Goal: Task Accomplishment & Management: Complete application form

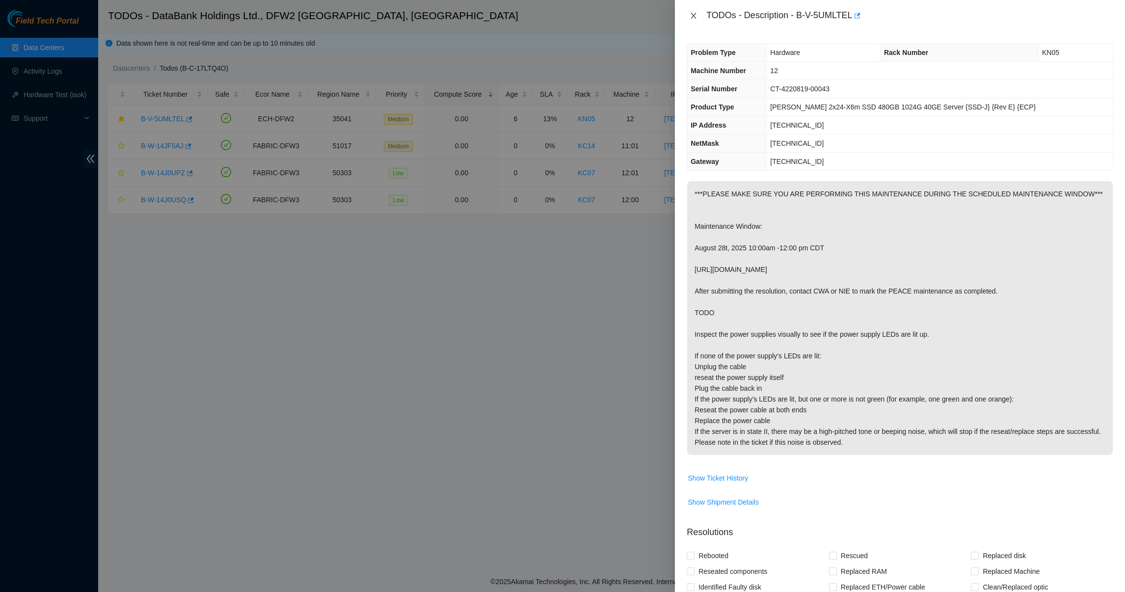
click at [696, 11] on button "Close" at bounding box center [694, 15] width 14 height 9
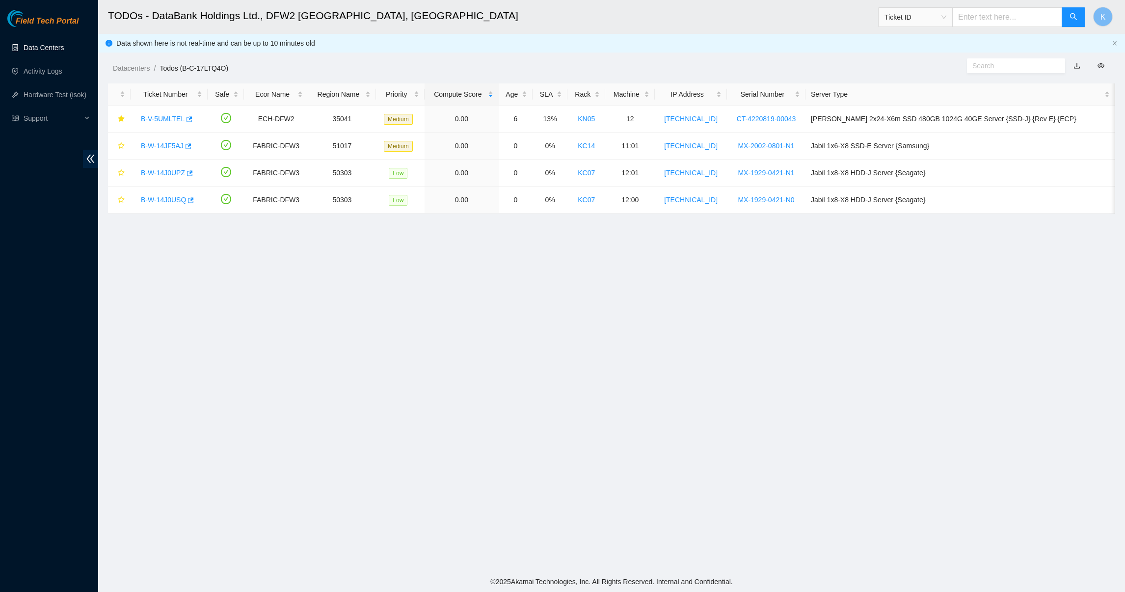
click at [54, 45] on link "Data Centers" at bounding box center [44, 48] width 40 height 8
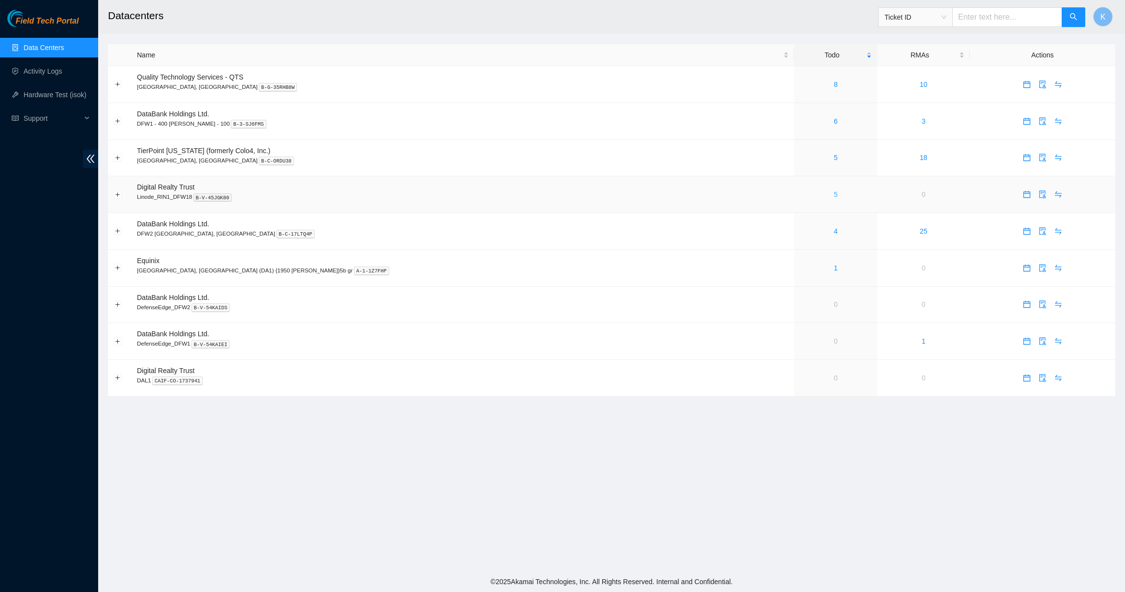
click at [834, 190] on link "5" at bounding box center [836, 194] width 4 height 8
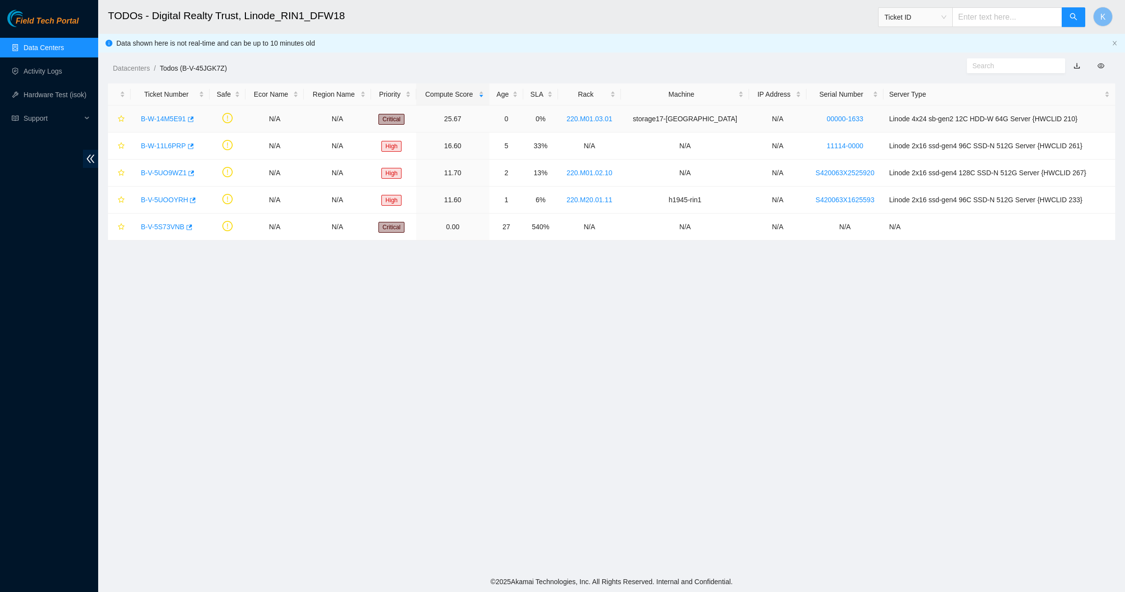
click at [158, 122] on link "B-W-14M5E91" at bounding box center [163, 119] width 45 height 8
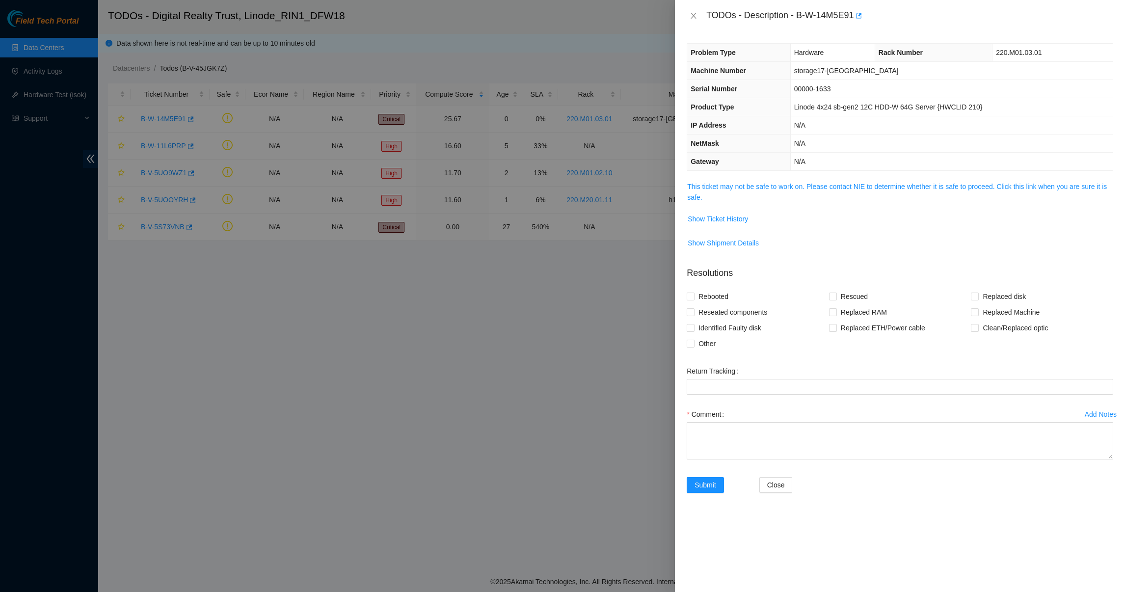
click at [741, 195] on span "This ticket may not be safe to work on. Please contact NIE to determine whether…" at bounding box center [900, 192] width 426 height 22
click at [762, 181] on td "This ticket may not be safe to work on. Please contact NIE to determine whether…" at bounding box center [900, 196] width 427 height 30
click at [766, 189] on link "This ticket may not be safe to work on. Please contact NIE to determine whether…" at bounding box center [897, 192] width 420 height 19
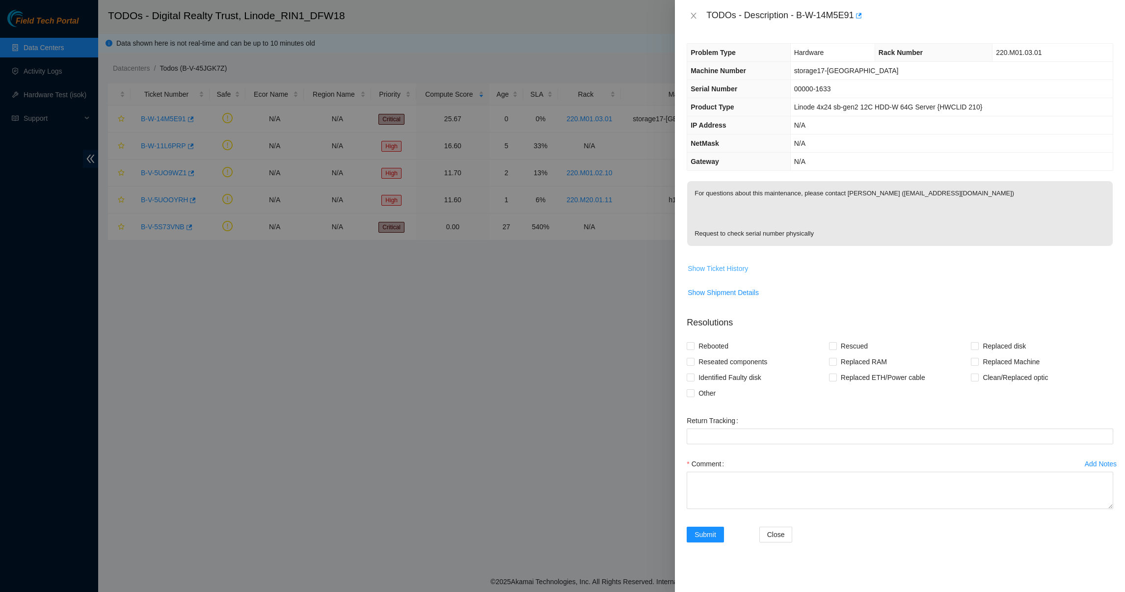
click at [726, 267] on span "Show Ticket History" at bounding box center [718, 268] width 60 height 11
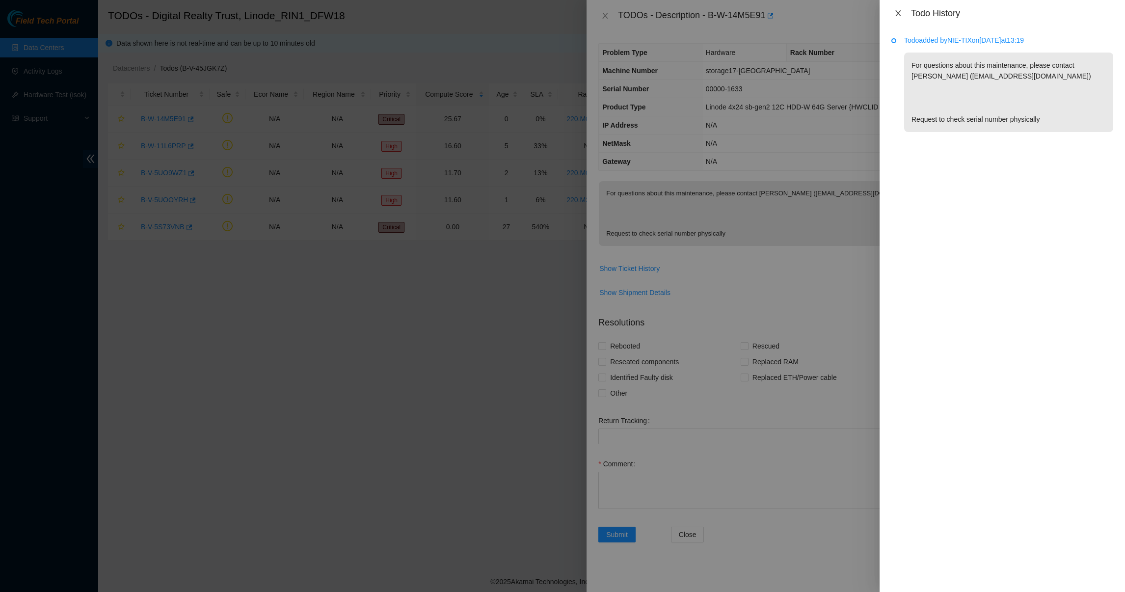
click at [897, 13] on icon "close" at bounding box center [897, 13] width 5 height 6
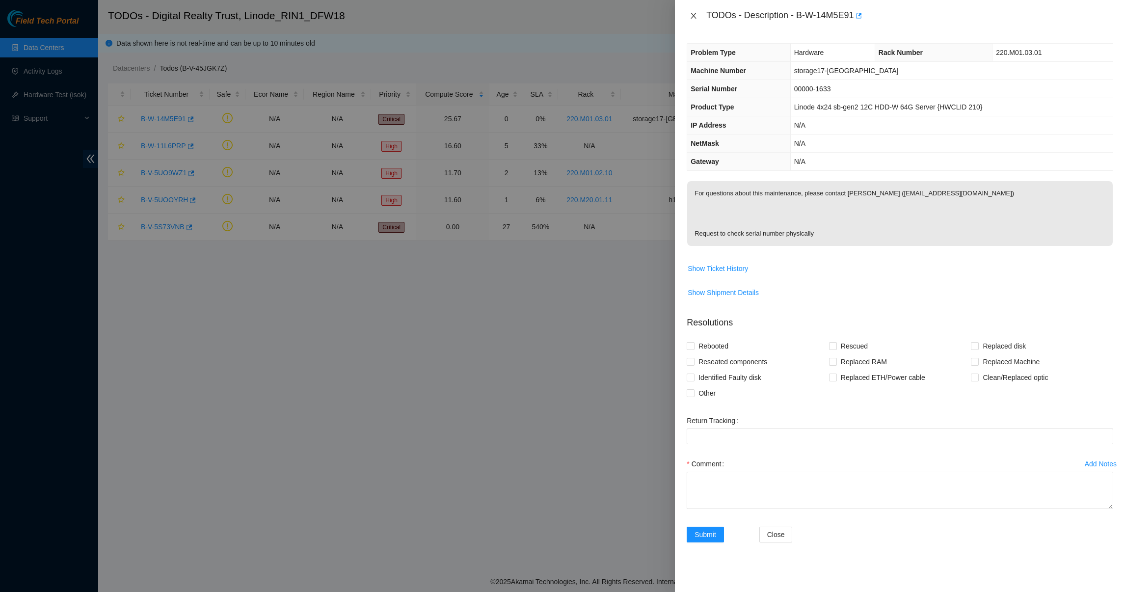
click at [694, 13] on icon "close" at bounding box center [694, 16] width 8 height 8
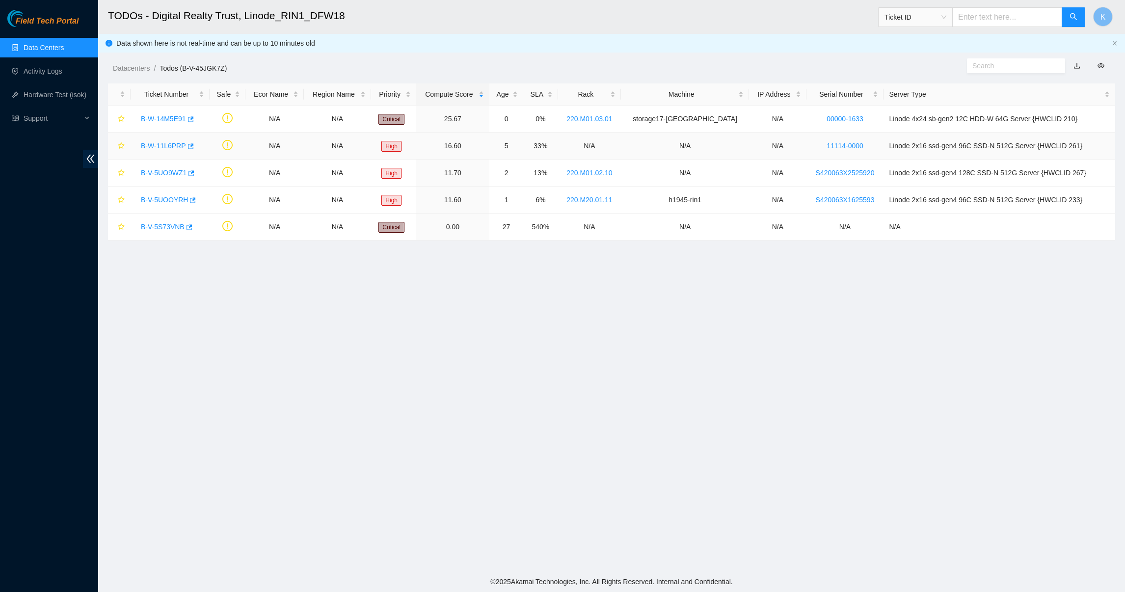
click at [167, 150] on link "B-W-11L6PRP" at bounding box center [163, 146] width 45 height 8
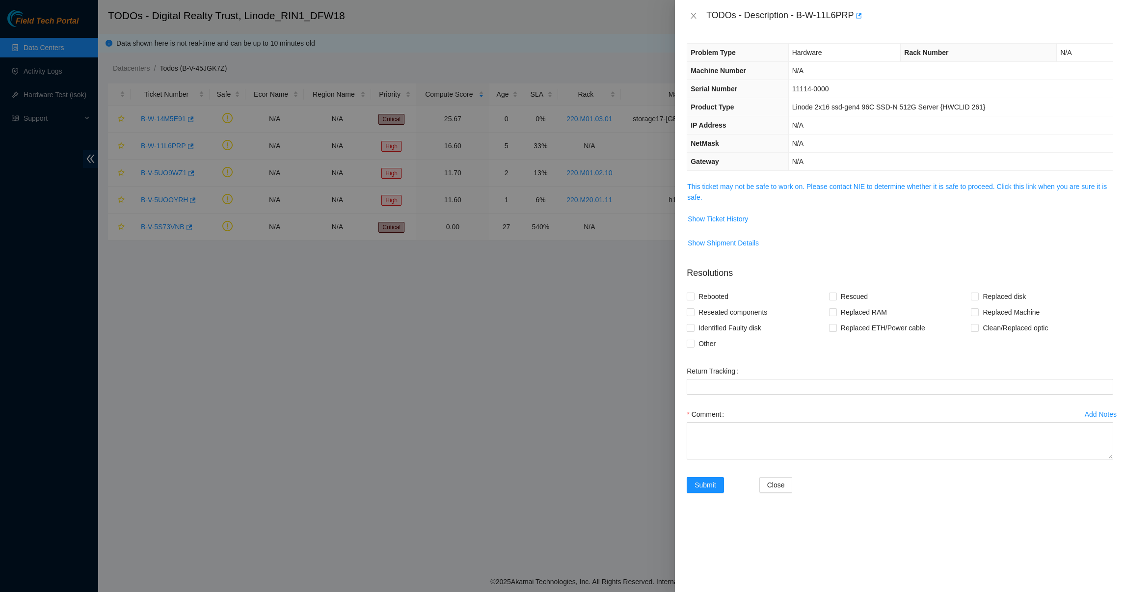
click at [705, 197] on span "This ticket may not be safe to work on. Please contact NIE to determine whether…" at bounding box center [900, 192] width 426 height 22
click at [723, 193] on span "This ticket may not be safe to work on. Please contact NIE to determine whether…" at bounding box center [900, 192] width 426 height 22
click at [735, 190] on link "This ticket may not be safe to work on. Please contact NIE to determine whether…" at bounding box center [897, 192] width 420 height 19
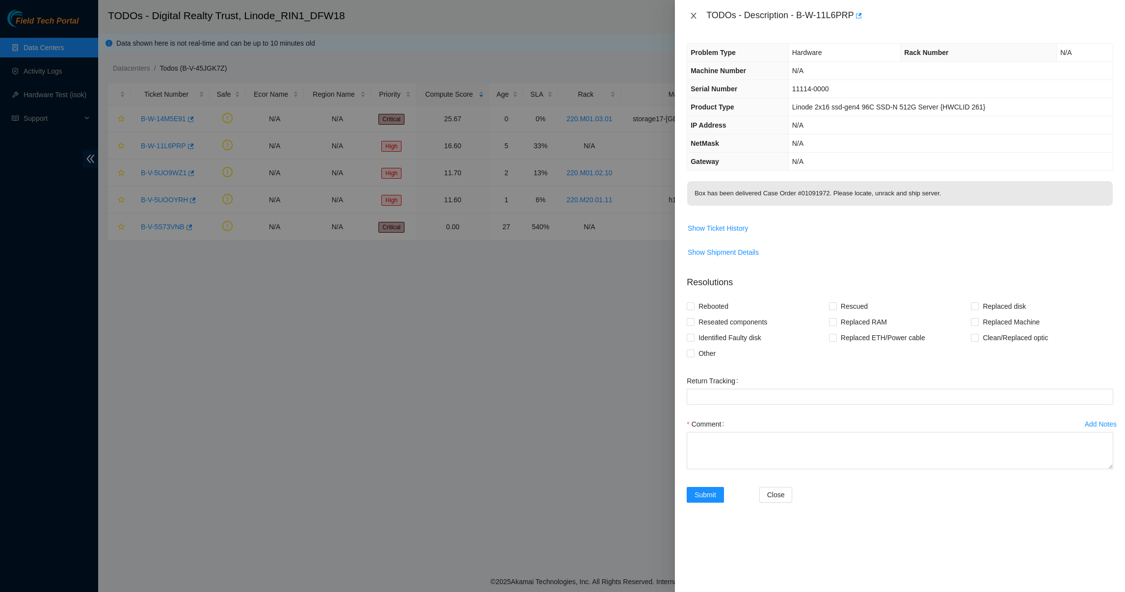
click at [694, 13] on icon "close" at bounding box center [694, 16] width 8 height 8
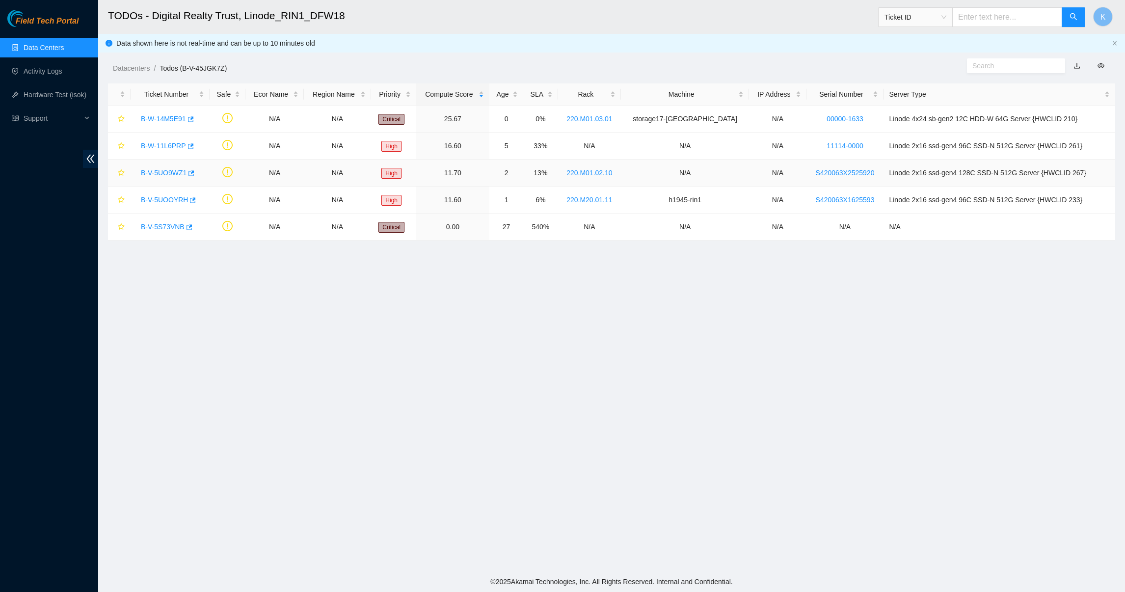
click at [160, 175] on link "B-V-5UO9WZ1" at bounding box center [164, 173] width 46 height 8
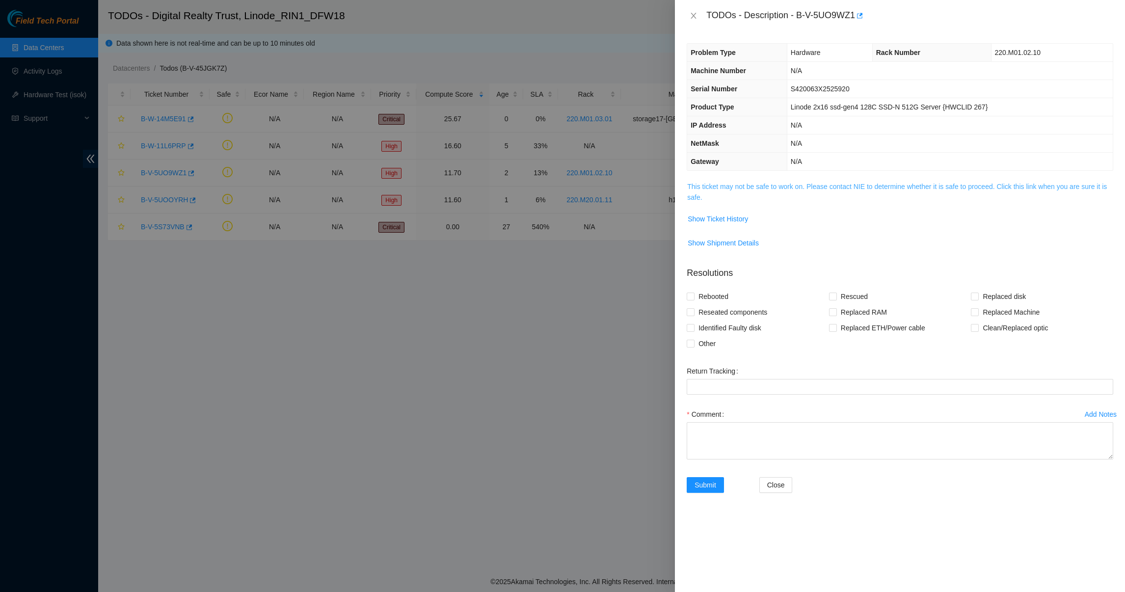
click at [741, 184] on link "This ticket may not be safe to work on. Please contact NIE to determine whether…" at bounding box center [897, 192] width 420 height 19
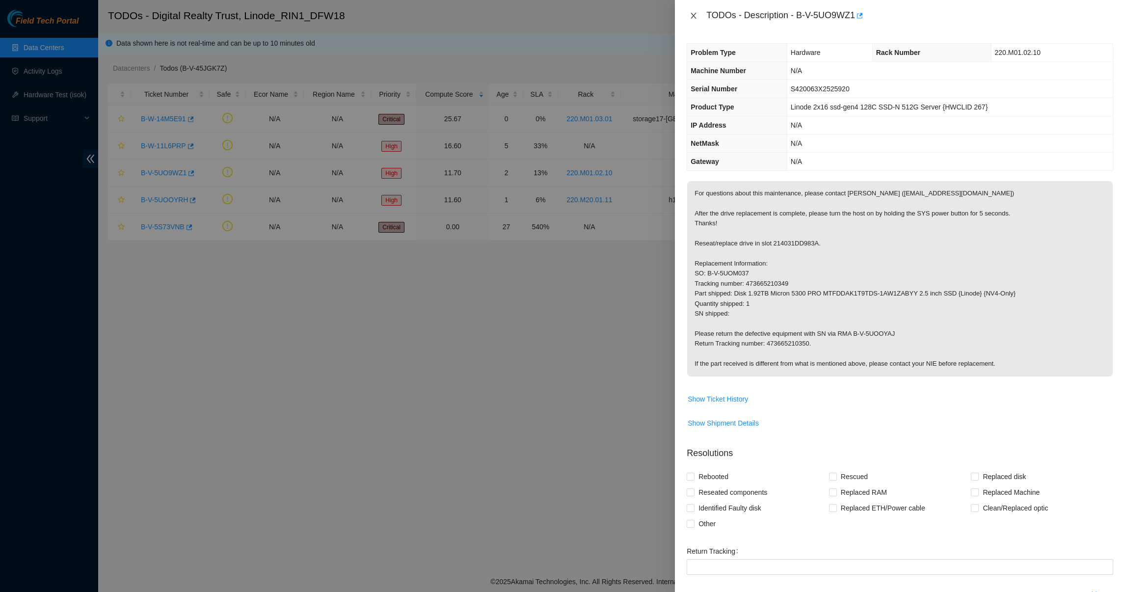
click at [695, 18] on icon "close" at bounding box center [694, 16] width 8 height 8
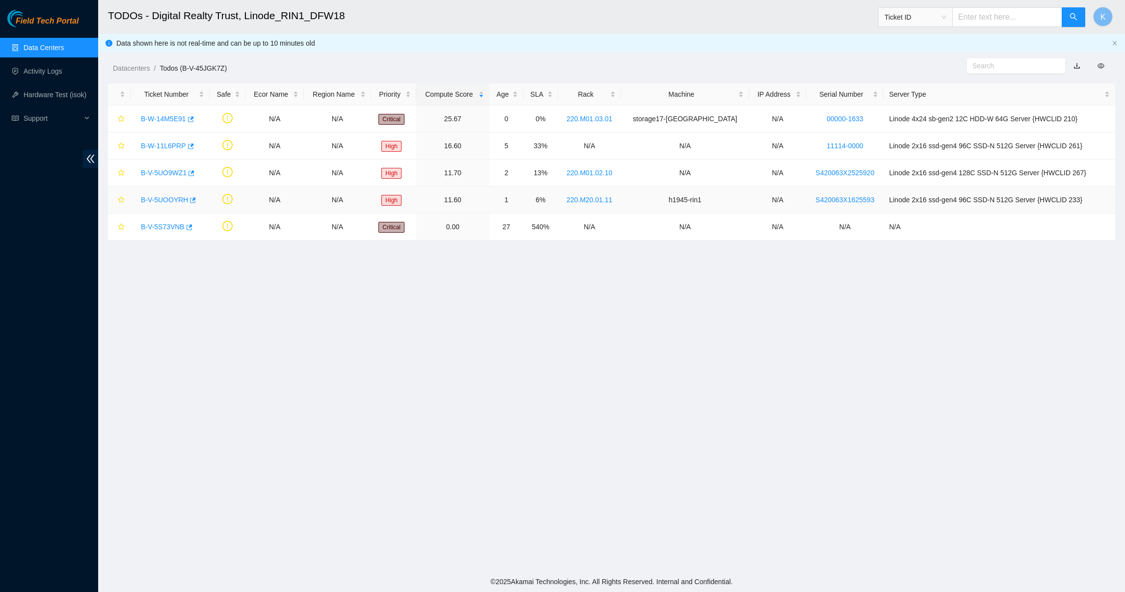
click at [154, 202] on link "B-V-5UOOYRH" at bounding box center [164, 200] width 47 height 8
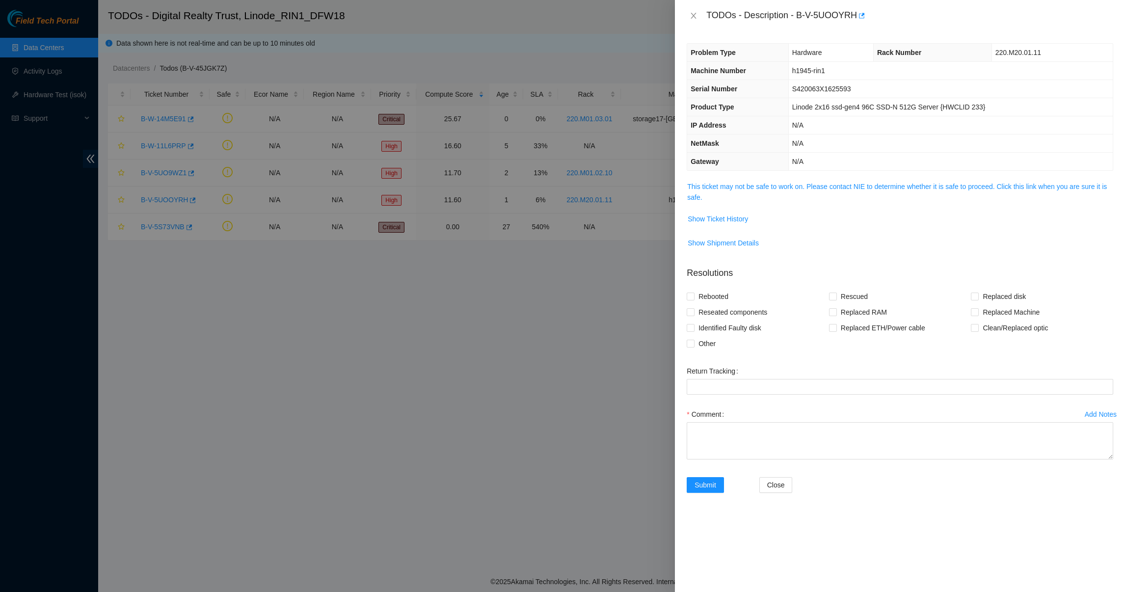
click at [752, 203] on span "This ticket may not be safe to work on. Please contact NIE to determine whether…" at bounding box center [900, 192] width 426 height 22
click at [761, 193] on span "This ticket may not be safe to work on. Please contact NIE to determine whether…" at bounding box center [900, 192] width 426 height 22
click at [769, 190] on link "This ticket may not be safe to work on. Please contact NIE to determine whether…" at bounding box center [897, 192] width 420 height 19
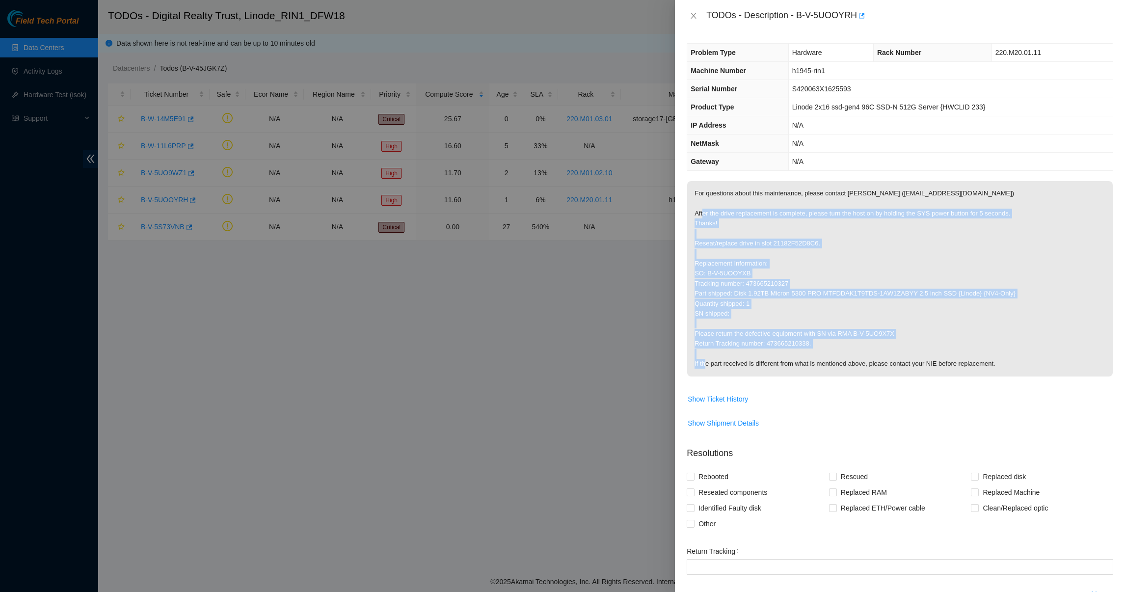
drag, startPoint x: 735, startPoint y: 216, endPoint x: 738, endPoint y: 367, distance: 150.7
click at [738, 367] on p "For questions about this maintenance, please contact Eric Polgar (epolgar@akama…" at bounding box center [900, 278] width 426 height 195
click at [722, 305] on p "For questions about this maintenance, please contact Eric Polgar (epolgar@akama…" at bounding box center [900, 278] width 426 height 195
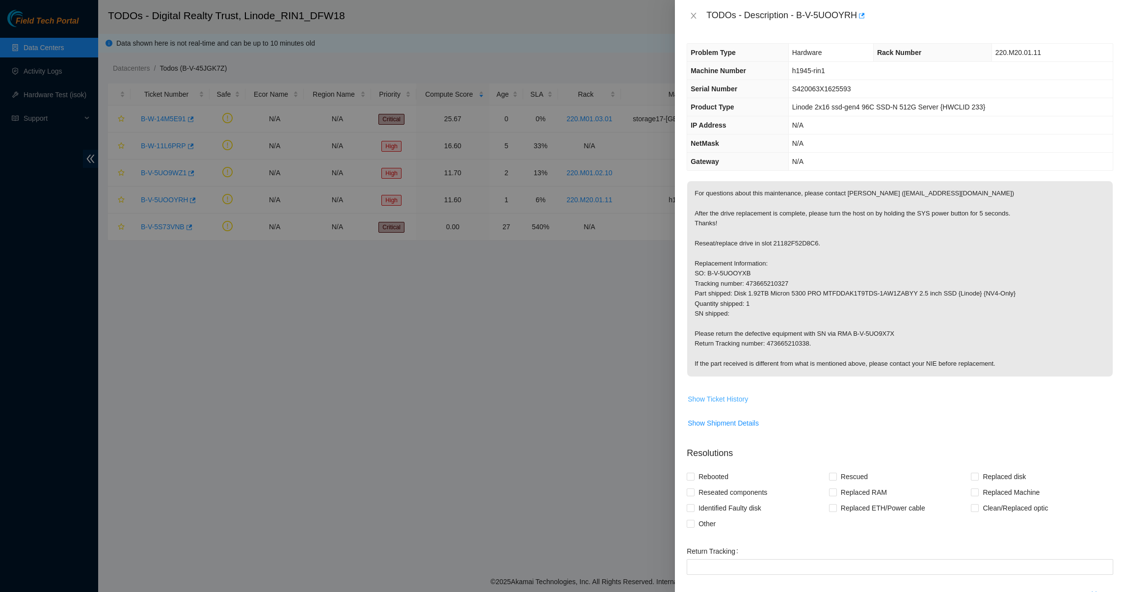
click at [733, 397] on span "Show Ticket History" at bounding box center [718, 399] width 60 height 11
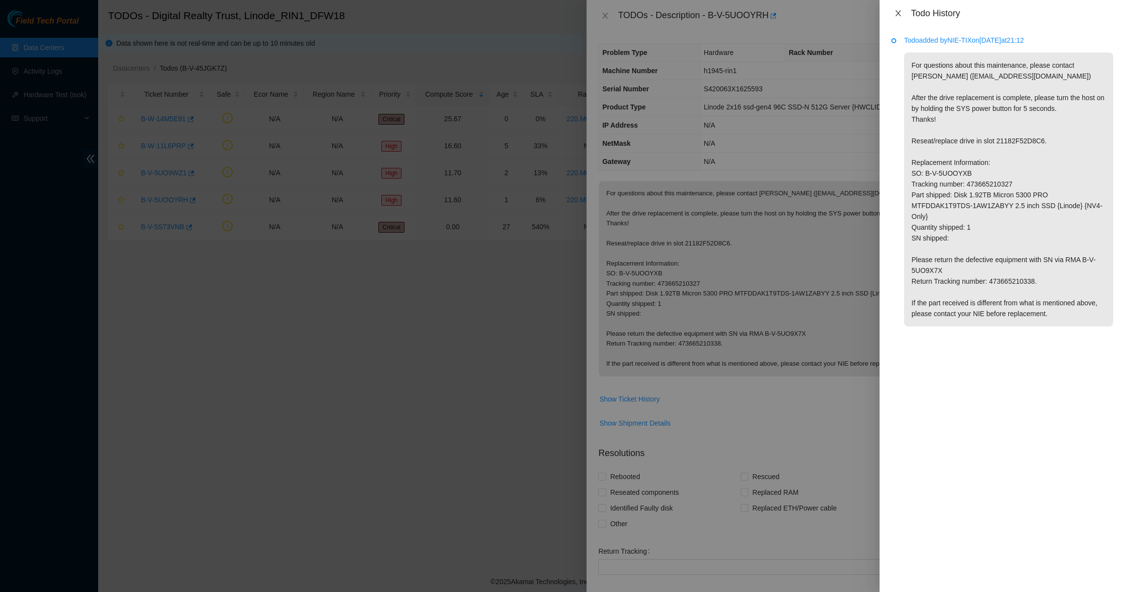
click at [895, 17] on icon "close" at bounding box center [898, 13] width 8 height 8
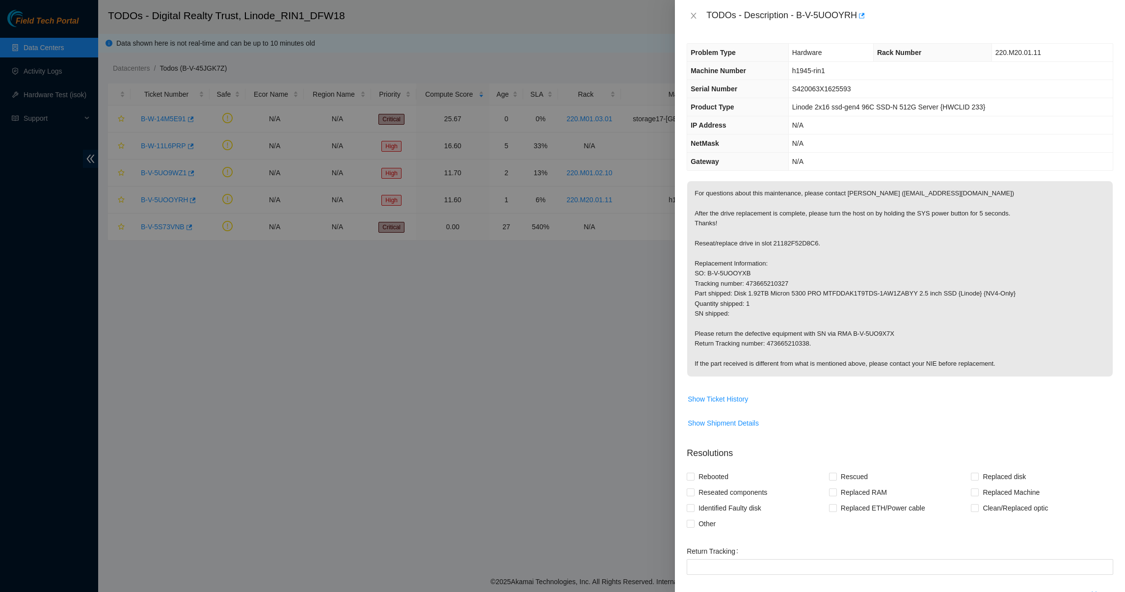
click at [693, 21] on div "TODOs - Description - B-V-5UOOYRH" at bounding box center [900, 16] width 427 height 16
click at [692, 19] on icon "close" at bounding box center [694, 16] width 8 height 8
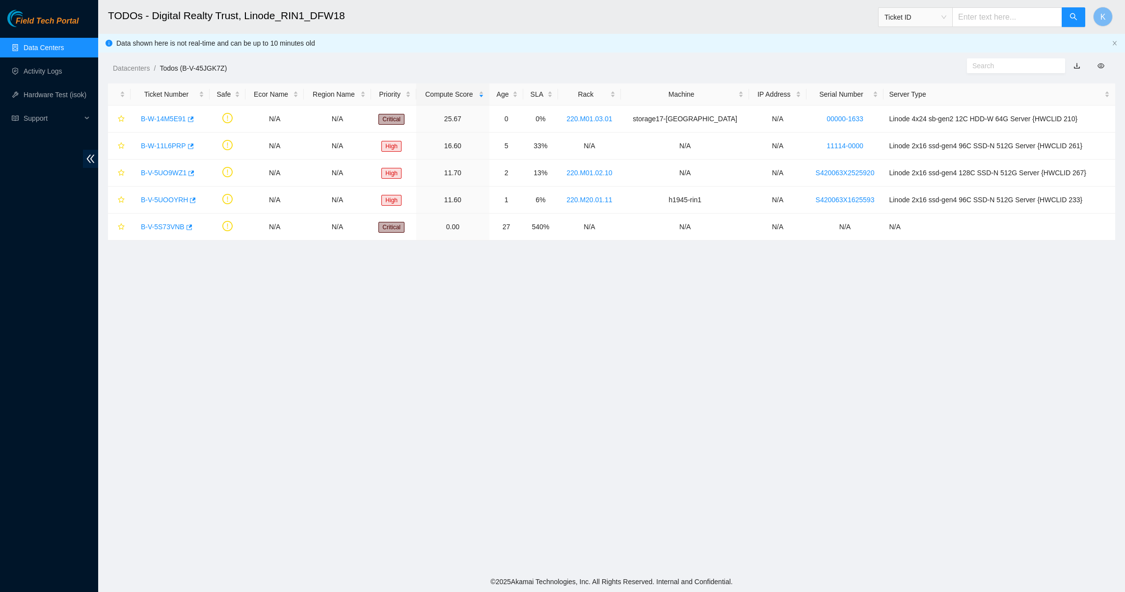
click at [184, 317] on main "TODOs - Digital Realty Trust, Linode_RIN1_DFW18 Ticket ID K Data shown here is …" at bounding box center [611, 285] width 1027 height 571
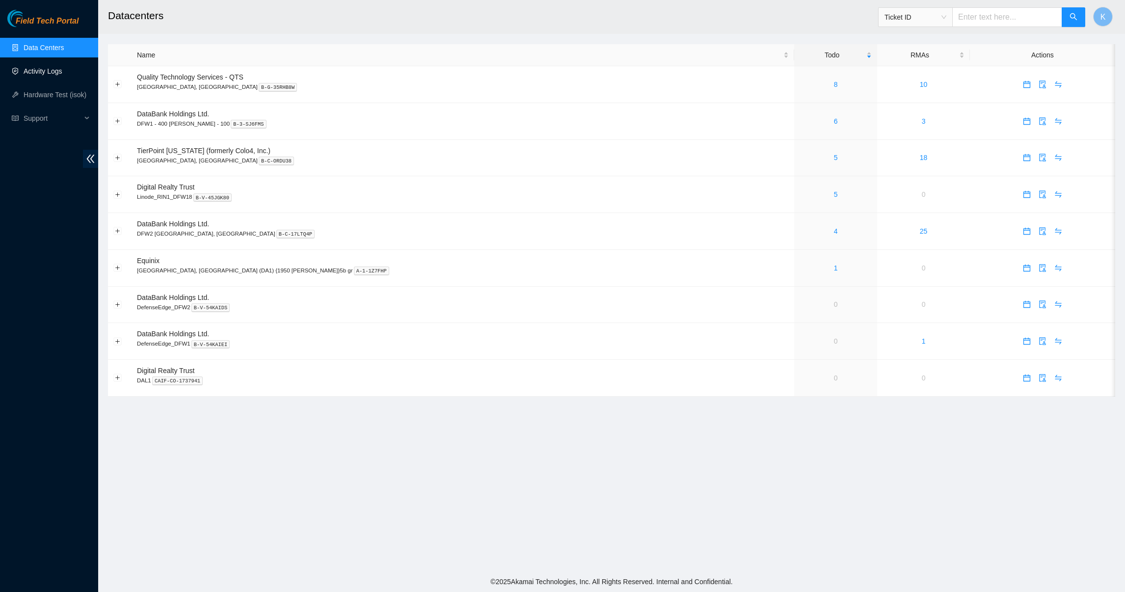
click at [55, 74] on link "Activity Logs" at bounding box center [43, 71] width 39 height 8
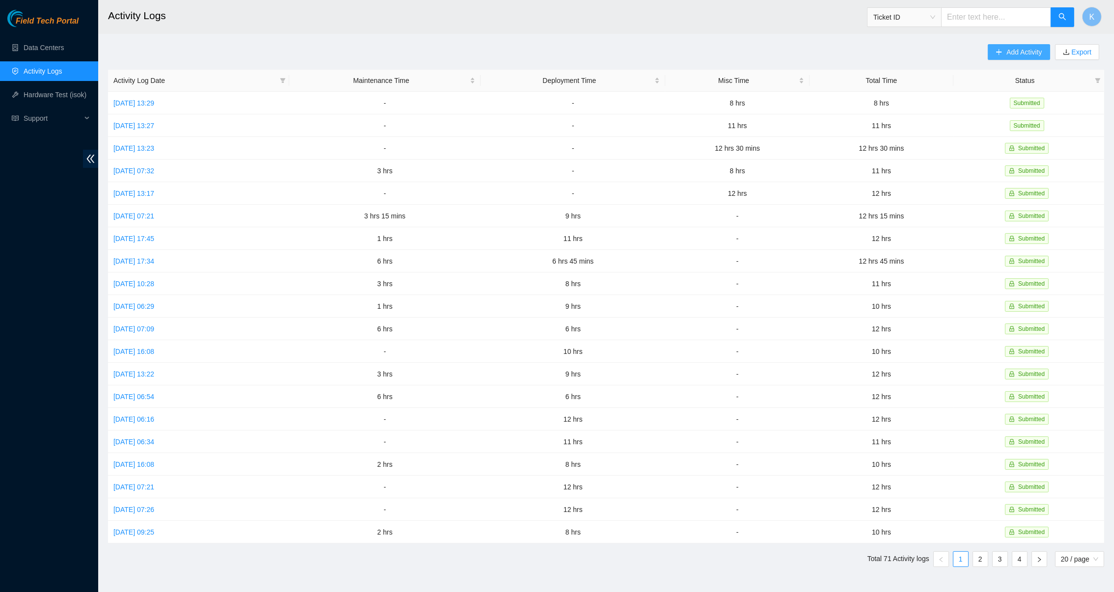
click at [1000, 51] on icon "plus" at bounding box center [999, 52] width 7 height 7
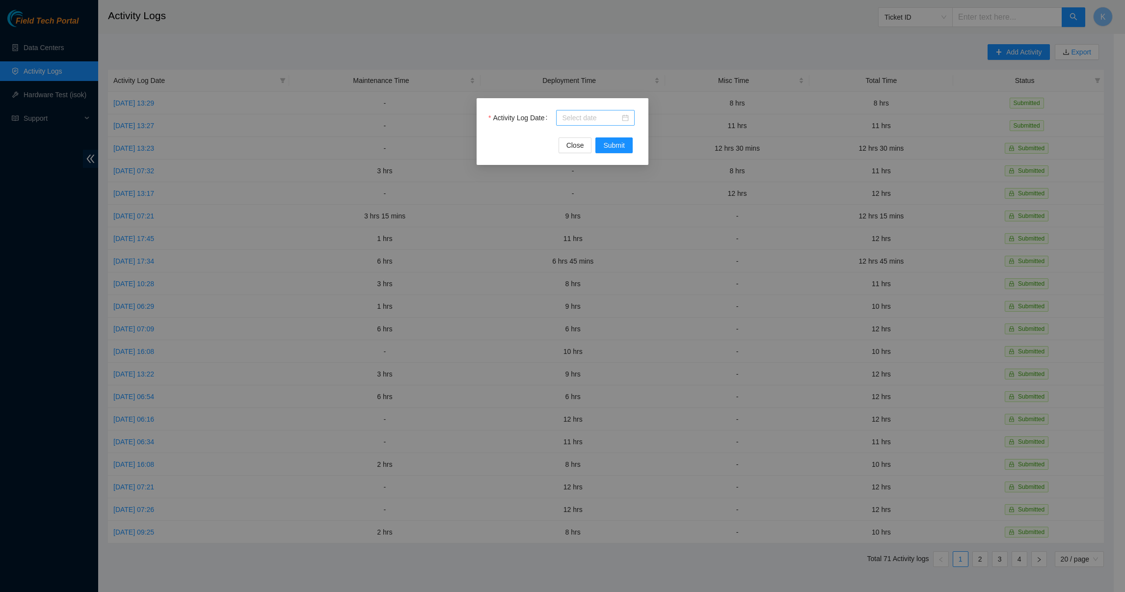
click at [626, 118] on div at bounding box center [595, 117] width 67 height 11
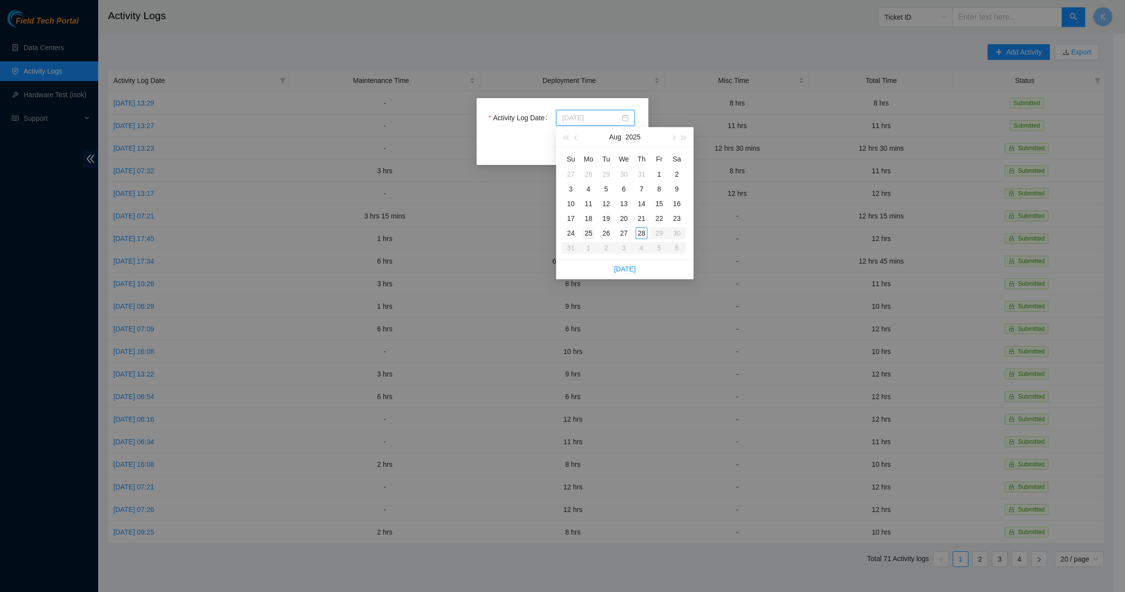
type input "[DATE]"
click at [593, 229] on div "25" at bounding box center [589, 233] width 12 height 12
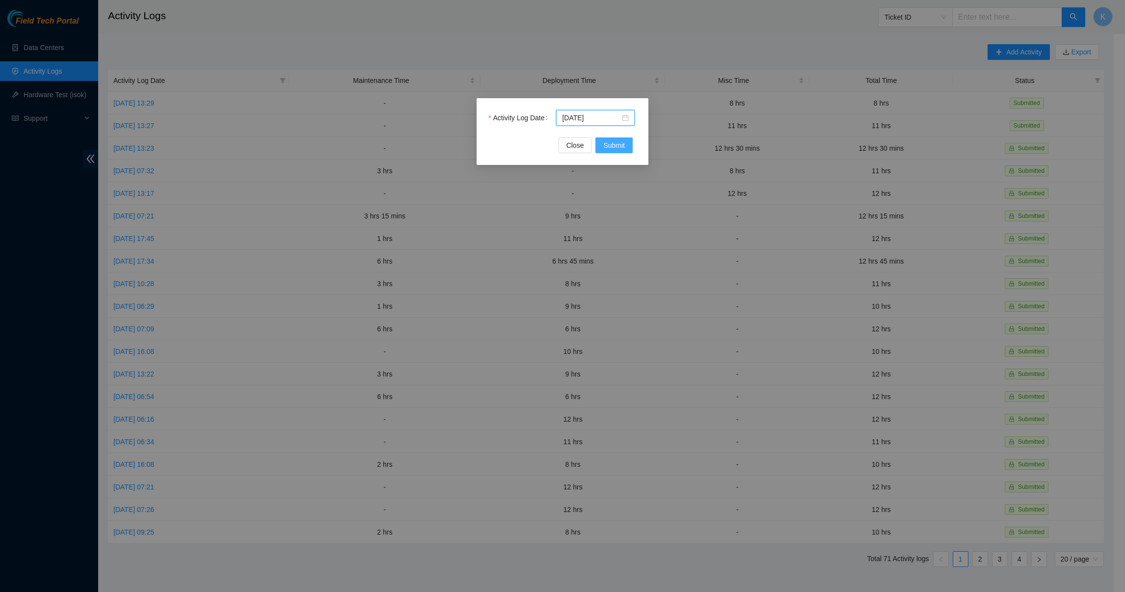
click at [606, 149] on span "Submit" at bounding box center [614, 145] width 22 height 11
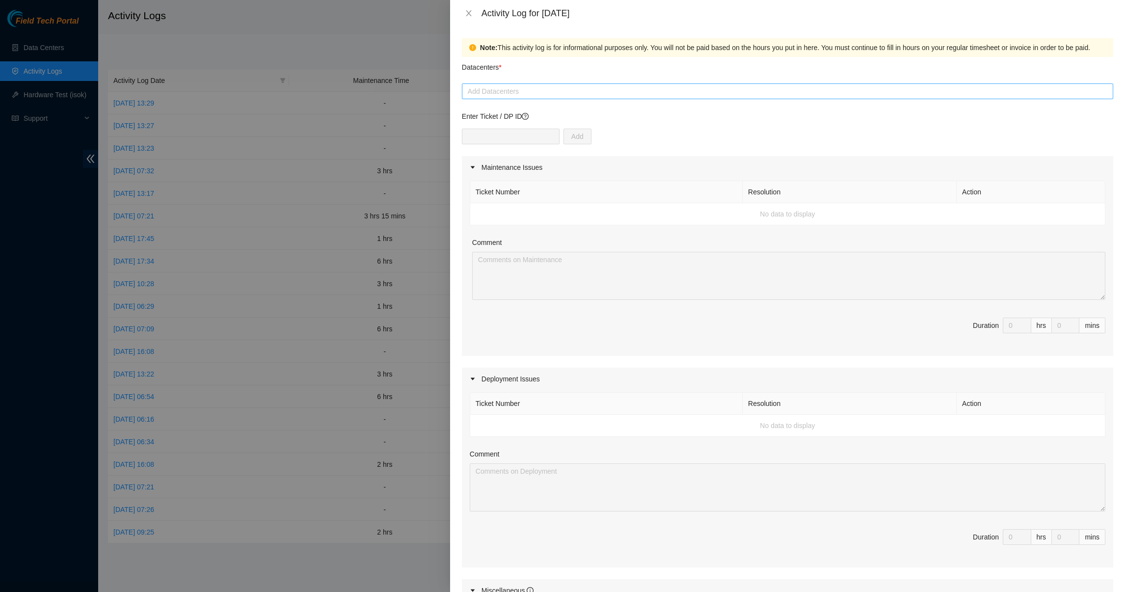
click at [532, 87] on div at bounding box center [787, 91] width 647 height 12
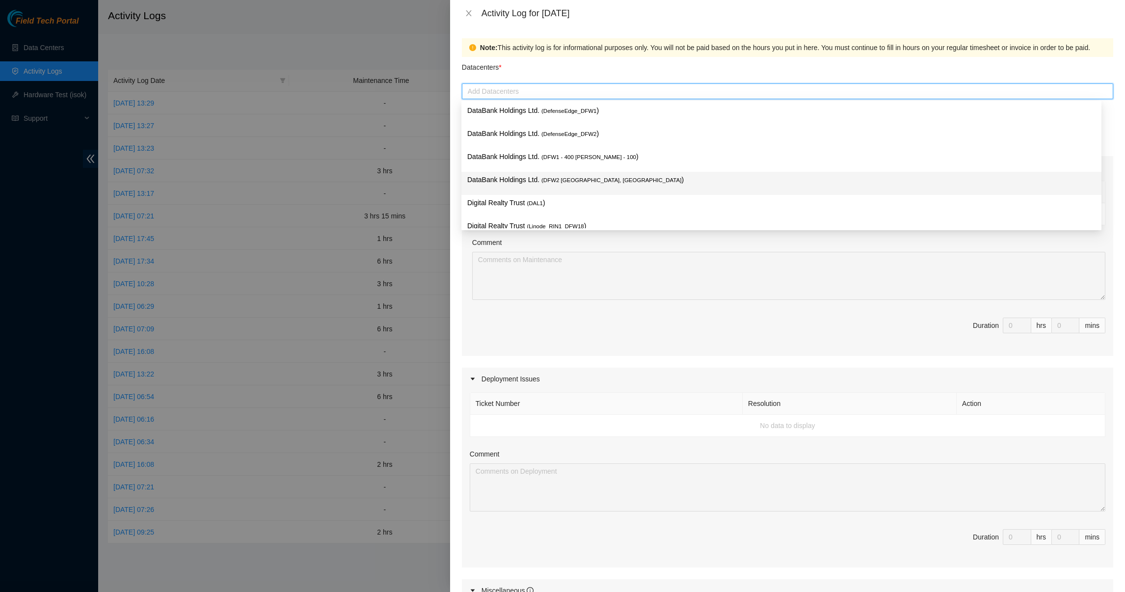
click at [537, 179] on p "DataBank Holdings Ltd. ( DFW2 [GEOGRAPHIC_DATA], [GEOGRAPHIC_DATA] )" at bounding box center [781, 179] width 628 height 11
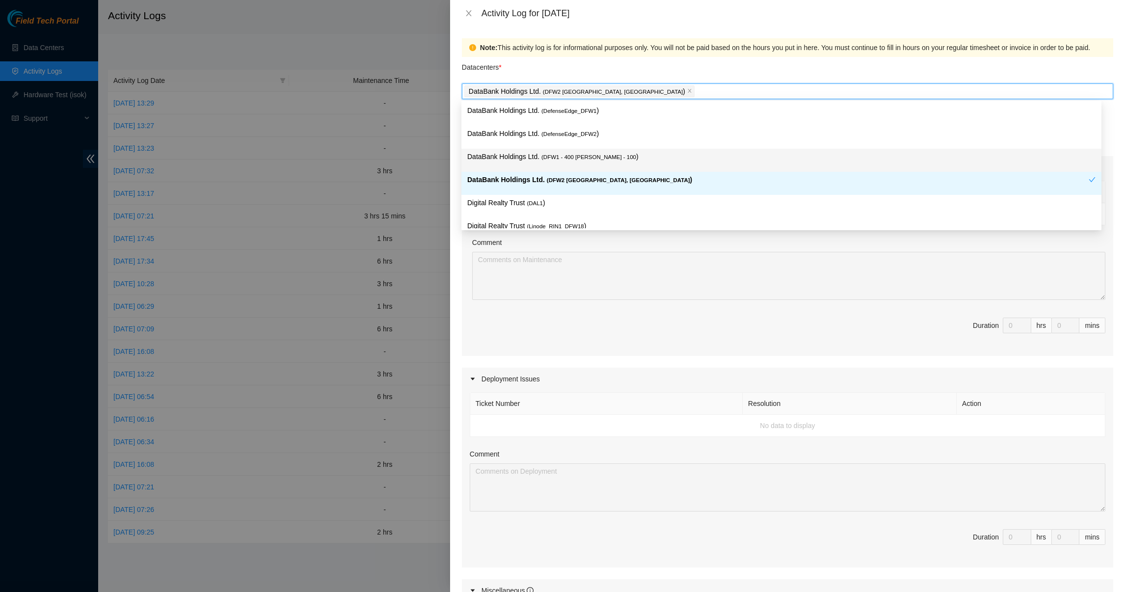
click at [533, 154] on p "DataBank Holdings Ltd. ( DFW1 - 400 [PERSON_NAME] - 100 )" at bounding box center [781, 156] width 628 height 11
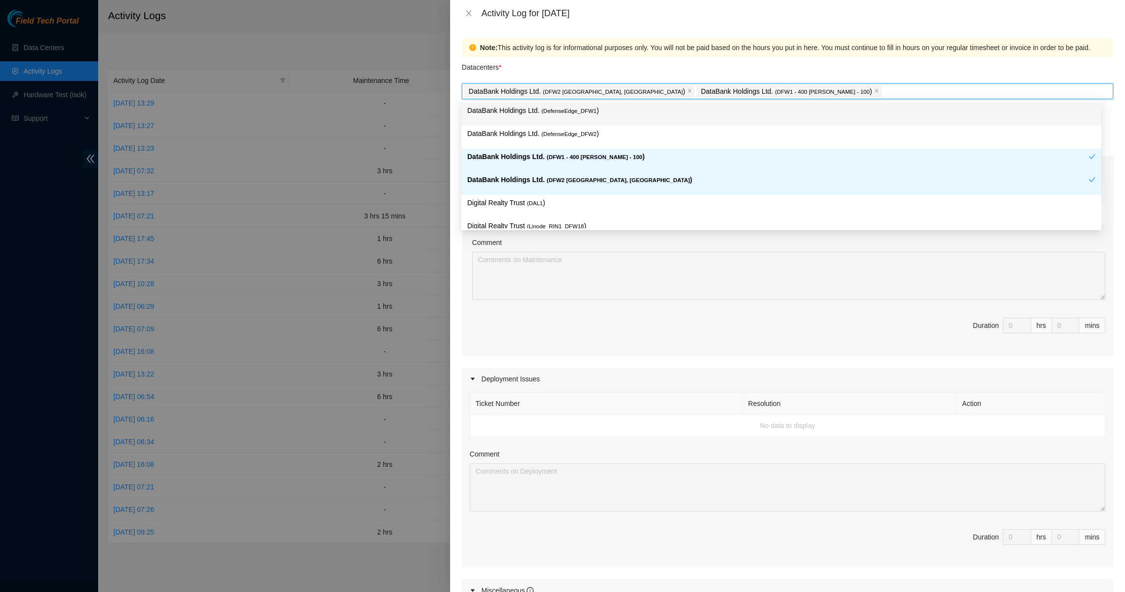
click at [591, 63] on div "Datacenters *" at bounding box center [787, 70] width 651 height 27
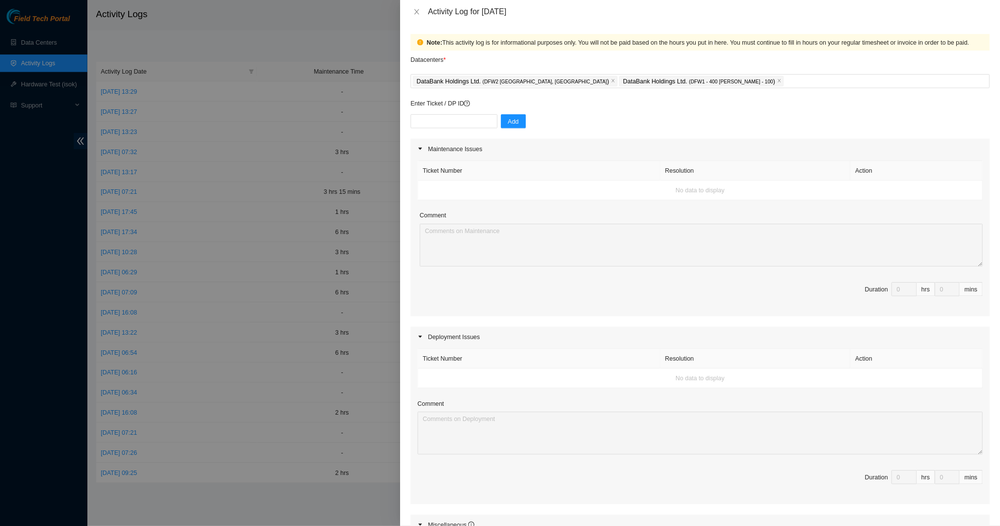
scroll to position [232, 0]
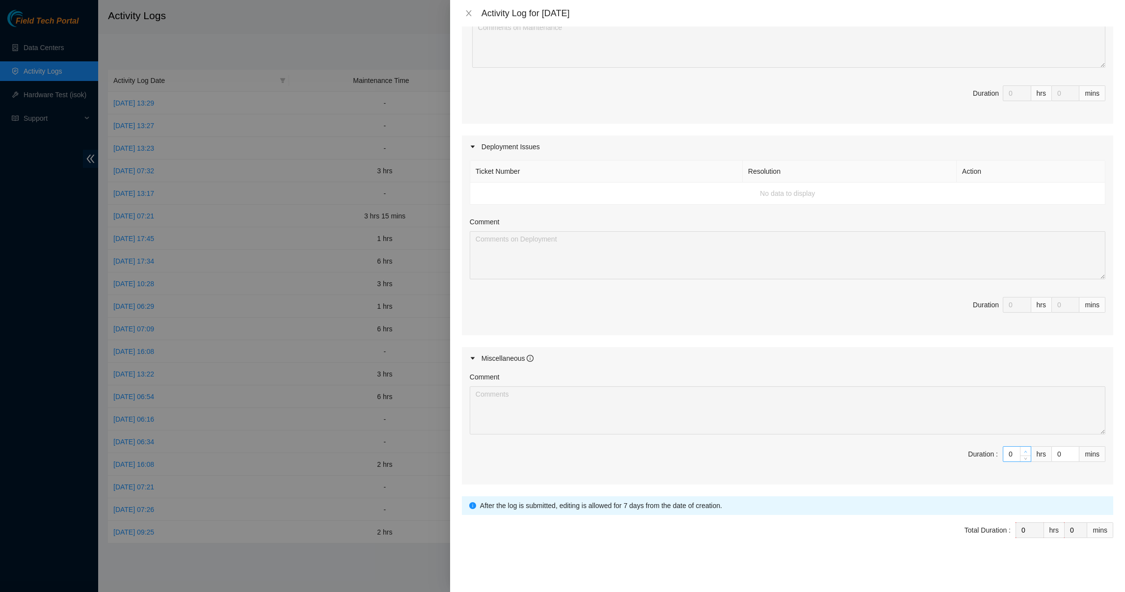
type input "1"
click at [1024, 450] on icon "up" at bounding box center [1025, 451] width 3 height 3
type input "2"
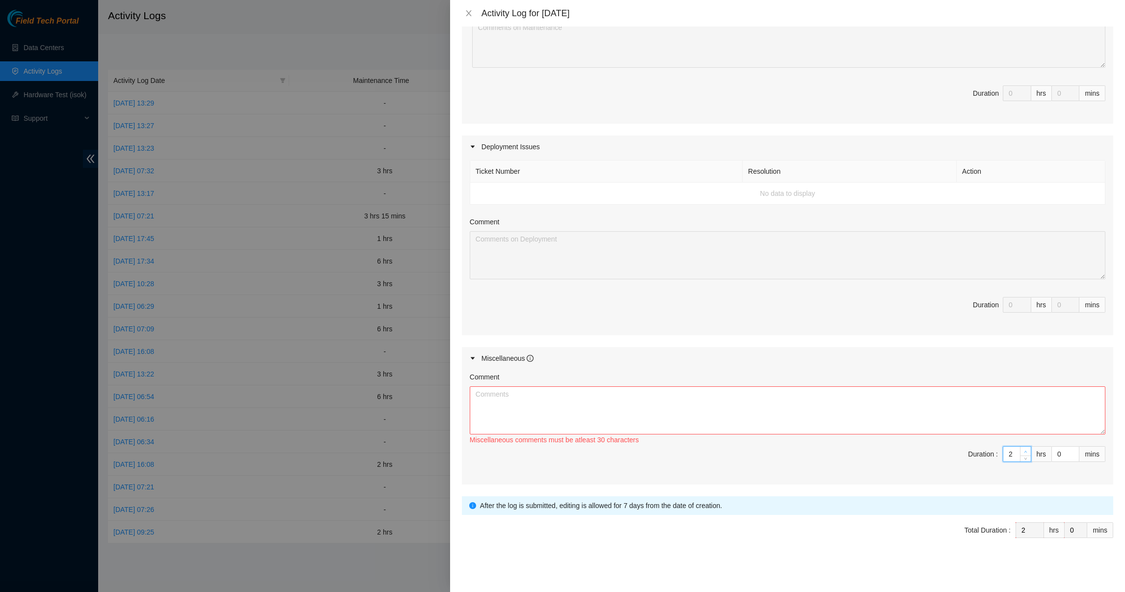
click at [1024, 450] on icon "up" at bounding box center [1025, 451] width 3 height 3
type input "3"
click at [1024, 450] on icon "up" at bounding box center [1025, 451] width 3 height 3
type input "4"
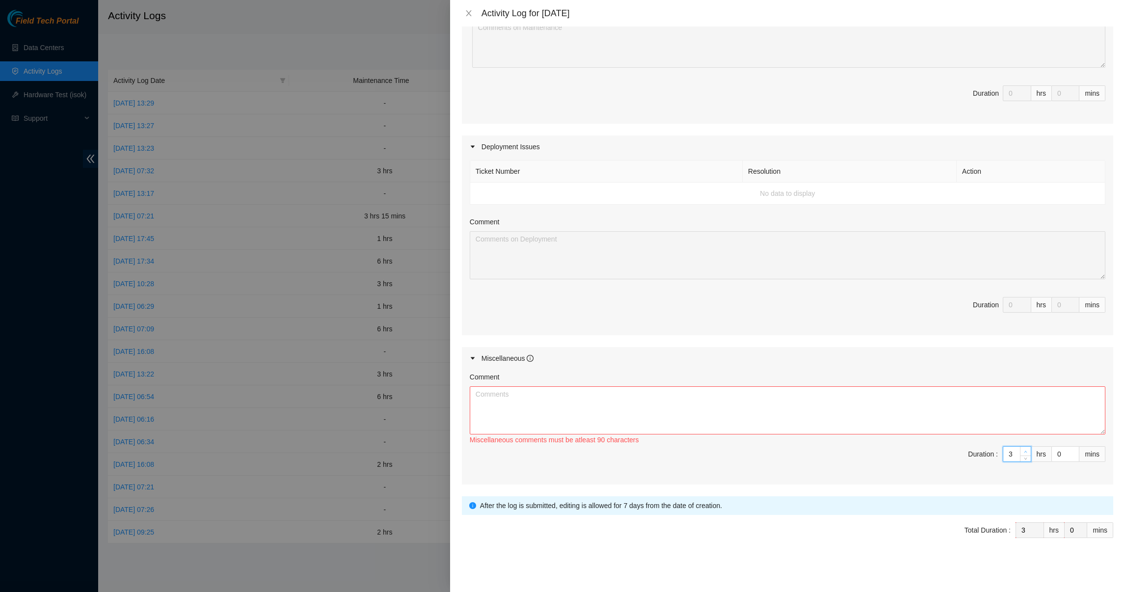
type input "4"
click at [1024, 450] on icon "up" at bounding box center [1025, 451] width 3 height 3
type input "5"
click at [1024, 450] on icon "up" at bounding box center [1025, 451] width 3 height 3
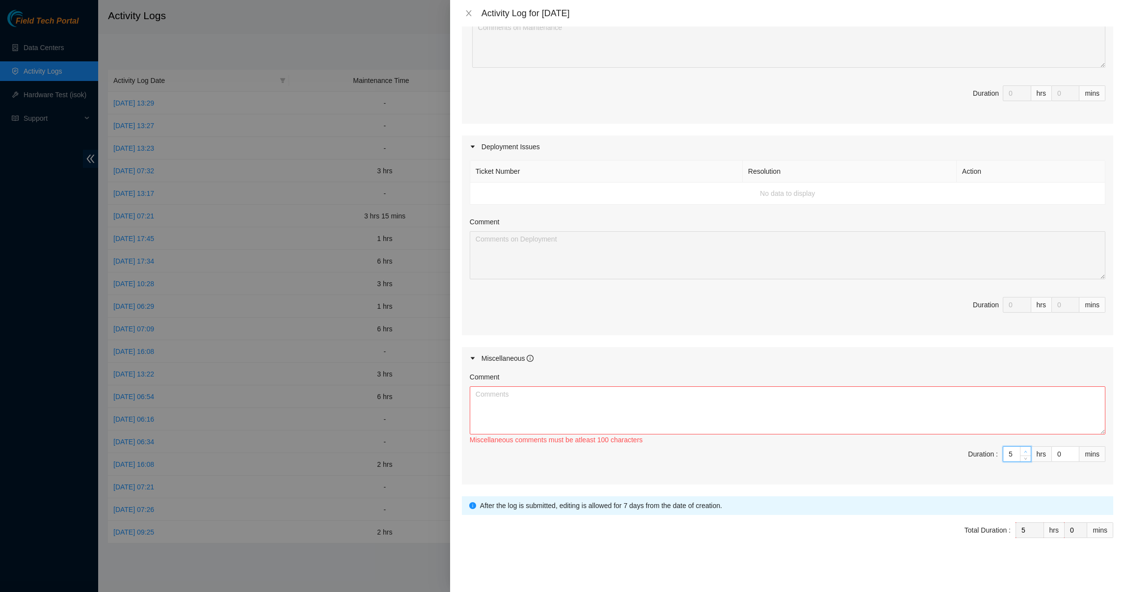
type input "6"
click at [1024, 450] on icon "up" at bounding box center [1025, 451] width 3 height 3
type input "7"
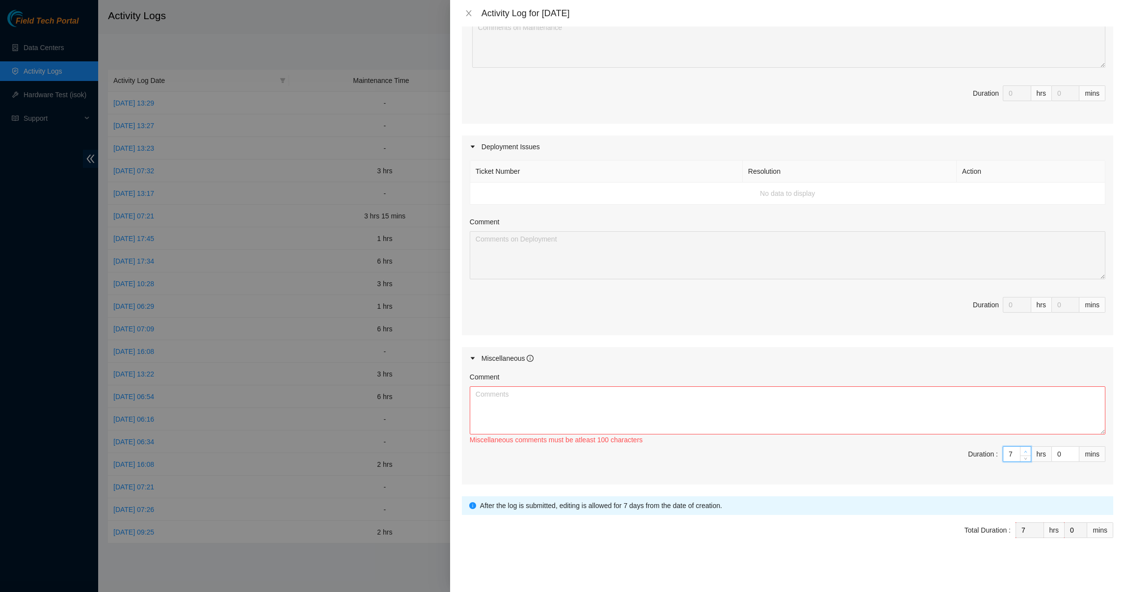
click at [1024, 450] on icon "up" at bounding box center [1025, 451] width 3 height 3
type input "8"
click at [1024, 450] on icon "up" at bounding box center [1025, 451] width 3 height 3
type input "9"
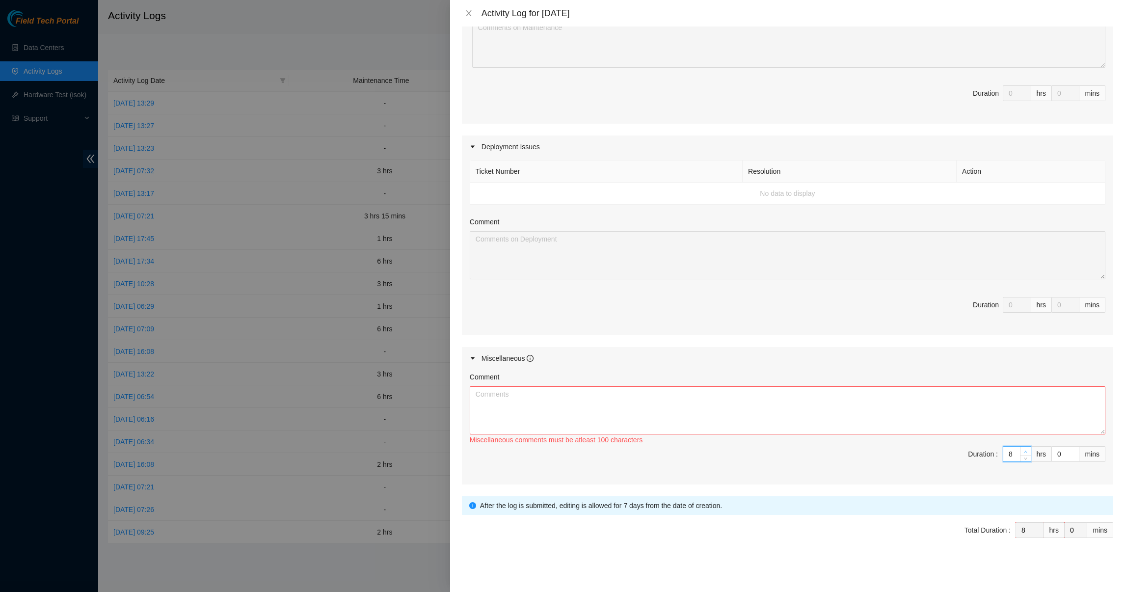
type input "9"
click at [1024, 450] on icon "up" at bounding box center [1025, 451] width 3 height 3
type input "10"
click at [1024, 450] on icon "up" at bounding box center [1025, 451] width 3 height 3
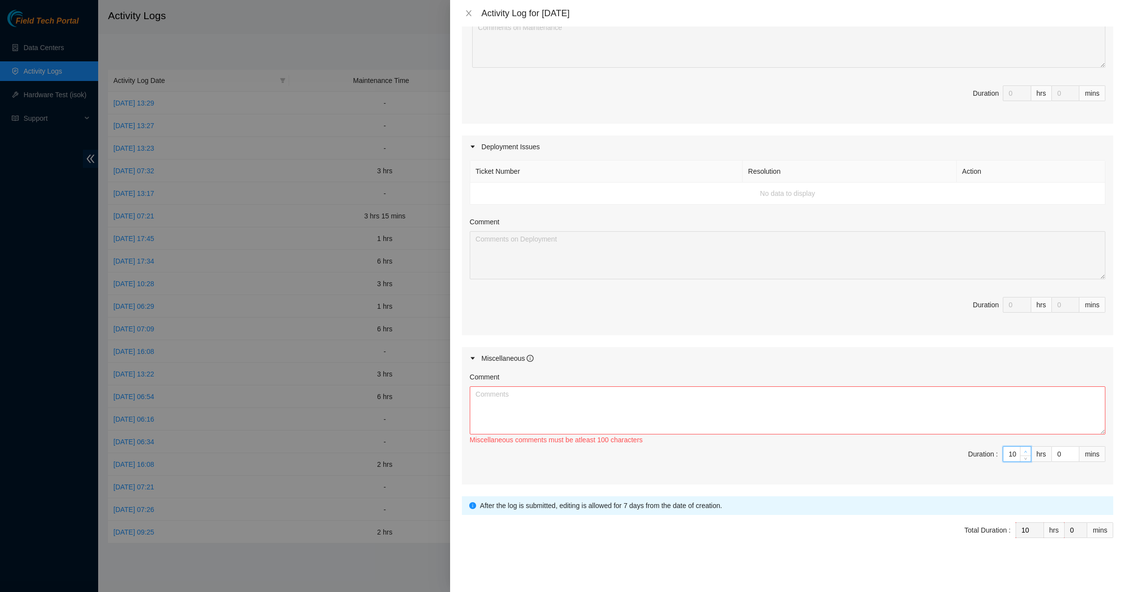
type input "11"
click at [1024, 450] on icon "up" at bounding box center [1025, 451] width 3 height 3
type input "12"
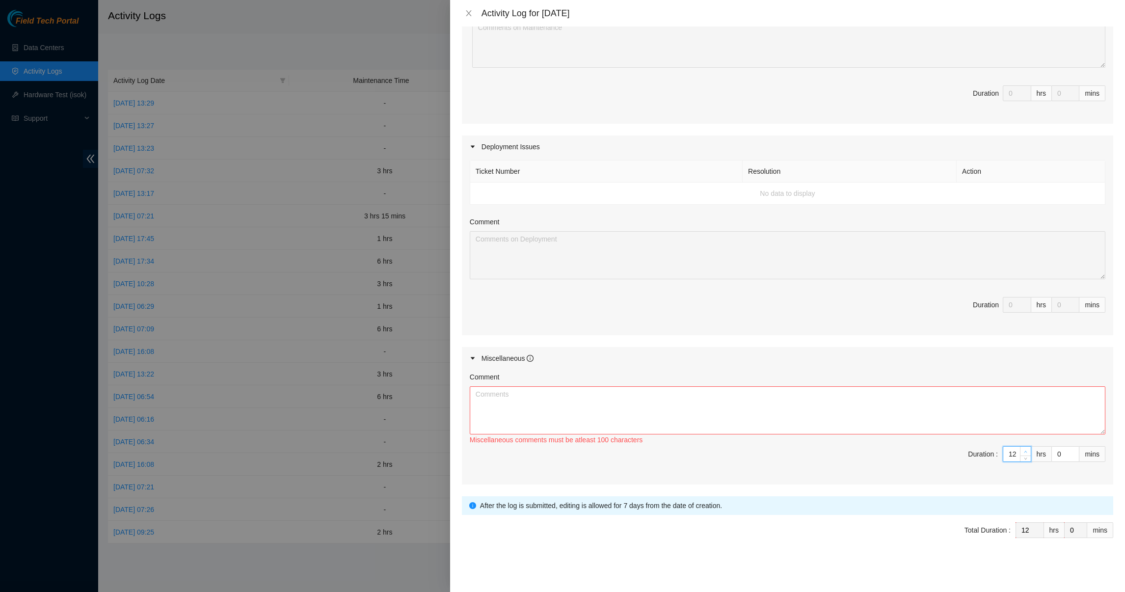
click at [1024, 450] on icon "up" at bounding box center [1025, 451] width 3 height 3
click at [532, 414] on textarea "Comment" at bounding box center [788, 410] width 636 height 48
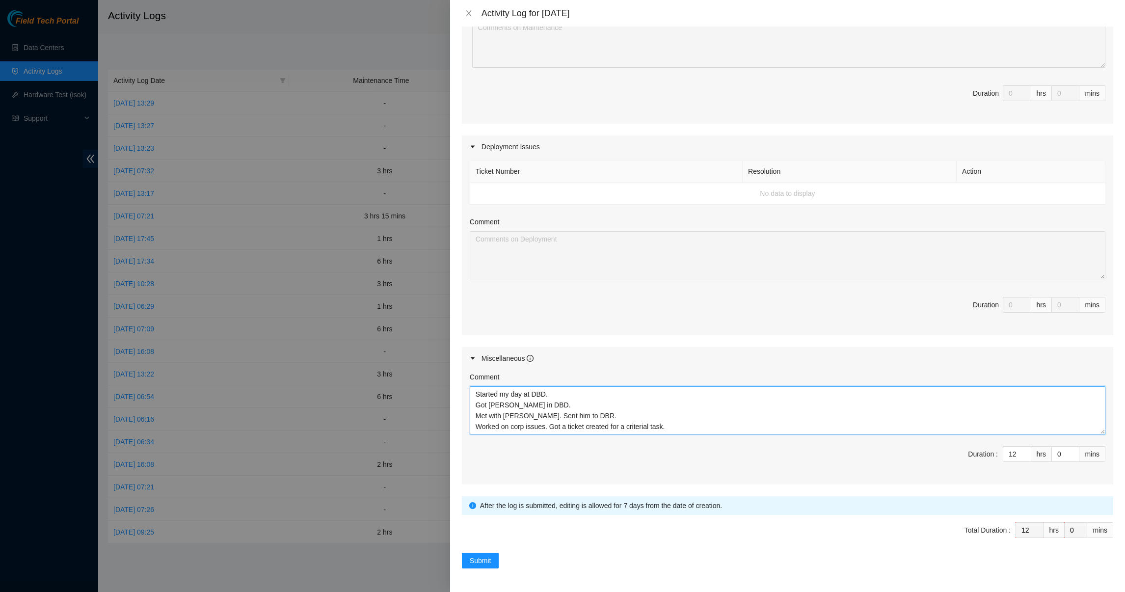
click at [633, 428] on textarea "Started my day at DBD. Got [PERSON_NAME] in DBD. Met with [PERSON_NAME]. Sent h…" at bounding box center [788, 410] width 636 height 48
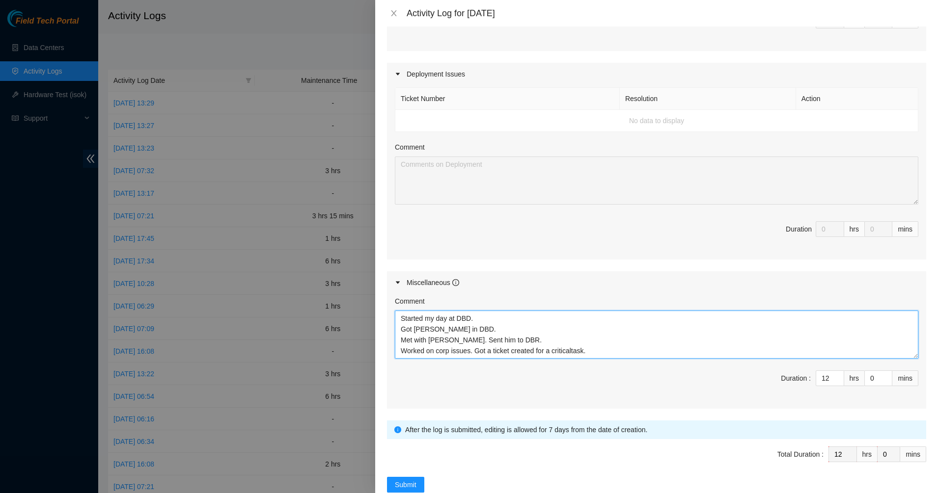
scroll to position [301, 0]
click at [651, 323] on textarea "Started my day at DBD. Got [PERSON_NAME] in DBD. Met with [PERSON_NAME]. Sent h…" at bounding box center [656, 335] width 523 height 48
click at [602, 350] on textarea "Started my day at DBD. Got [PERSON_NAME] in DBD. Met with [PERSON_NAME]. Sent h…" at bounding box center [656, 335] width 523 height 48
type textarea "Started my day at DBD. Got [PERSON_NAME] in DBD. Met with [PERSON_NAME]. Sent h…"
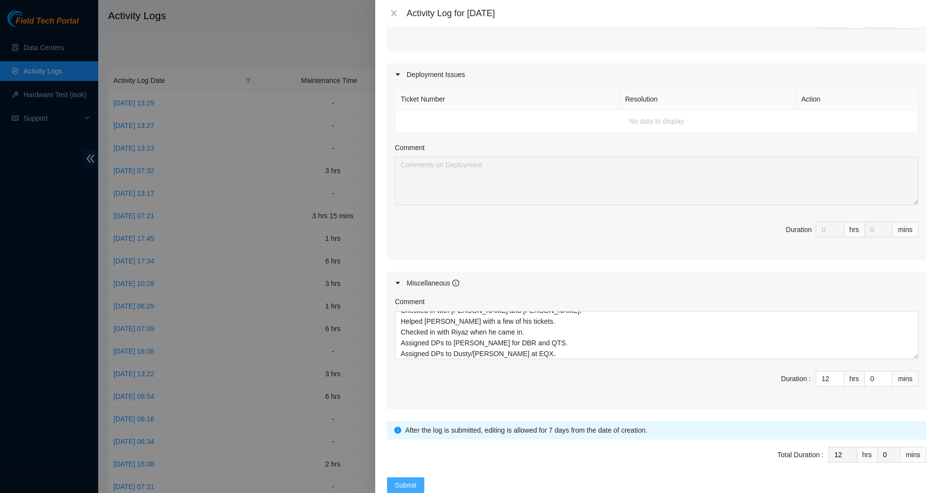
click at [405, 481] on span "Submit" at bounding box center [406, 485] width 22 height 11
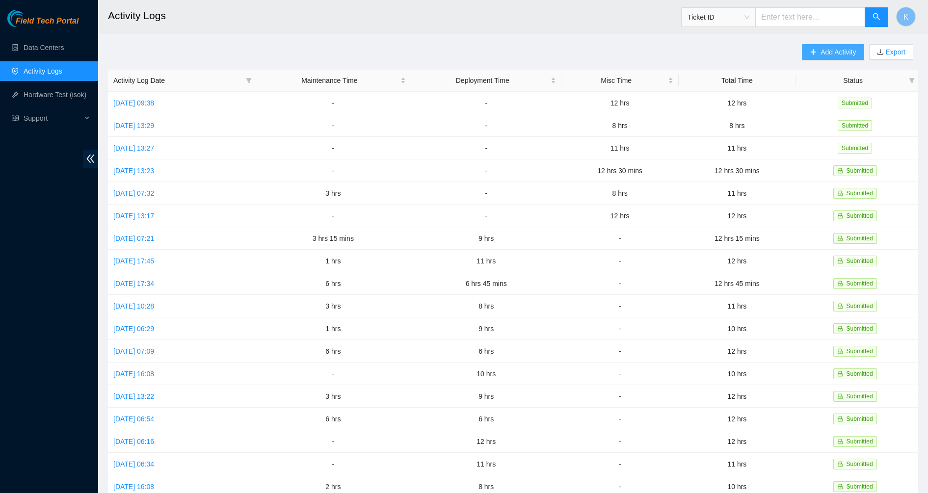
click at [822, 52] on span "Add Activity" at bounding box center [838, 52] width 35 height 11
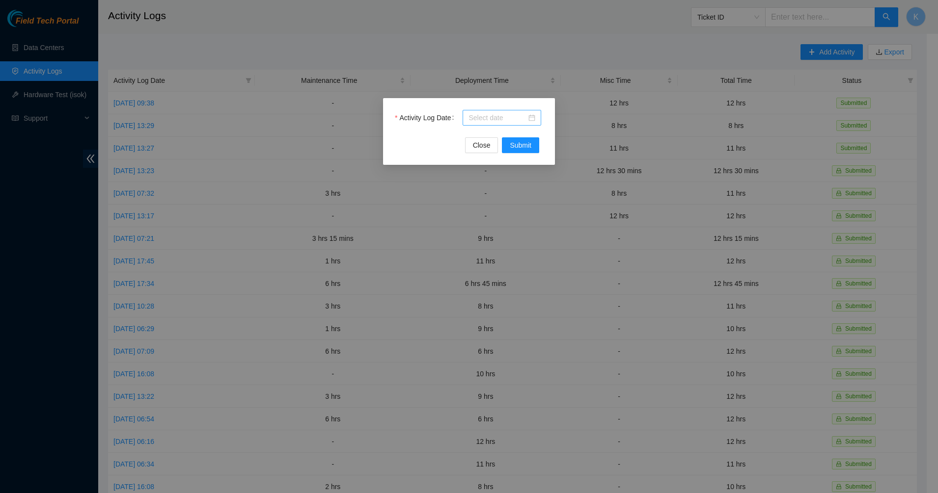
click at [537, 120] on div at bounding box center [501, 118] width 79 height 16
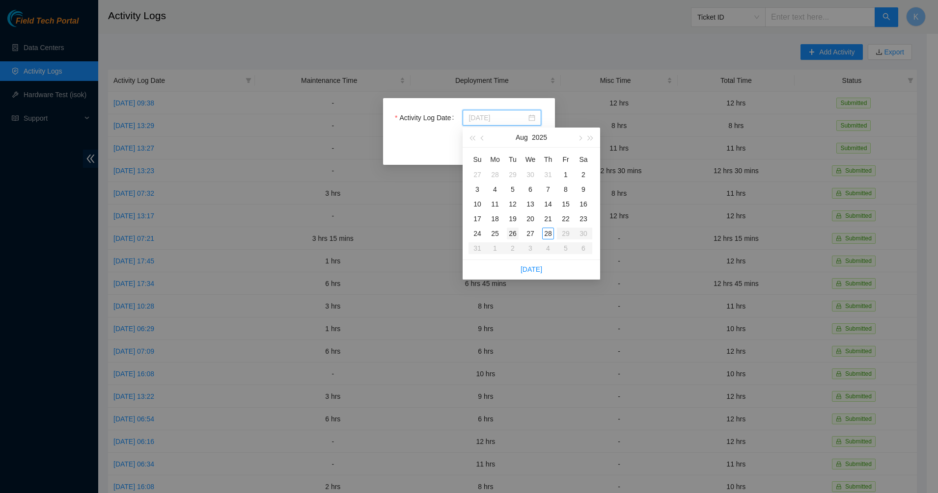
type input "[DATE]"
click at [512, 232] on div "26" at bounding box center [513, 234] width 12 height 12
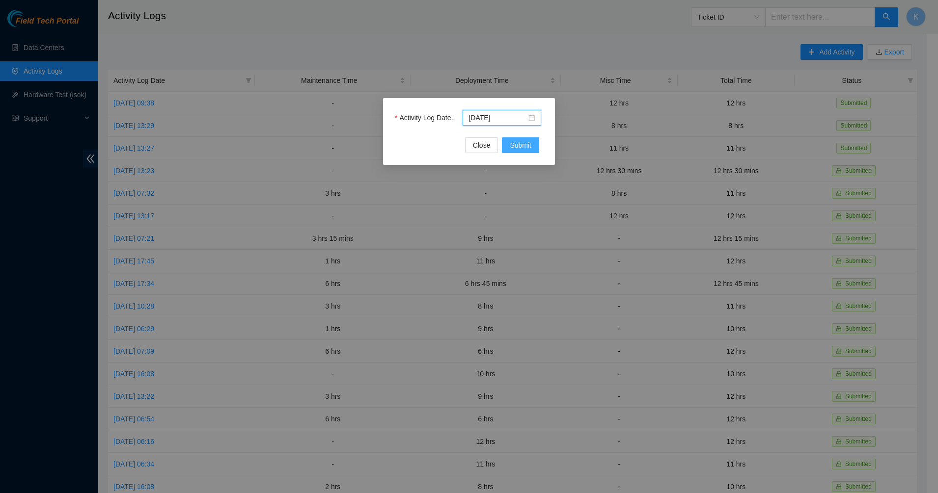
click at [520, 146] on span "Submit" at bounding box center [521, 145] width 22 height 11
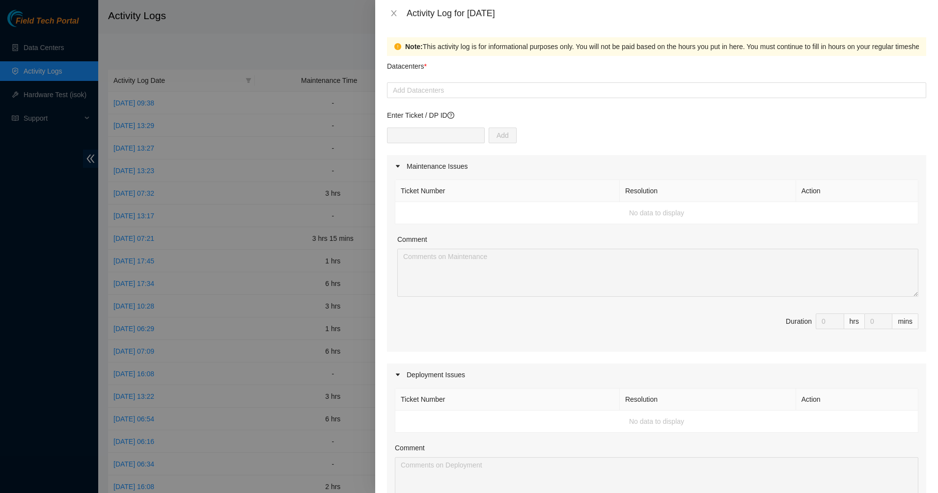
scroll to position [0, 0]
click at [430, 95] on div at bounding box center [656, 91] width 534 height 12
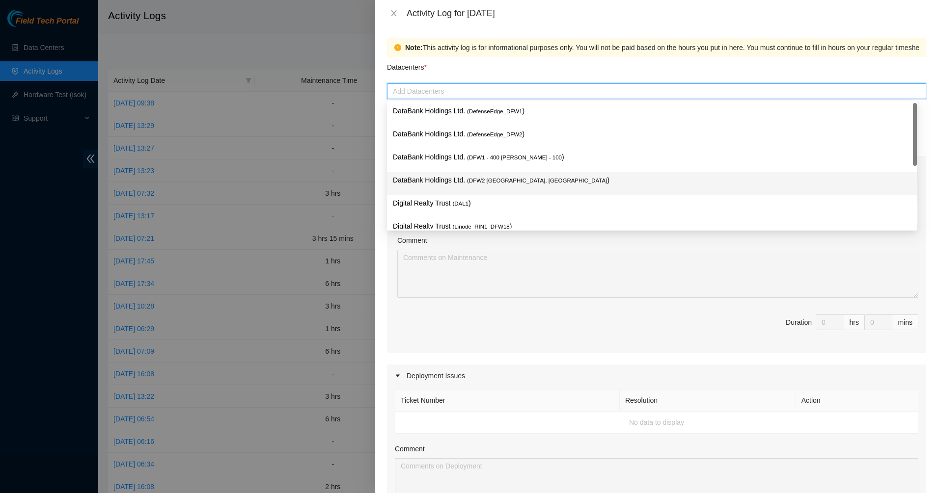
click at [416, 175] on p "DataBank Holdings Ltd. ( DFW2 [GEOGRAPHIC_DATA], [GEOGRAPHIC_DATA] )" at bounding box center [652, 180] width 518 height 11
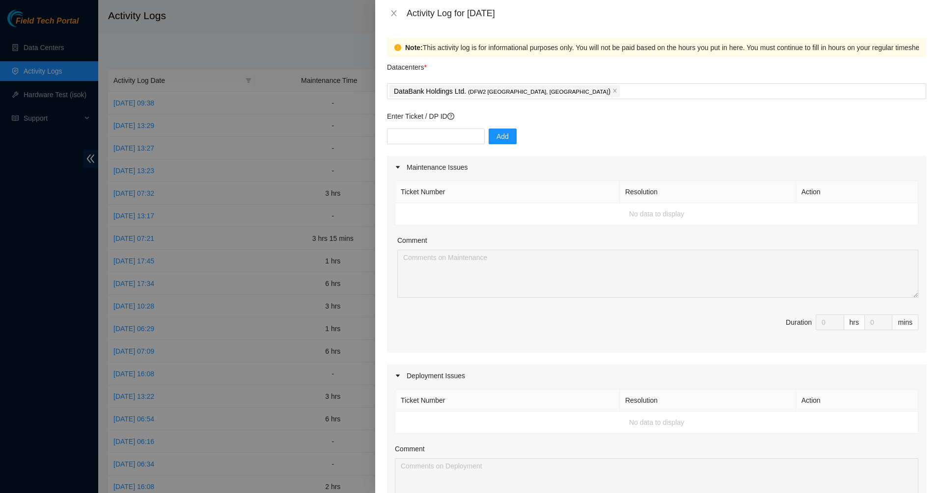
scroll to position [325, 0]
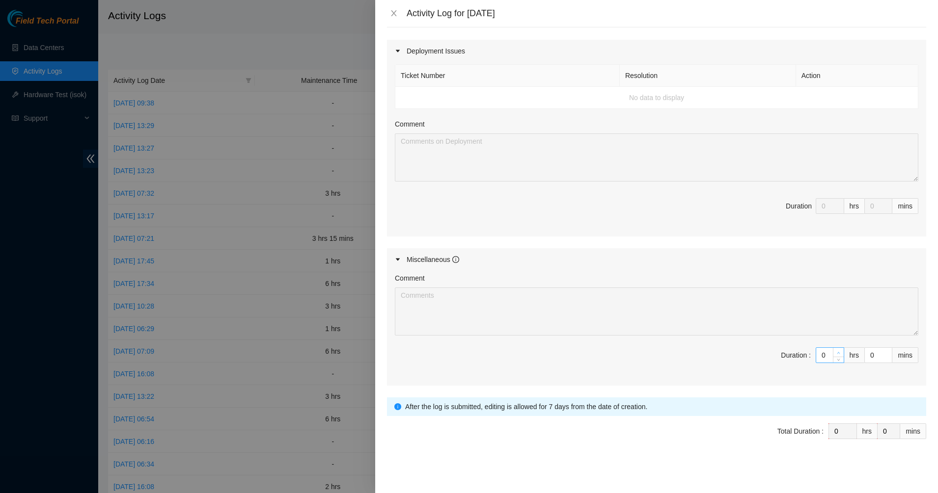
type input "1"
click at [833, 350] on span "Increase Value" at bounding box center [838, 352] width 11 height 9
type input "2"
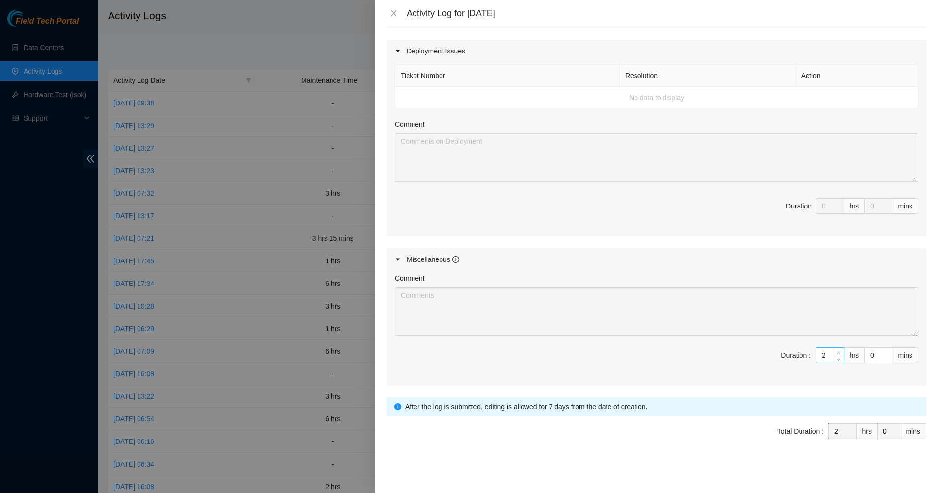
click at [833, 350] on span "Increase Value" at bounding box center [838, 352] width 11 height 9
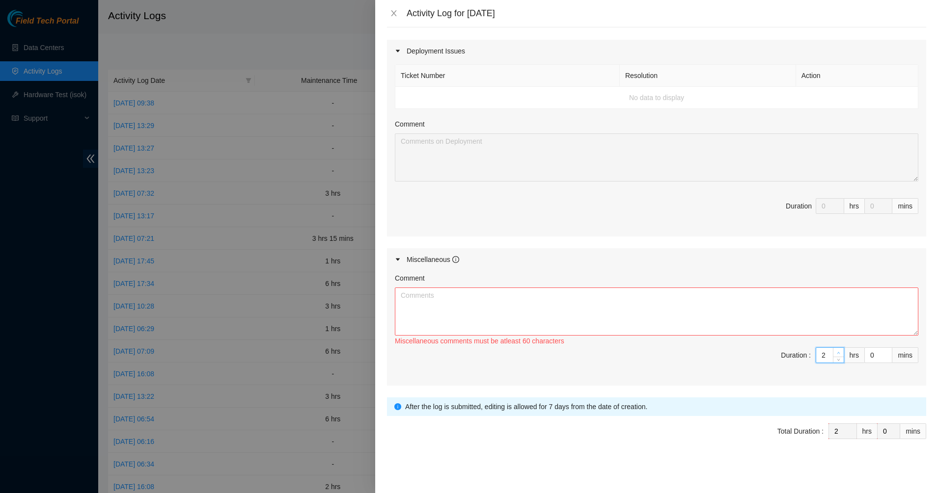
type input "3"
click at [833, 350] on span "Increase Value" at bounding box center [838, 352] width 11 height 9
type input "4"
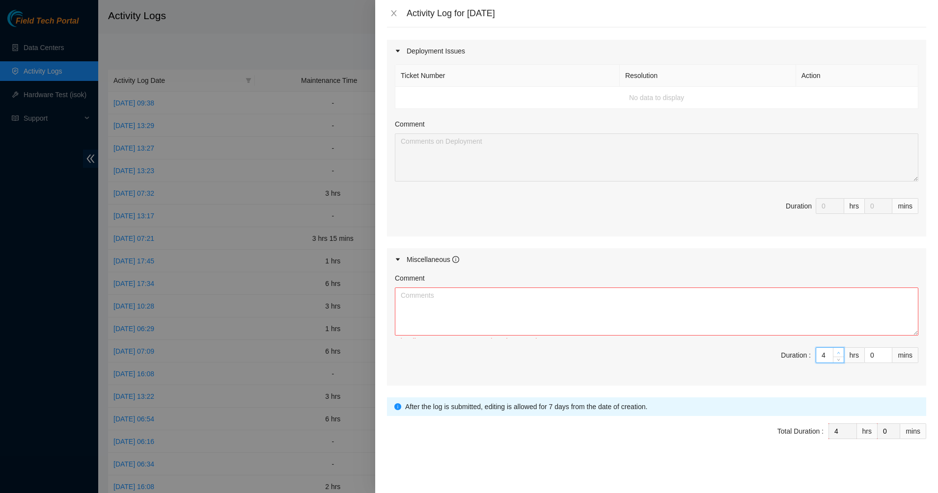
click at [833, 350] on span "Increase Value" at bounding box center [838, 352] width 11 height 9
type input "5"
click at [833, 350] on span "Increase Value" at bounding box center [838, 352] width 11 height 9
type input "6"
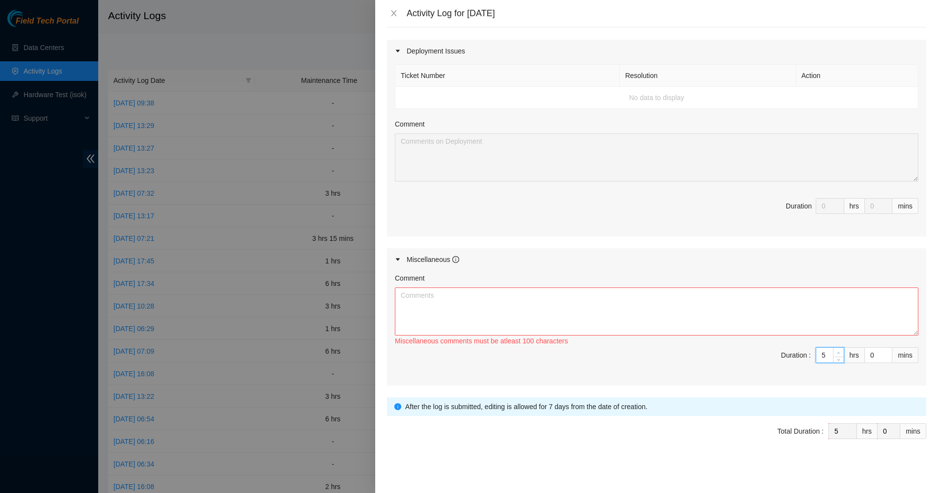
type input "6"
click at [833, 350] on span "Increase Value" at bounding box center [838, 352] width 11 height 9
type input "7"
click at [833, 350] on span "Increase Value" at bounding box center [838, 352] width 11 height 9
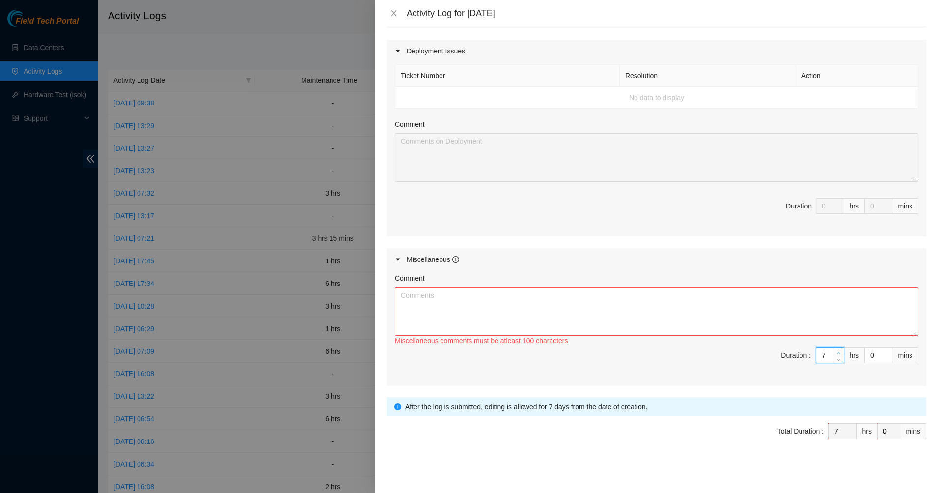
type input "8"
click at [833, 350] on span "Increase Value" at bounding box center [838, 352] width 11 height 9
type input "9"
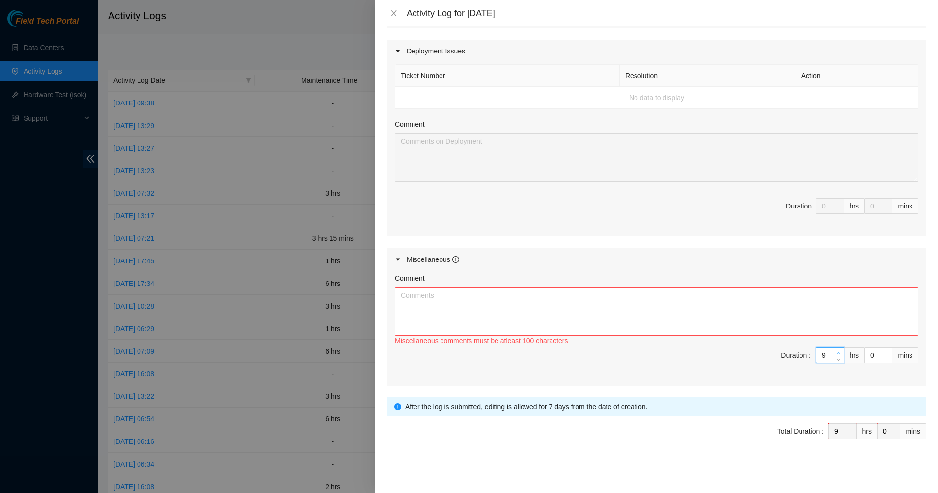
click at [833, 350] on span "Increase Value" at bounding box center [838, 352] width 11 height 9
type input "10"
click at [833, 350] on span "Increase Value" at bounding box center [838, 352] width 11 height 9
type input "11"
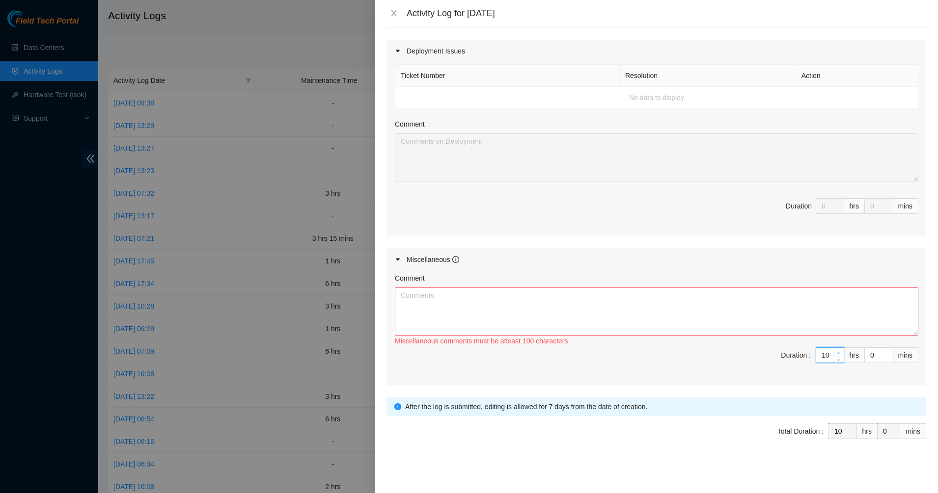
type input "11"
click at [833, 350] on span "Increase Value" at bounding box center [838, 352] width 11 height 9
type input "12"
click at [833, 350] on span "Increase Value" at bounding box center [838, 352] width 11 height 9
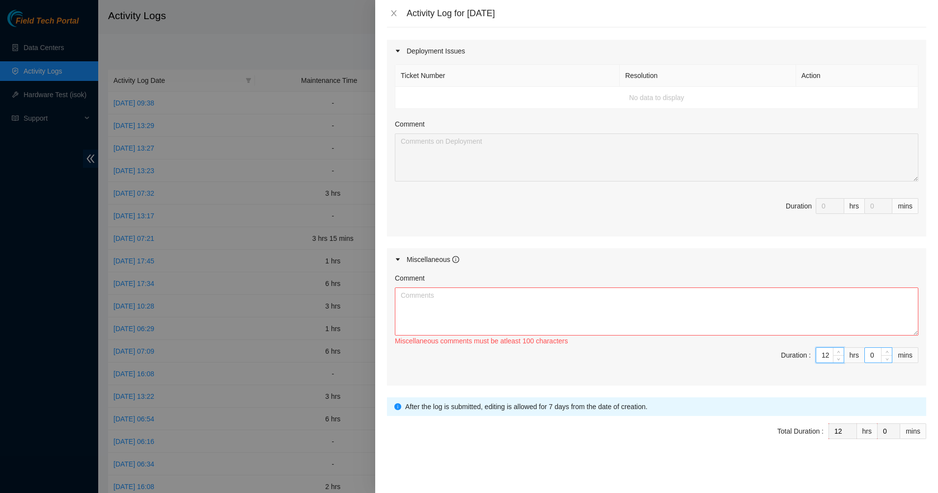
click at [869, 351] on input "0" at bounding box center [877, 355] width 27 height 15
type input "7"
type input "0"
type input "1"
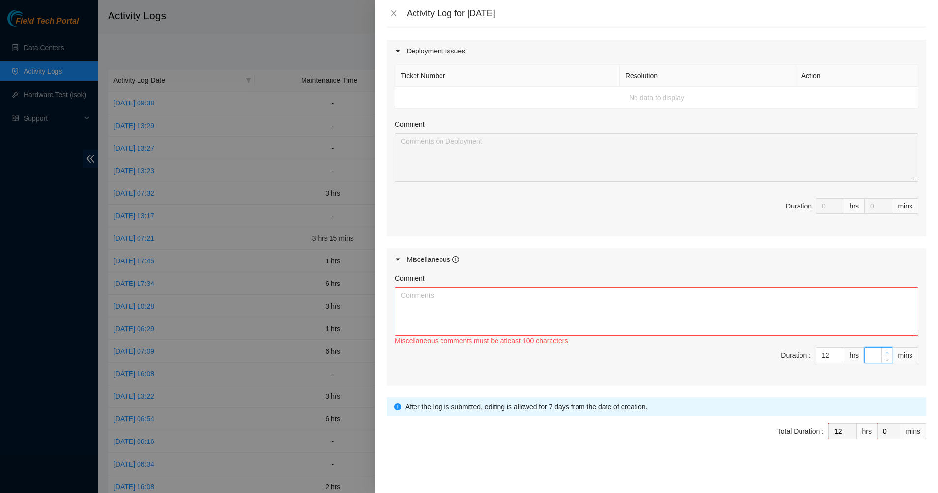
type input "1"
click at [885, 352] on icon "up" at bounding box center [886, 352] width 3 height 3
type input "2"
click at [885, 352] on icon "up" at bounding box center [886, 352] width 3 height 3
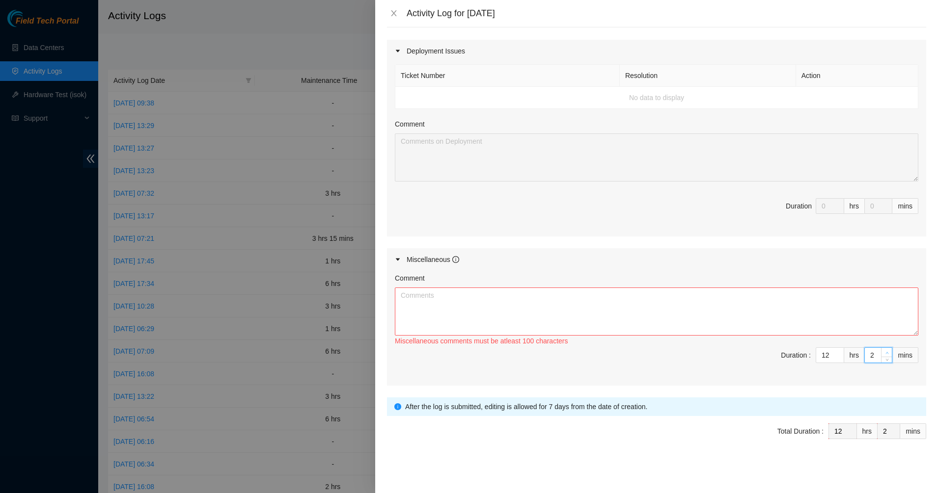
type input "3"
click at [885, 352] on icon "up" at bounding box center [886, 352] width 3 height 3
type input "4"
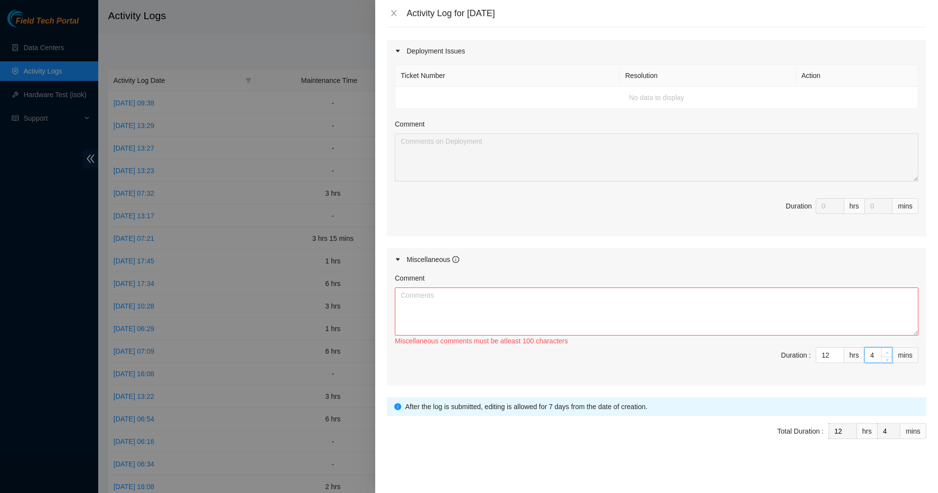
click at [885, 352] on icon "up" at bounding box center [886, 352] width 3 height 3
type input "5"
click at [885, 352] on icon "up" at bounding box center [886, 352] width 3 height 3
type input "6"
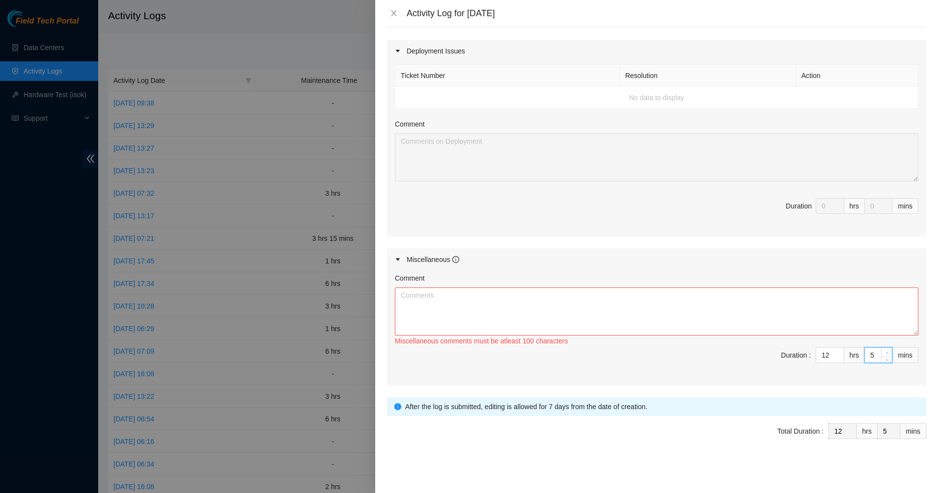
type input "6"
click at [885, 352] on icon "up" at bounding box center [886, 352] width 3 height 3
type input "7"
click at [885, 352] on icon "up" at bounding box center [886, 352] width 3 height 3
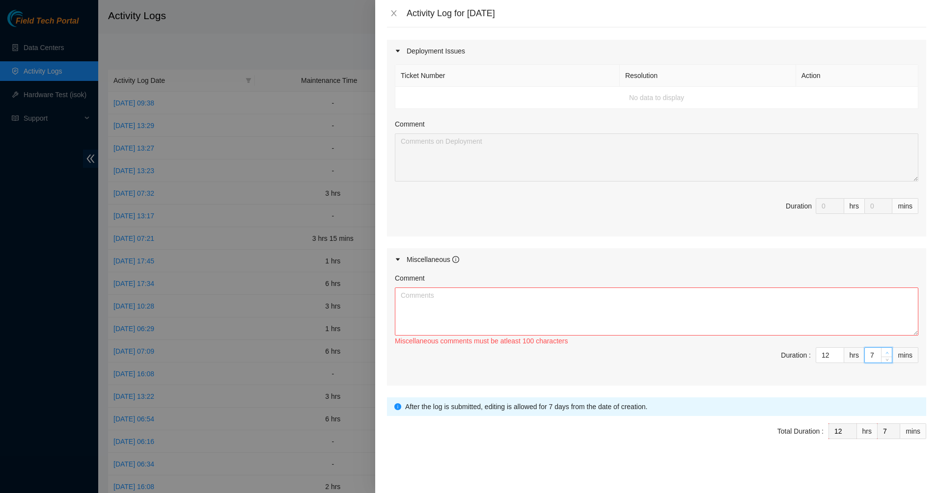
type input "8"
click at [885, 352] on icon "up" at bounding box center [886, 352] width 3 height 3
type input "9"
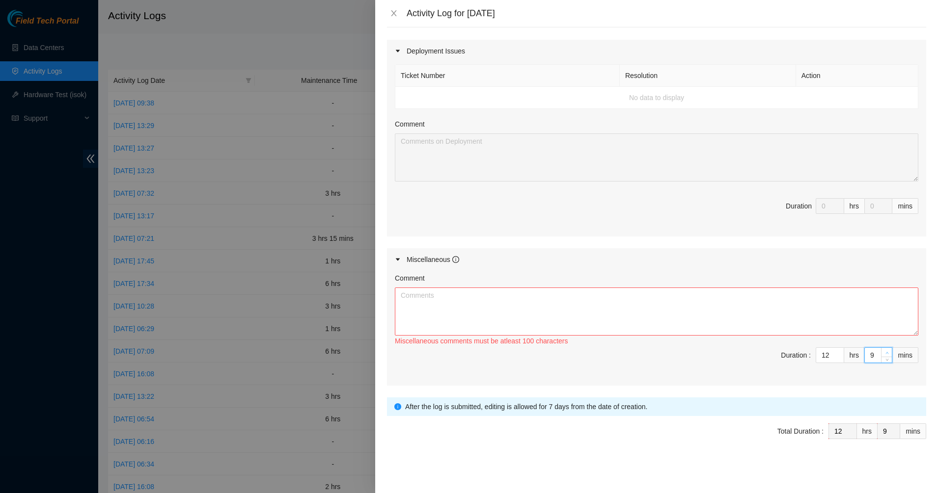
click at [885, 352] on icon "up" at bounding box center [886, 352] width 3 height 3
type input "10"
click at [885, 352] on icon "up" at bounding box center [886, 352] width 3 height 3
type input "11"
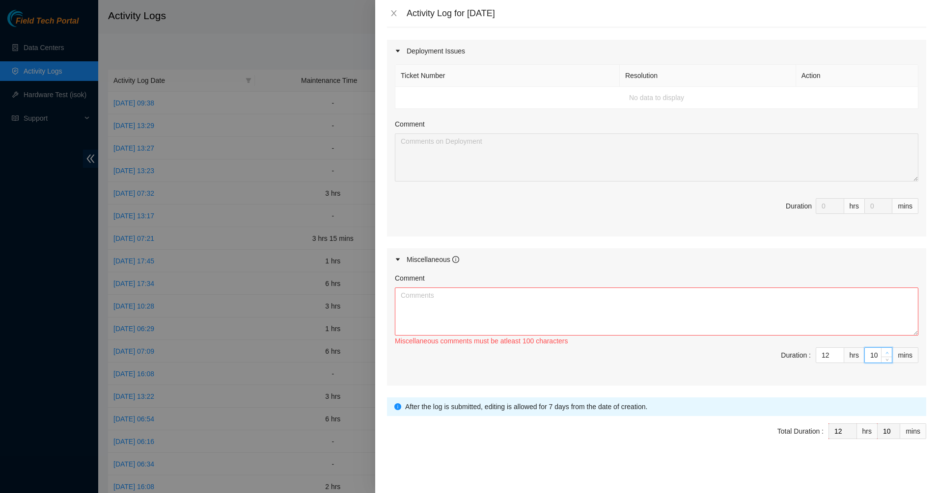
type input "11"
click at [885, 352] on icon "up" at bounding box center [886, 352] width 3 height 3
type input "12"
click at [885, 352] on icon "up" at bounding box center [886, 352] width 3 height 3
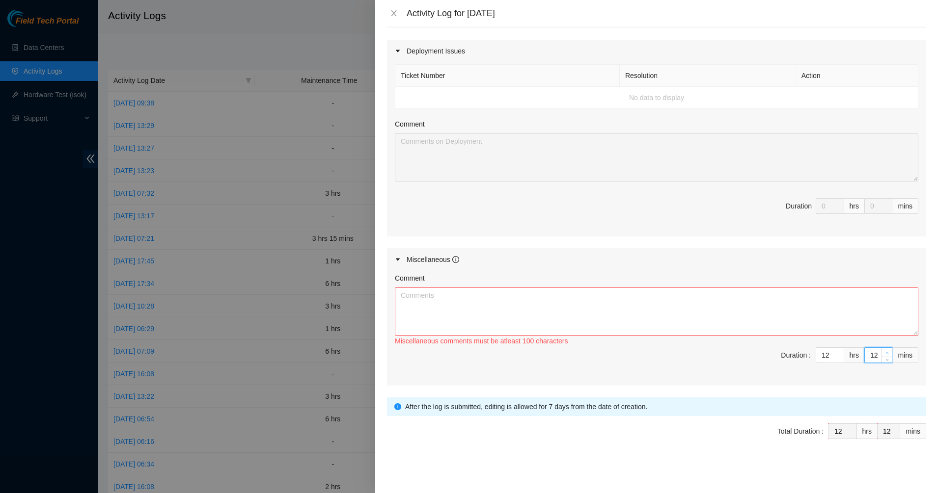
type input "13"
click at [885, 352] on icon "up" at bounding box center [886, 352] width 3 height 3
type input "14"
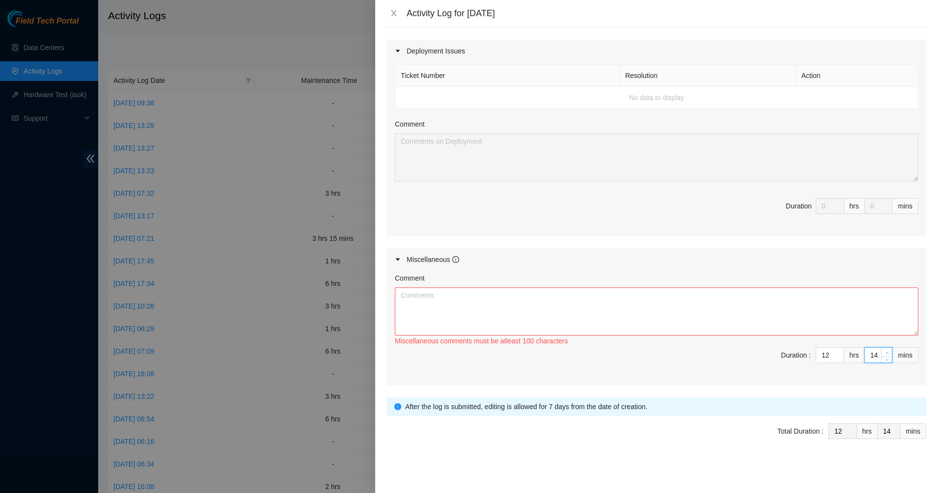
click at [885, 352] on icon "up" at bounding box center [886, 352] width 3 height 3
type input "15"
click at [885, 352] on icon "up" at bounding box center [886, 352] width 3 height 3
type input "16"
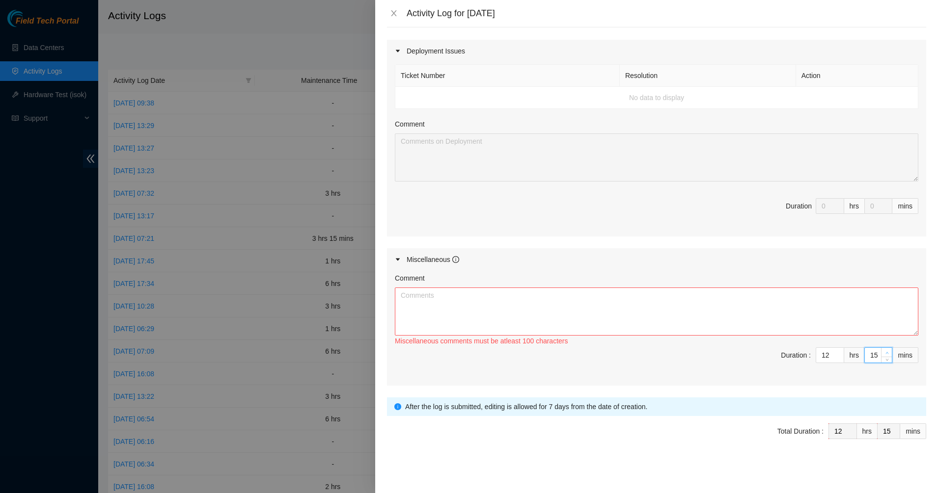
type input "16"
click at [885, 352] on icon "up" at bounding box center [886, 352] width 3 height 3
type input "17"
click at [885, 352] on icon "up" at bounding box center [886, 352] width 3 height 3
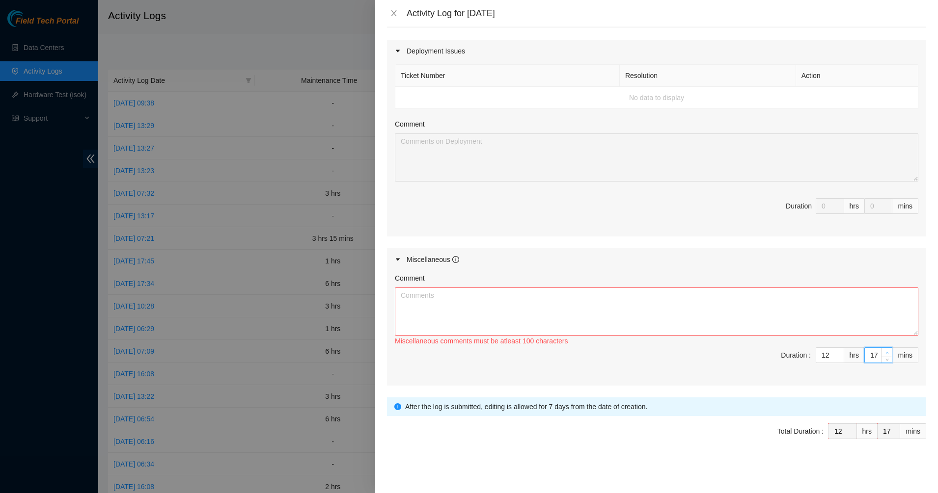
type input "18"
click at [885, 352] on icon "up" at bounding box center [886, 352] width 3 height 3
type input "19"
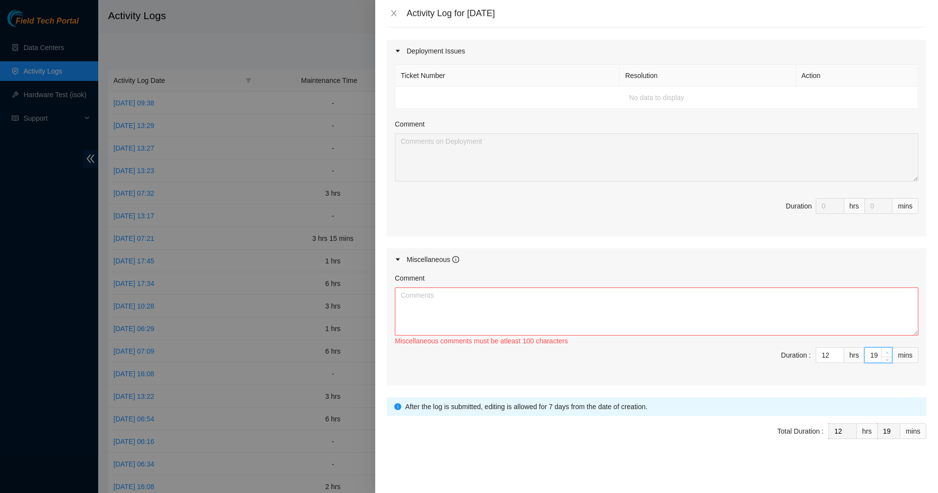
click at [885, 352] on icon "up" at bounding box center [886, 352] width 3 height 3
type input "20"
click at [885, 352] on icon "up" at bounding box center [886, 352] width 3 height 3
type input "21"
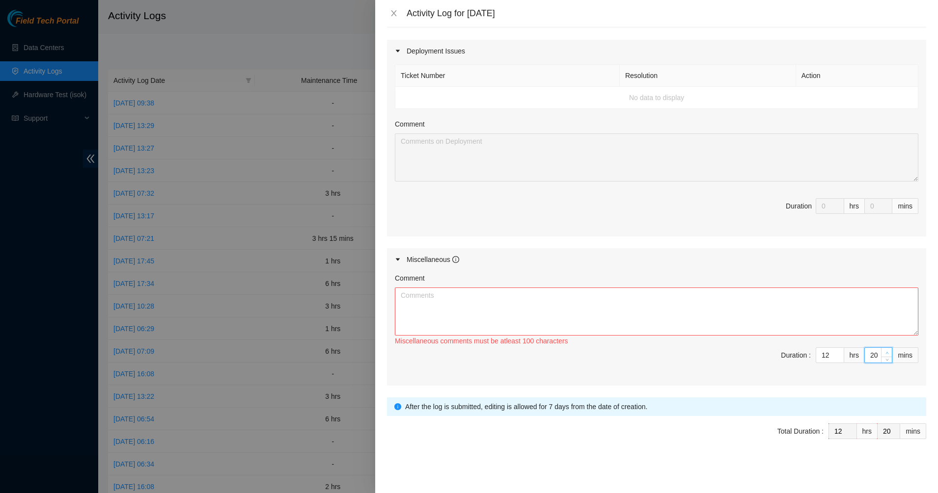
type input "21"
click at [885, 352] on icon "up" at bounding box center [886, 352] width 3 height 3
type input "22"
click at [885, 352] on icon "up" at bounding box center [886, 352] width 3 height 3
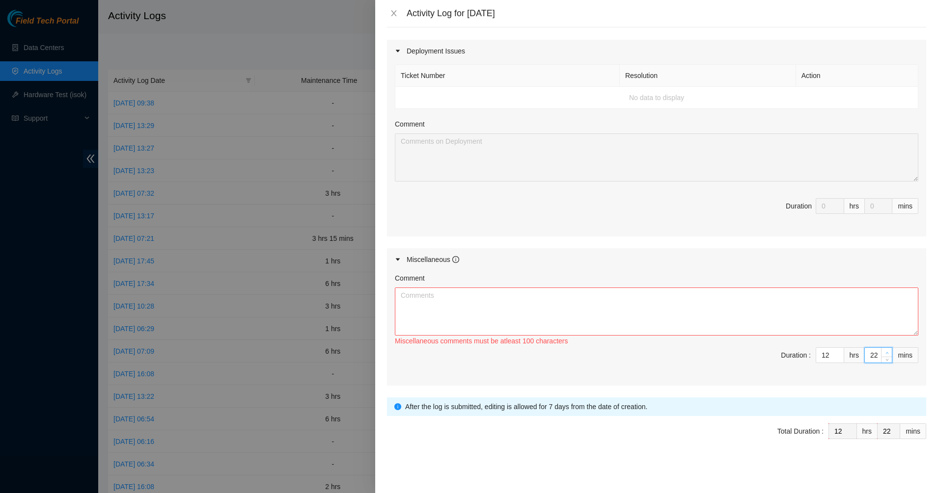
type input "23"
click at [885, 352] on icon "up" at bounding box center [886, 352] width 3 height 3
type input "24"
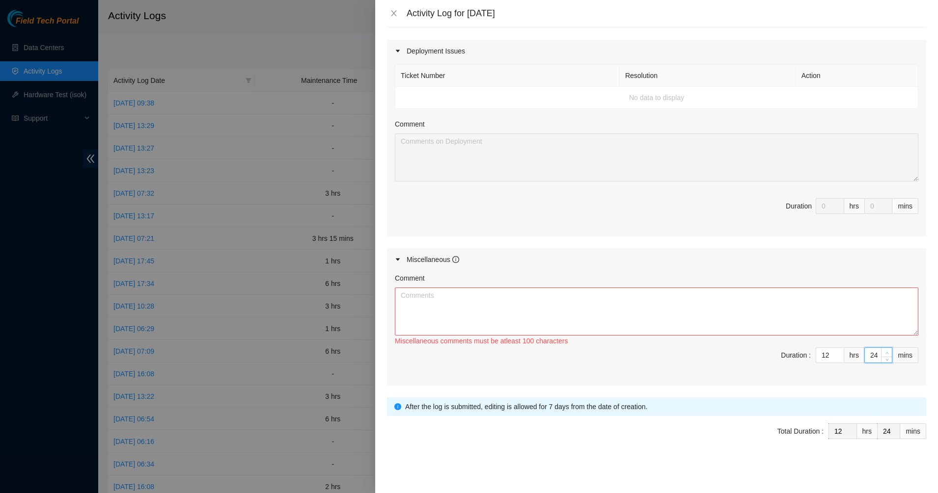
click at [885, 352] on icon "up" at bounding box center [886, 352] width 3 height 3
type input "25"
click at [885, 352] on icon "up" at bounding box center [886, 352] width 3 height 3
type input "26"
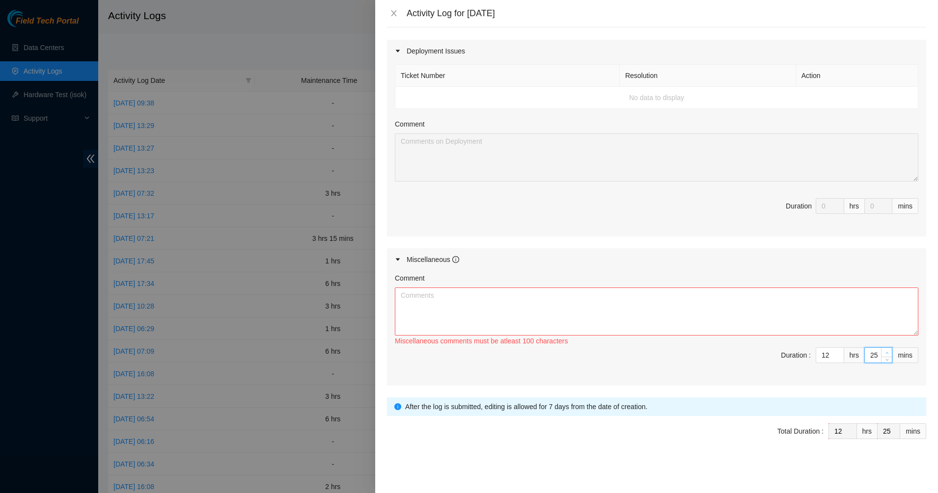
type input "26"
click at [885, 352] on icon "up" at bounding box center [886, 352] width 3 height 3
type input "27"
click at [885, 352] on icon "up" at bounding box center [886, 352] width 3 height 3
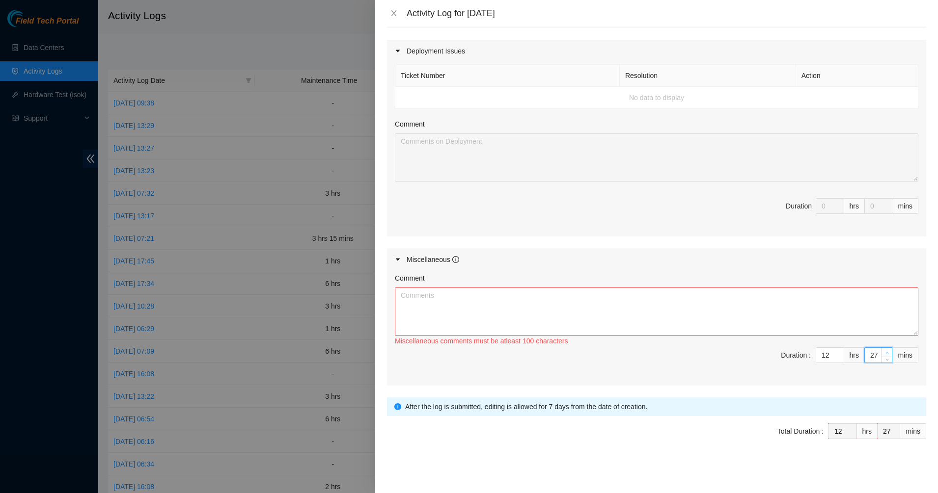
type input "28"
click at [885, 352] on icon "up" at bounding box center [886, 352] width 3 height 3
drag, startPoint x: 868, startPoint y: 355, endPoint x: 851, endPoint y: 360, distance: 18.5
click at [851, 360] on span "Duration : 12 hrs 28 mins" at bounding box center [656, 361] width 523 height 27
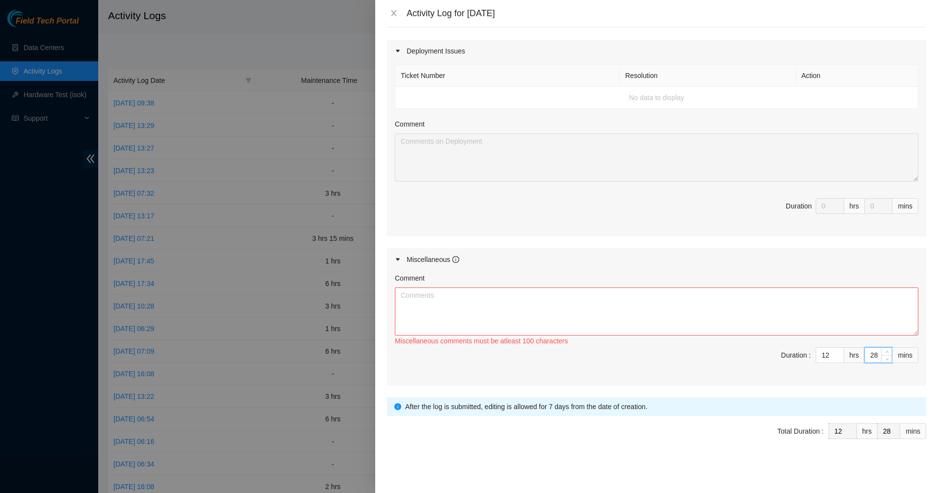
type input "4"
type input "45"
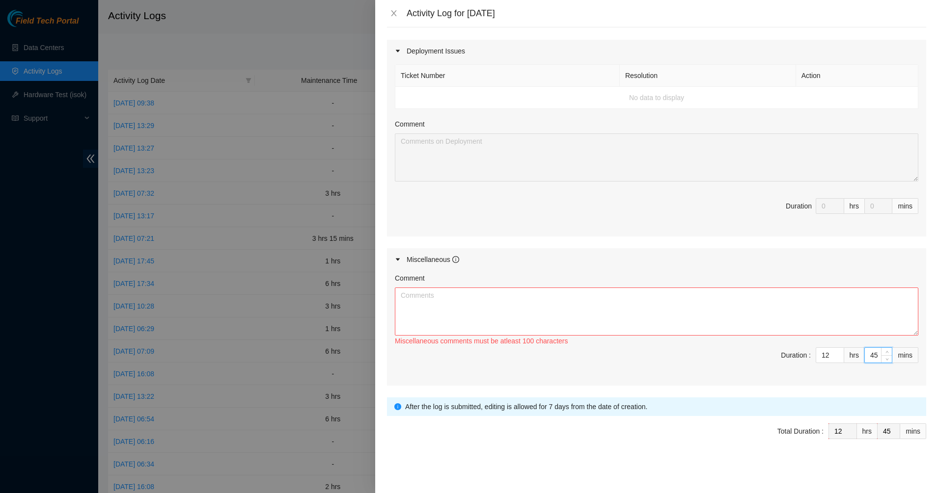
click at [793, 362] on div "Duration :" at bounding box center [796, 356] width 30 height 16
click at [455, 312] on textarea "Comment" at bounding box center [656, 312] width 523 height 48
type textarea "a"
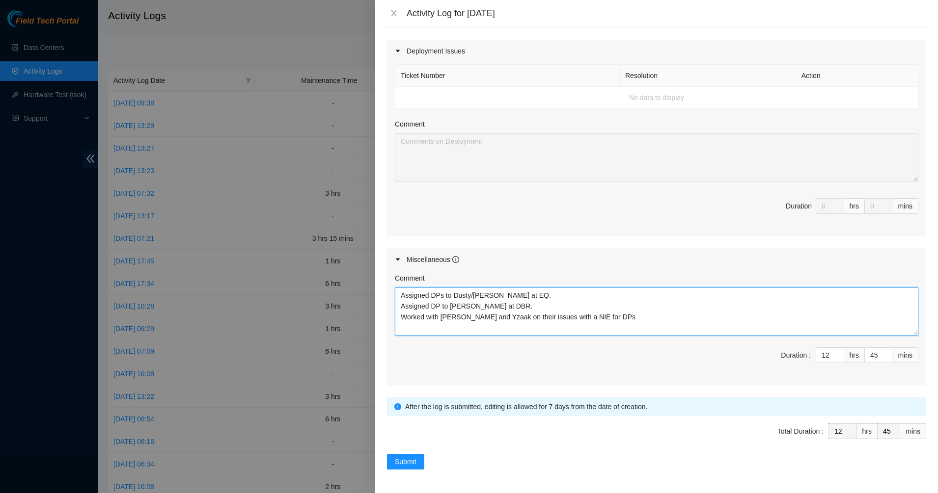
paste textarea "DP78506"
paste textarea "DP78507"
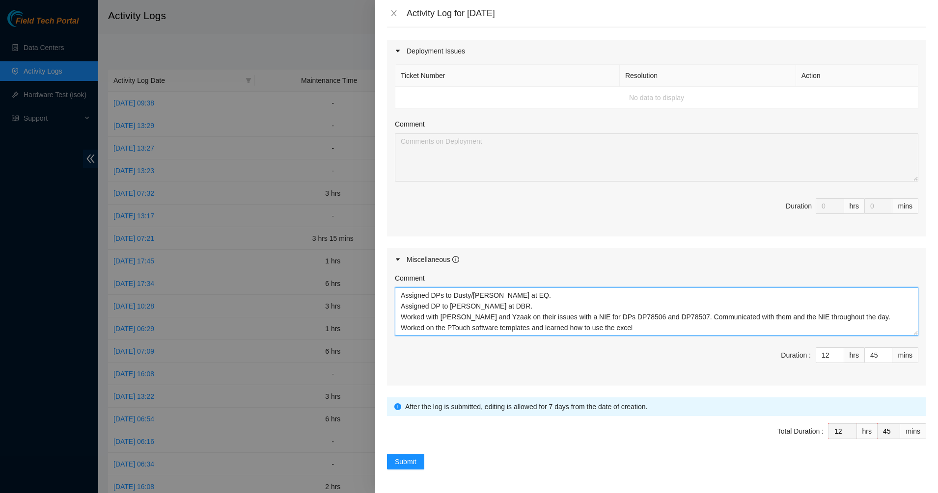
click at [638, 330] on textarea "Assigned DPs to Dusty/[PERSON_NAME] at EQ. Assigned DP to [PERSON_NAME] at DBR.…" at bounding box center [656, 312] width 523 height 48
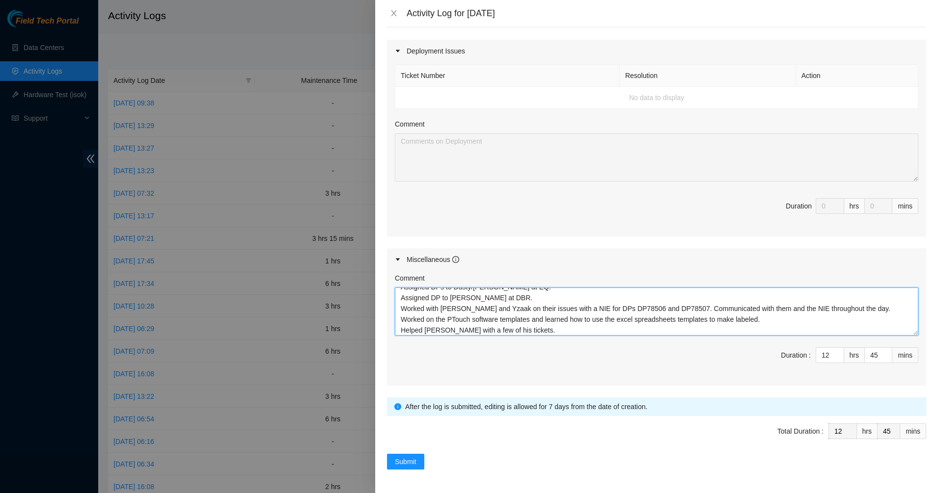
scroll to position [19, 0]
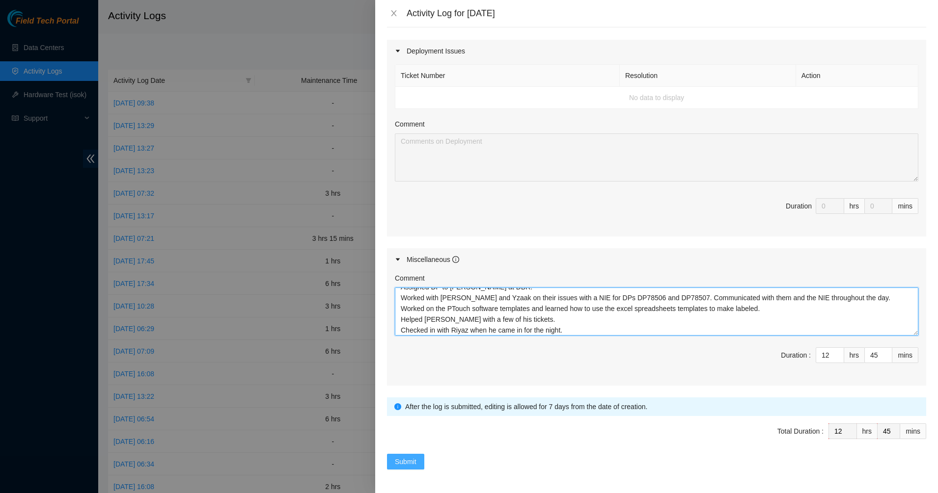
type textarea "Assigned DPs to Dusty/[PERSON_NAME] at EQ. Assigned DP to [PERSON_NAME] at DBR.…"
click at [412, 463] on span "Submit" at bounding box center [406, 462] width 22 height 11
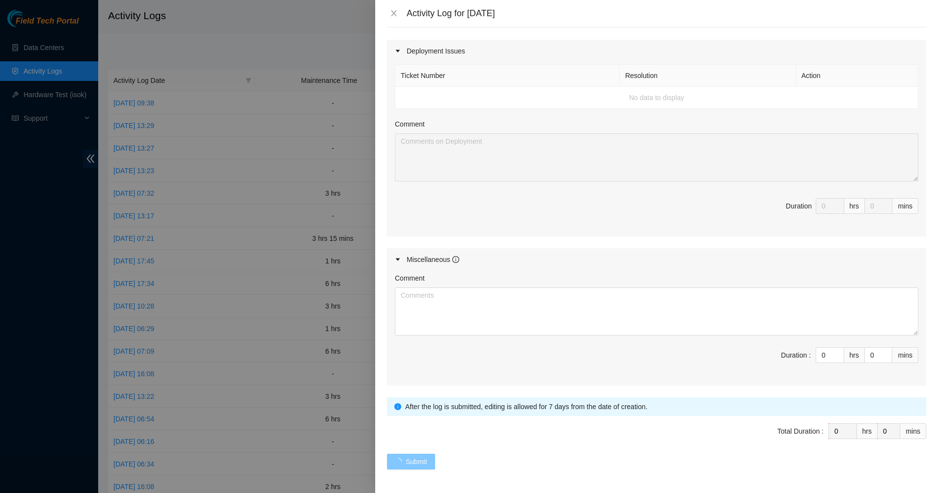
scroll to position [0, 0]
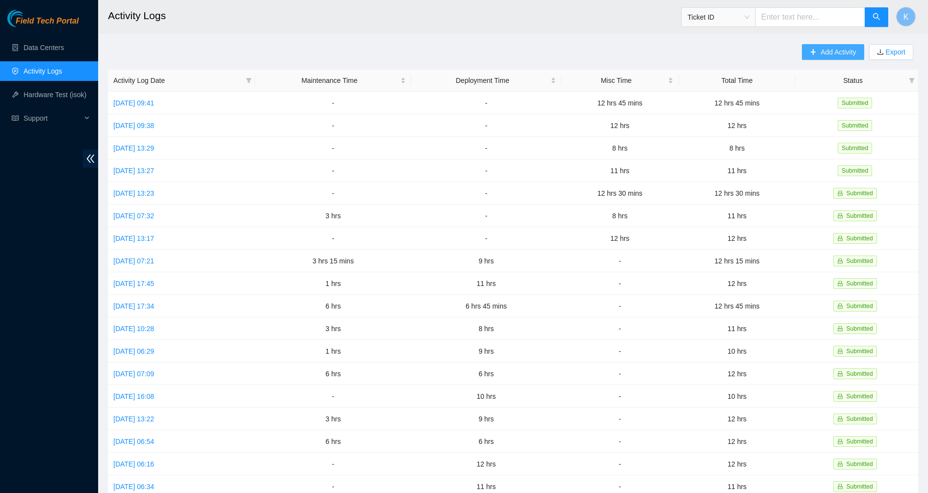
click at [818, 46] on button "Add Activity" at bounding box center [833, 52] width 62 height 16
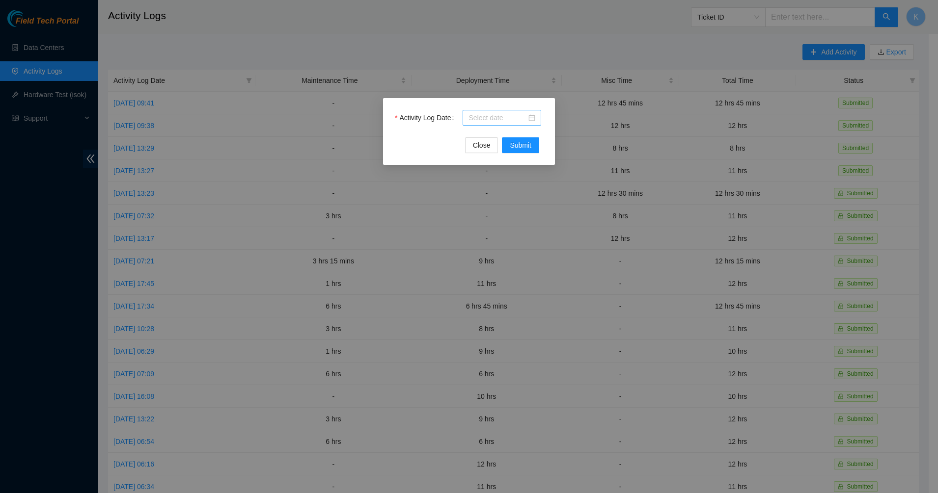
click at [532, 118] on div at bounding box center [501, 117] width 67 height 11
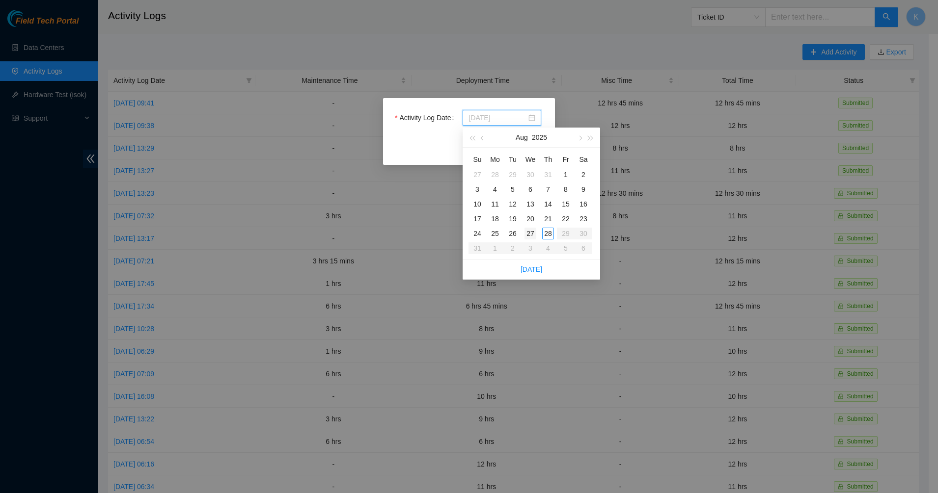
type input "[DATE]"
click at [535, 237] on div "27" at bounding box center [530, 234] width 12 height 12
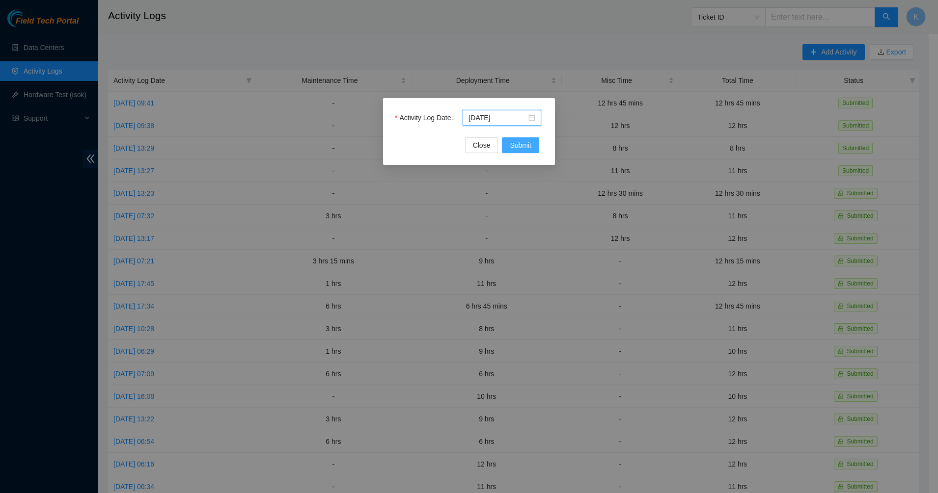
click at [527, 148] on span "Submit" at bounding box center [521, 145] width 22 height 11
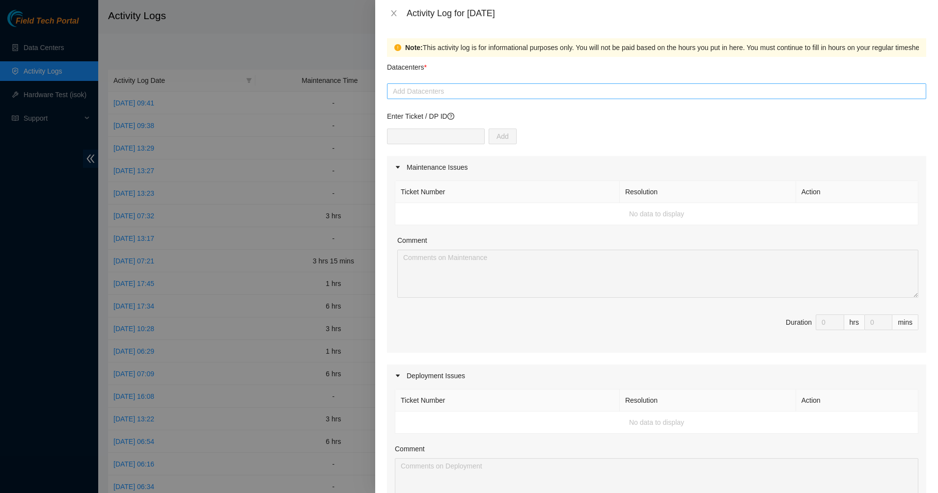
click at [518, 88] on div at bounding box center [656, 91] width 534 height 12
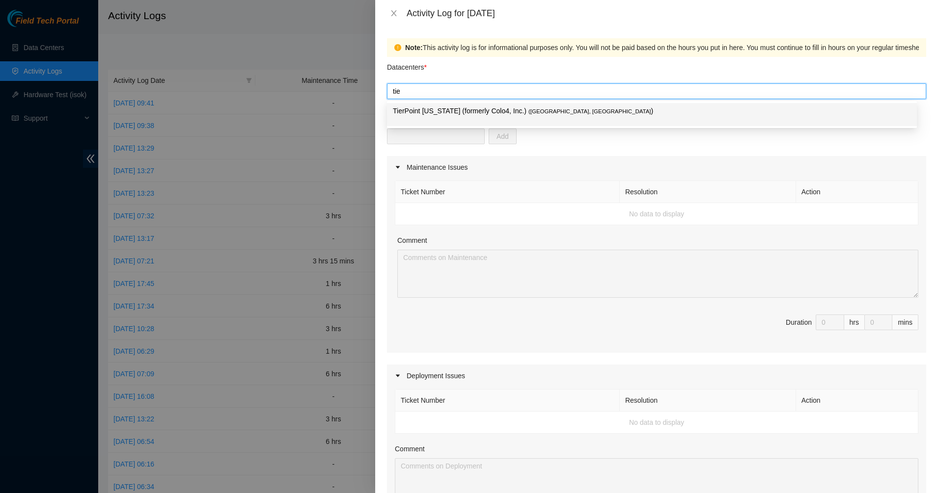
type input "tier"
click at [480, 117] on div "TierPoint [US_STATE] (formerly Colo4, Inc.) ( [GEOGRAPHIC_DATA], [GEOGRAPHIC_DA…" at bounding box center [652, 115] width 518 height 18
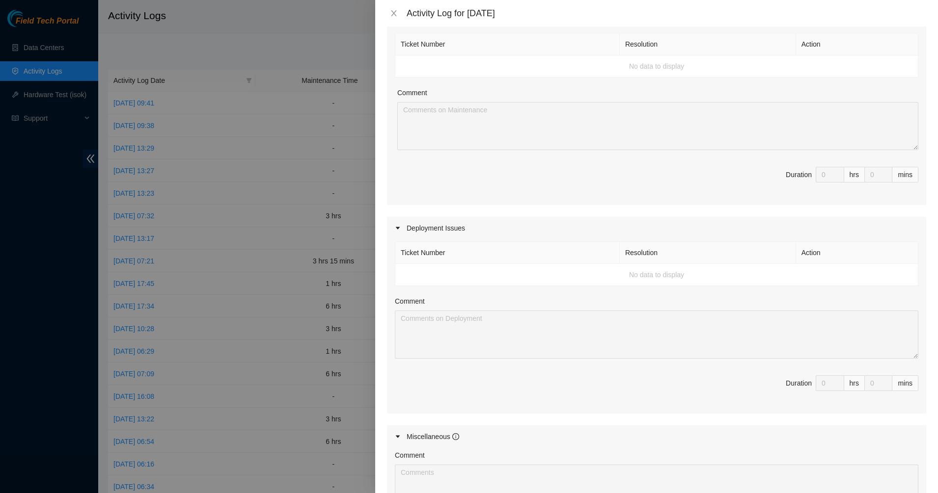
scroll to position [155, 0]
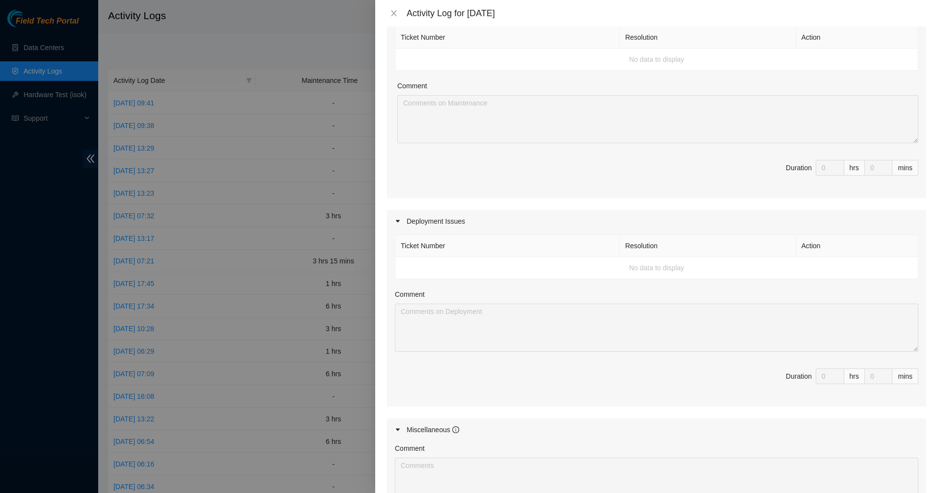
click at [411, 222] on div "Deployment Issues" at bounding box center [656, 221] width 539 height 23
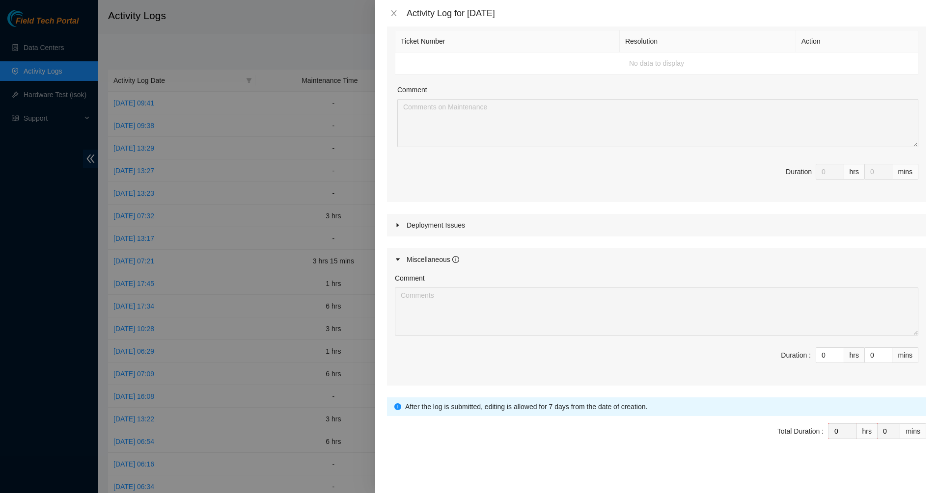
click at [411, 222] on div "Deployment Issues" at bounding box center [656, 225] width 539 height 23
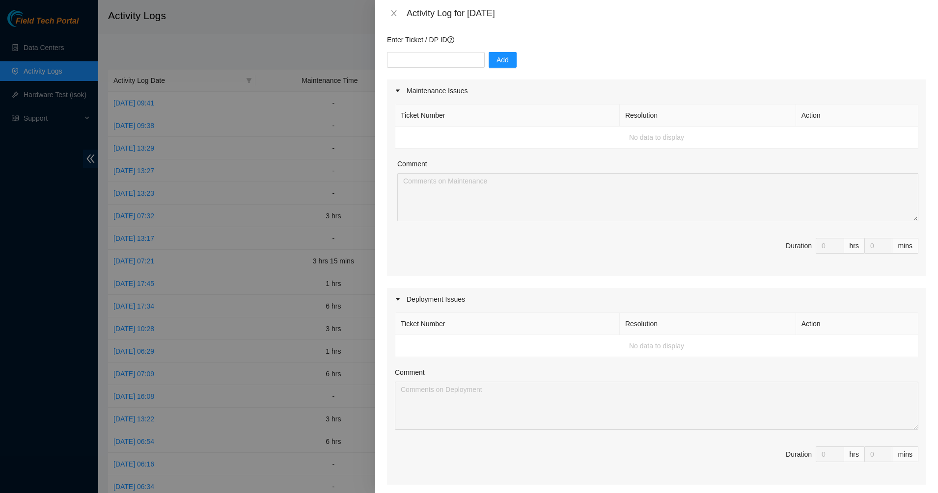
scroll to position [0, 0]
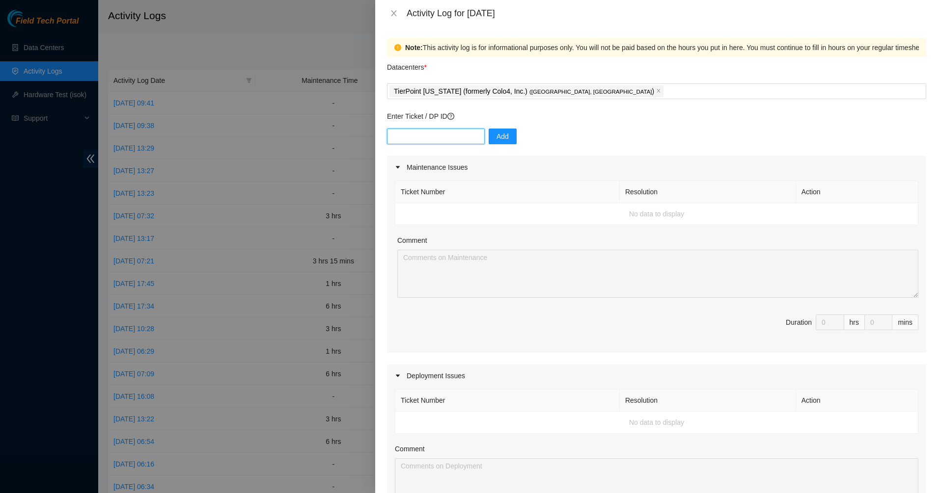
click at [414, 130] on input "text" at bounding box center [436, 137] width 98 height 16
paste input "DP78507"
type input "DP78507"
click at [496, 140] on span "Add" at bounding box center [502, 136] width 12 height 11
click at [438, 134] on input "text" at bounding box center [436, 137] width 98 height 16
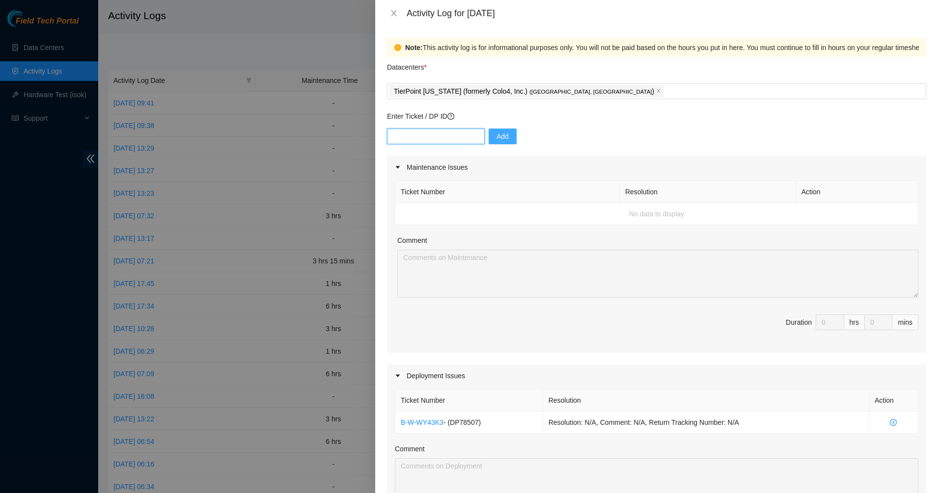
paste input "DP78506"
type input "DP78506"
click at [500, 135] on span "Add" at bounding box center [502, 136] width 12 height 11
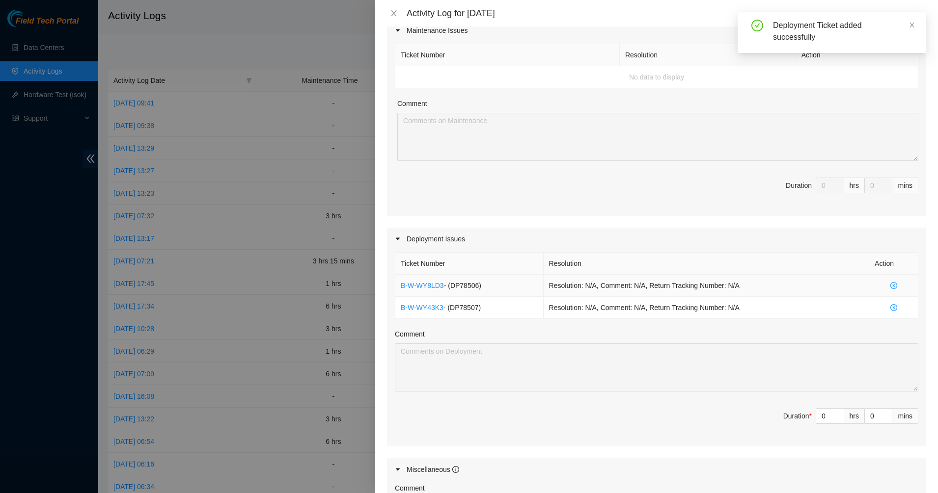
scroll to position [138, 0]
type input "1"
click at [836, 413] on span "up" at bounding box center [839, 413] width 6 height 6
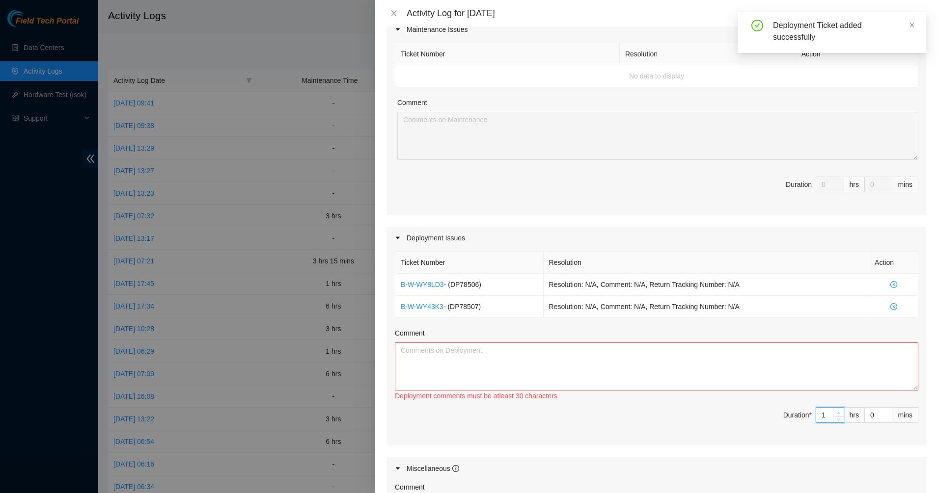
type input "2"
click at [836, 413] on span "up" at bounding box center [839, 413] width 6 height 6
type input "3"
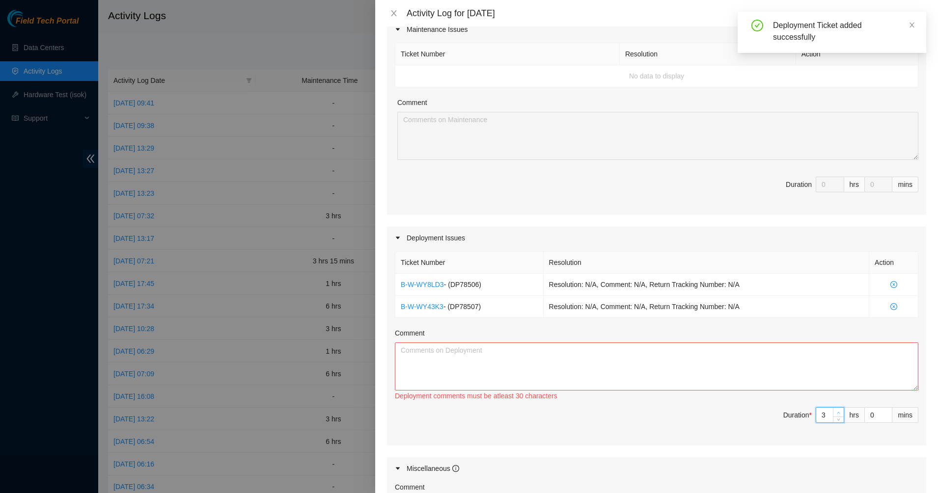
click at [836, 413] on span "up" at bounding box center [839, 413] width 6 height 6
type input "4"
click at [836, 413] on span "up" at bounding box center [839, 413] width 6 height 6
type input "5"
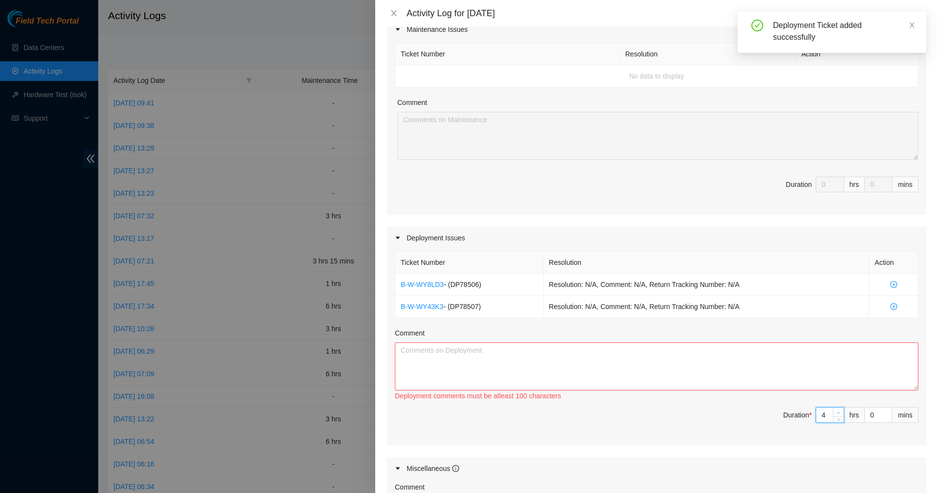
type input "5"
click at [836, 413] on span "up" at bounding box center [839, 413] width 6 height 6
type input "6"
click at [836, 413] on span "up" at bounding box center [839, 413] width 6 height 6
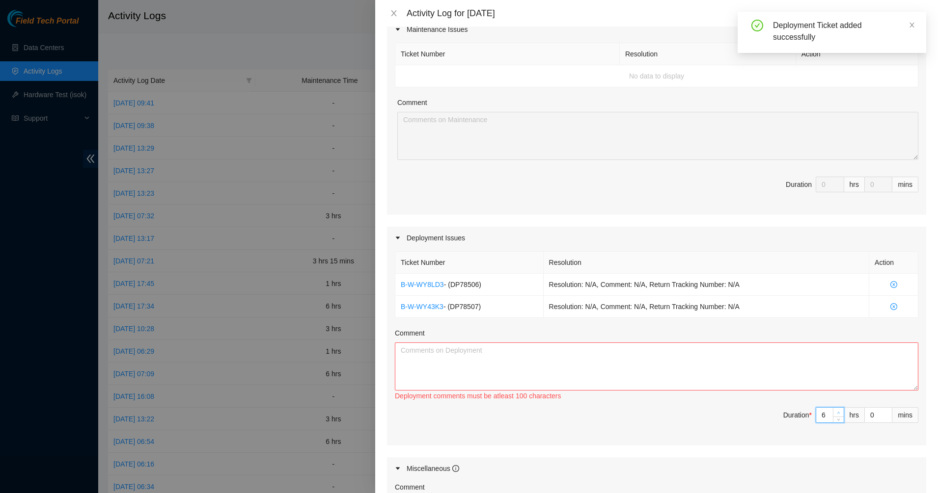
type input "7"
click at [836, 413] on span "up" at bounding box center [839, 413] width 6 height 6
click at [769, 371] on textarea "Comment" at bounding box center [656, 367] width 523 height 48
click at [558, 385] on textarea "Assisted Yzaak and [PERSON_NAME]" at bounding box center [656, 367] width 523 height 48
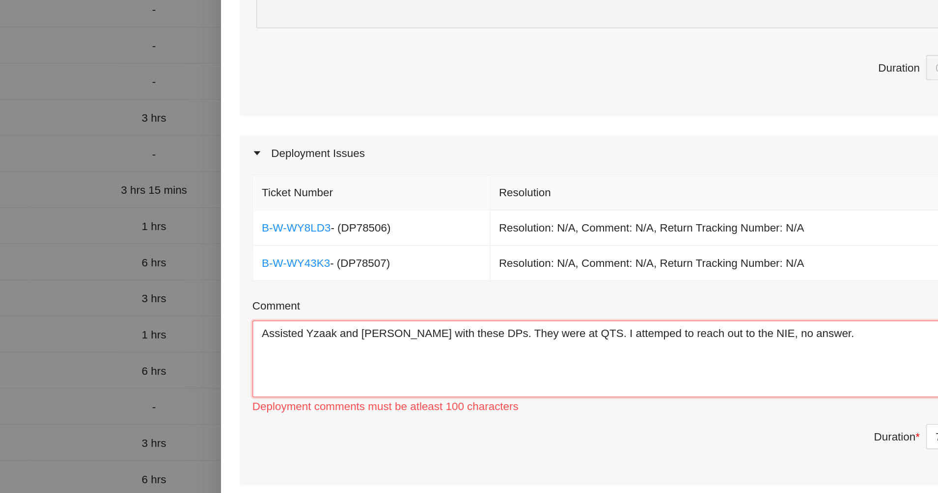
click at [604, 347] on textarea "Assisted Yzaak and [PERSON_NAME] with these DPs. They were at QTS. I attemped t…" at bounding box center [656, 367] width 523 height 48
click at [734, 356] on textarea "Assisted Yzaak and [PERSON_NAME] with these DPs. They were at QTS. I attempted …" at bounding box center [656, 367] width 523 height 48
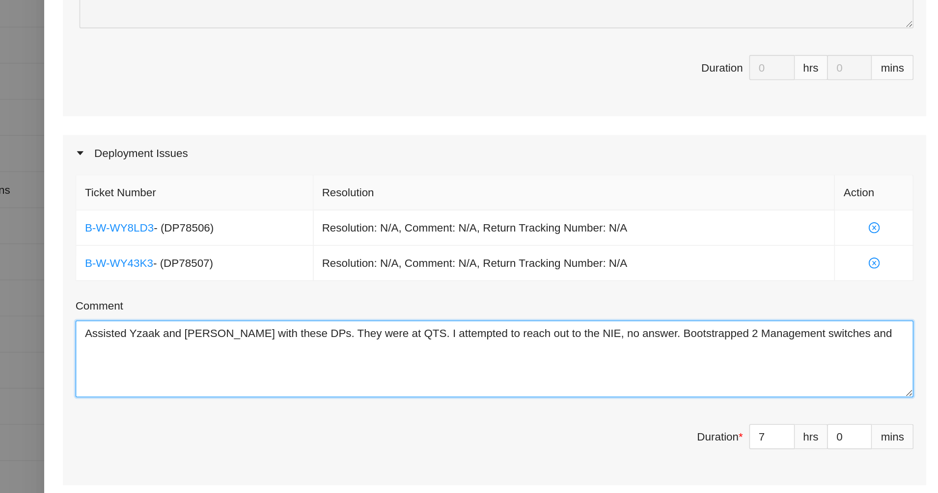
scroll to position [0, 0]
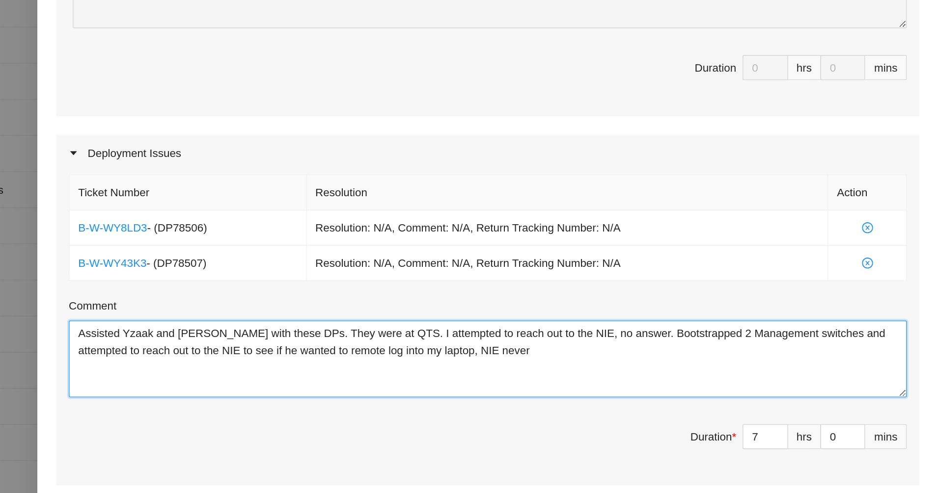
click at [705, 366] on textarea "Assisted Yzaak and [PERSON_NAME] with these DPs. They were at QTS. I attempted …" at bounding box center [656, 367] width 523 height 48
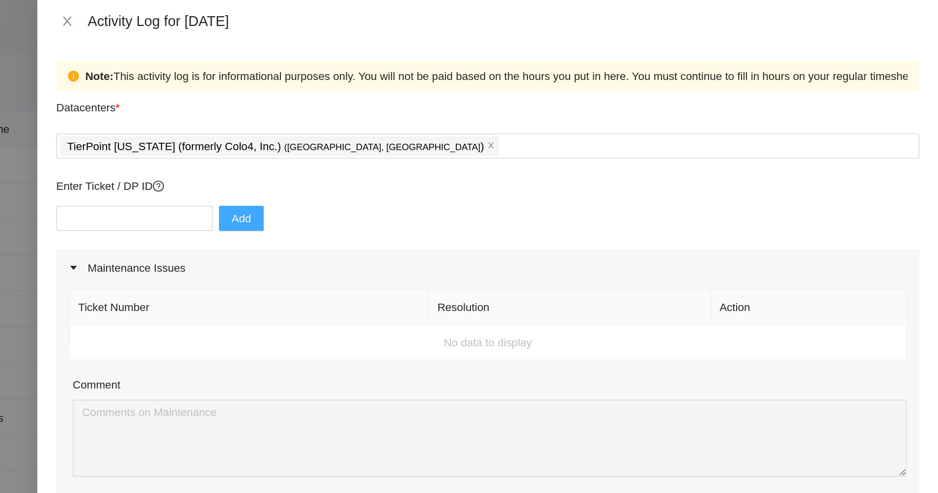
type textarea "Assisted Yzaak and [PERSON_NAME] with these DPs. They were at QTS. I attempted …"
click at [450, 135] on input "text" at bounding box center [436, 137] width 98 height 16
paste input "DP79333"
type input "DP79333"
click at [488, 135] on button "Add" at bounding box center [502, 137] width 28 height 16
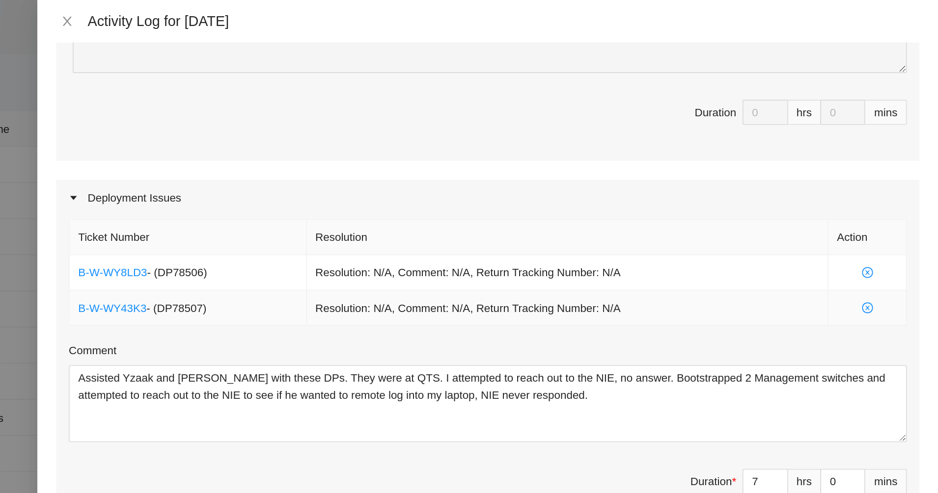
scroll to position [323, 0]
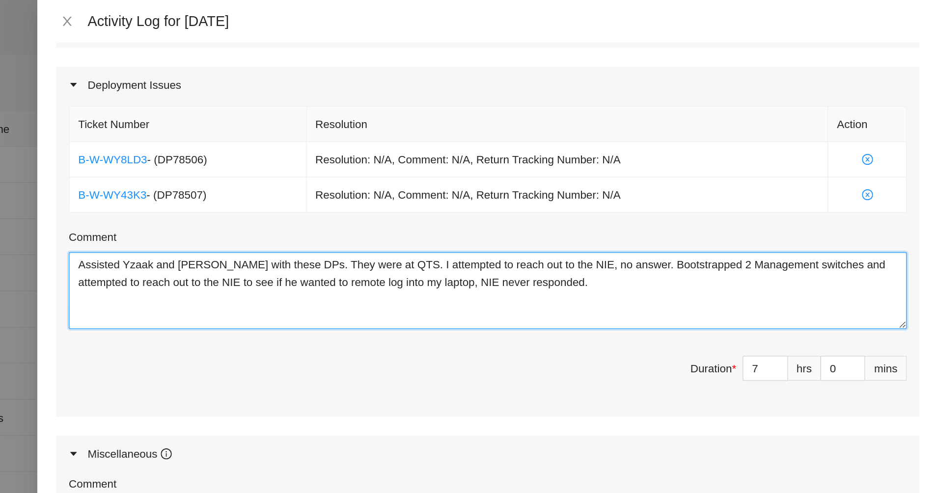
click at [681, 175] on textarea "Assisted Yzaak and [PERSON_NAME] with these DPs. They were at QTS. I attempted …" at bounding box center [656, 182] width 523 height 48
paste textarea "DP79333"
paste textarea "DP79332"
click at [531, 194] on textarea "Assisted Yzaak and [PERSON_NAME] with these DPs. They were at QTS. I attempted …" at bounding box center [656, 182] width 523 height 48
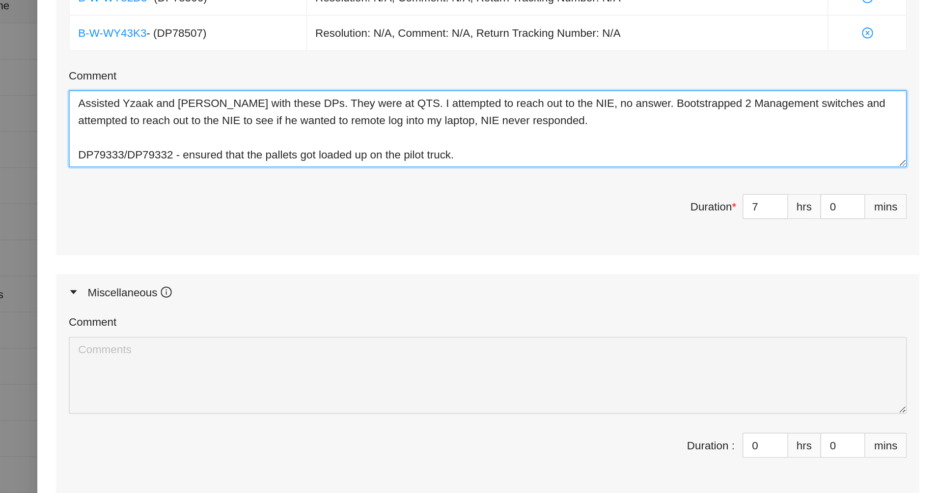
scroll to position [292, 0]
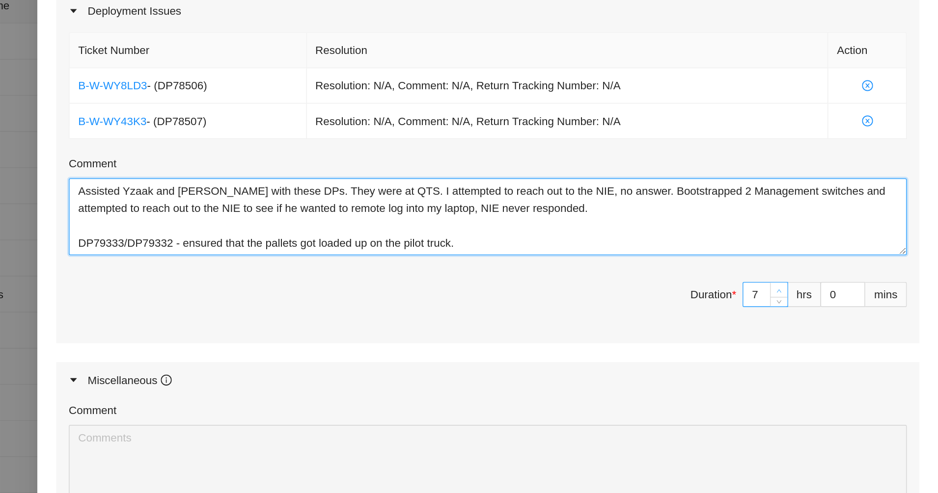
type textarea "Assisted Yzaak and [PERSON_NAME] with these DPs. They were at QTS. I attempted …"
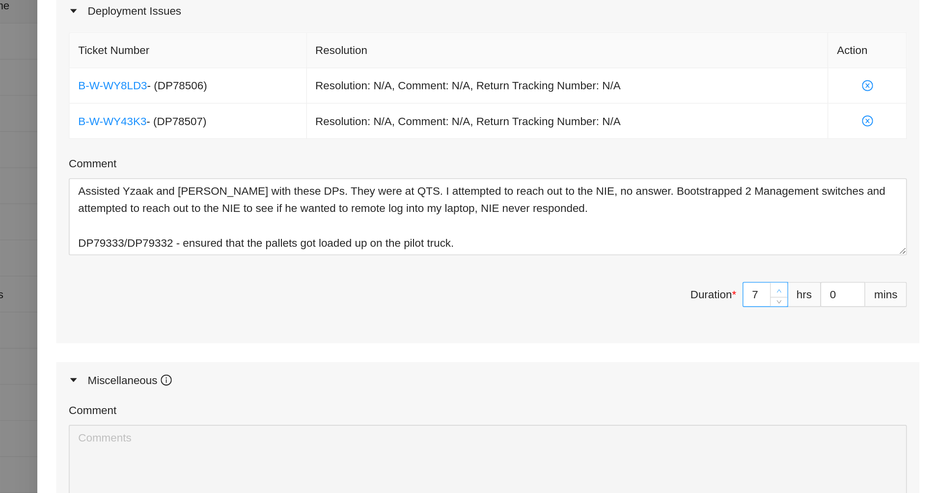
type input "8"
click at [836, 259] on icon "up" at bounding box center [837, 258] width 3 height 3
type input "9"
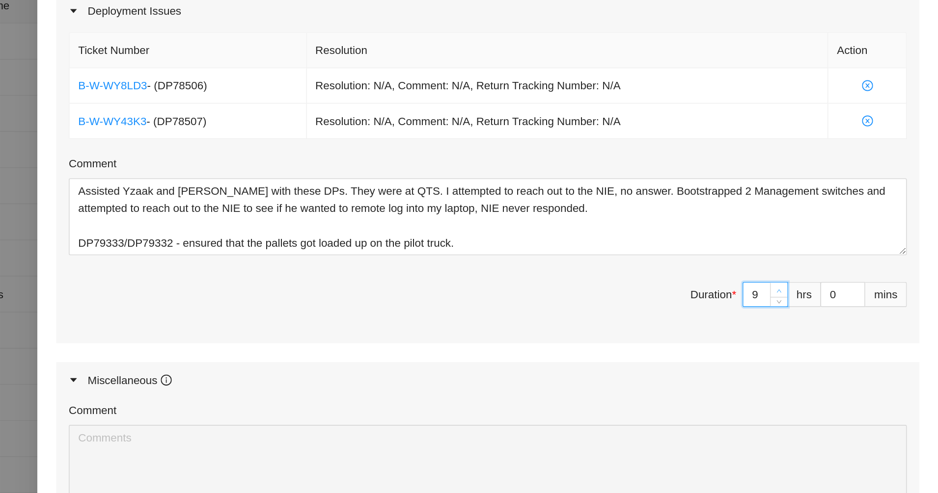
click at [836, 259] on icon "up" at bounding box center [837, 258] width 3 height 3
type input "10"
click at [836, 259] on icon "up" at bounding box center [837, 258] width 3 height 3
click at [864, 260] on input "0" at bounding box center [877, 261] width 27 height 15
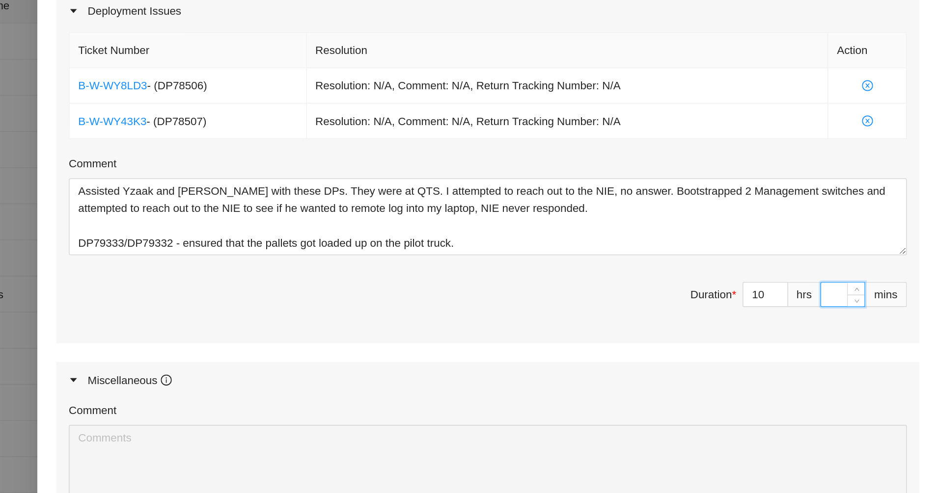
type input "4"
type input "45"
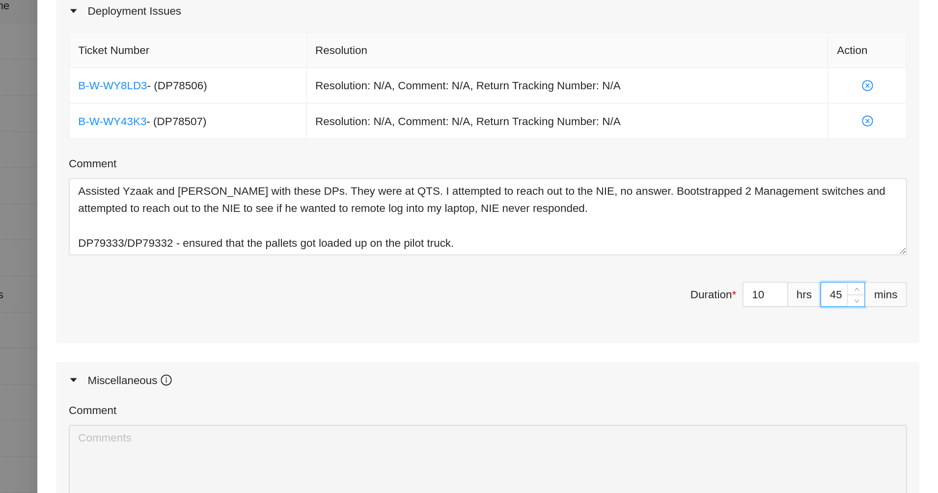
click at [567, 266] on span "Duration * 10 hrs 45 mins" at bounding box center [656, 266] width 523 height 27
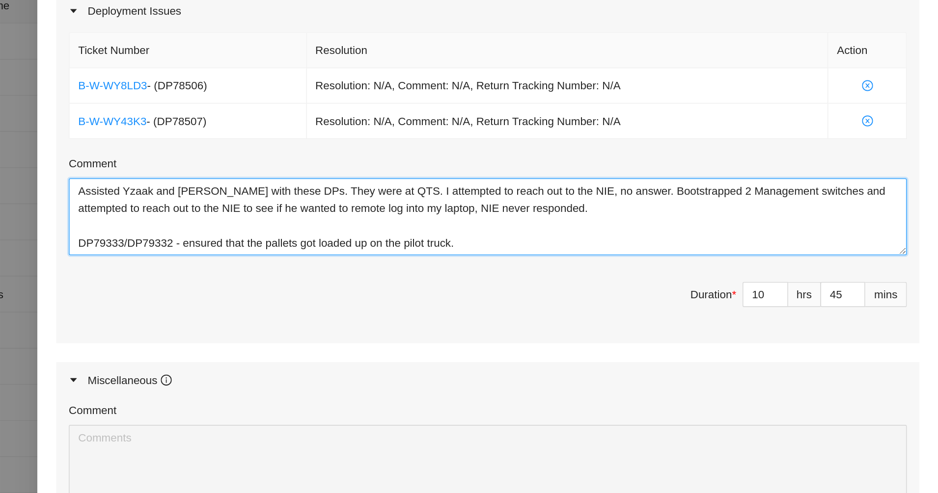
click at [642, 223] on textarea "Assisted Yzaak and [PERSON_NAME] with these DPs. They were at QTS. I attempted …" at bounding box center [656, 213] width 523 height 48
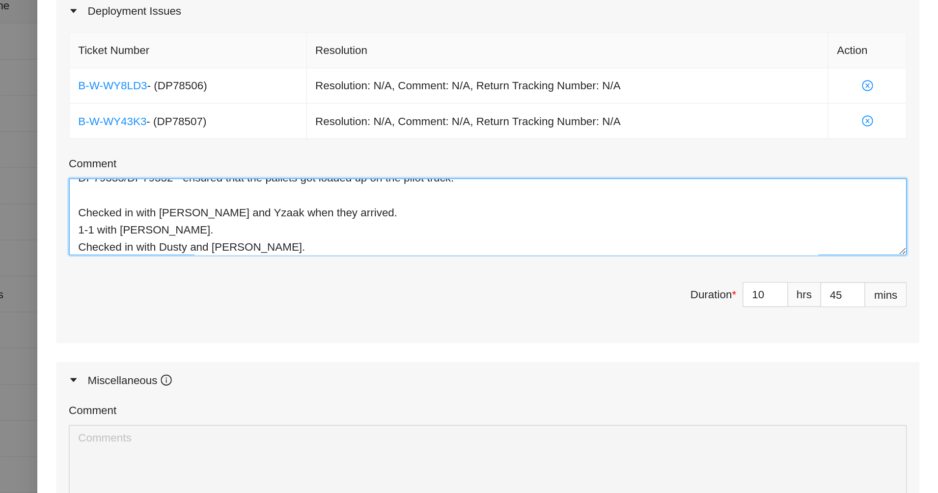
scroll to position [52, 0]
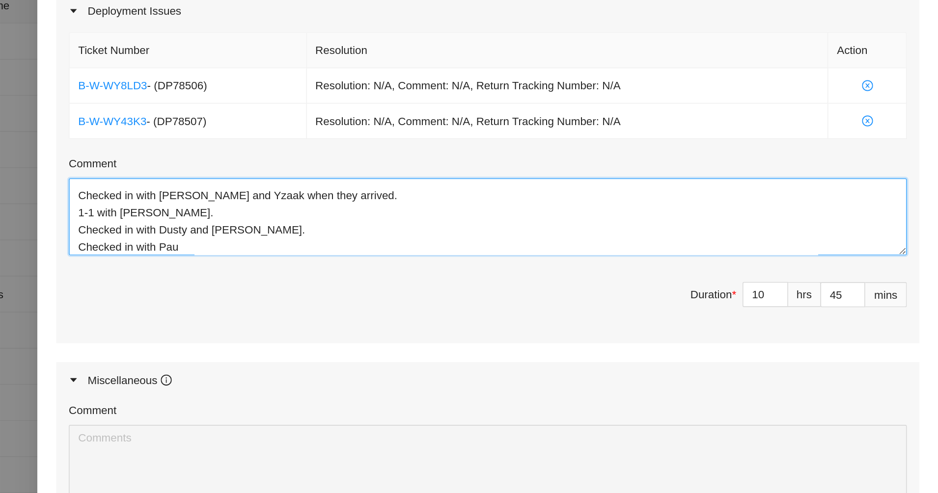
click at [487, 232] on textarea "Assisted Yzaak and [PERSON_NAME] with these DPs. They were at QTS. I attempted …" at bounding box center [656, 213] width 523 height 48
type textarea "Assisted Yzaak and [PERSON_NAME] with these DPs. They were at QTS. I attempted …"
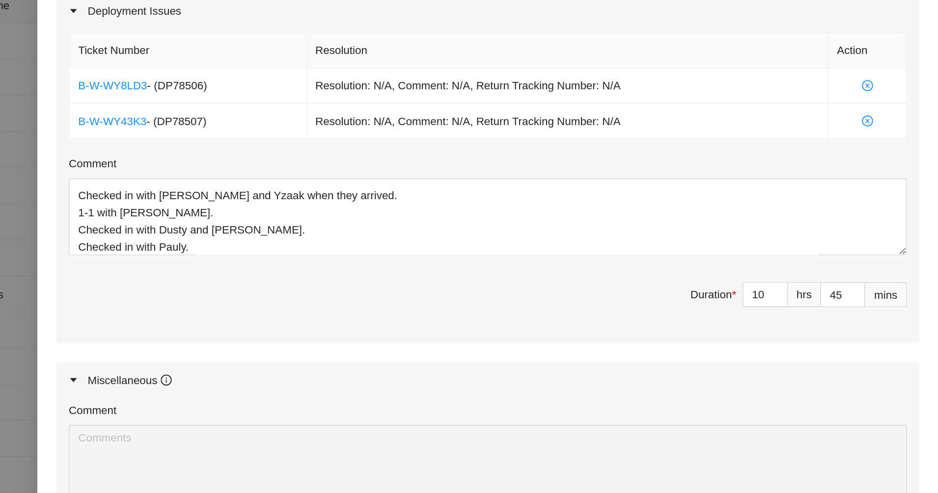
click at [480, 262] on span "Duration * 10 hrs 45 mins" at bounding box center [656, 266] width 523 height 27
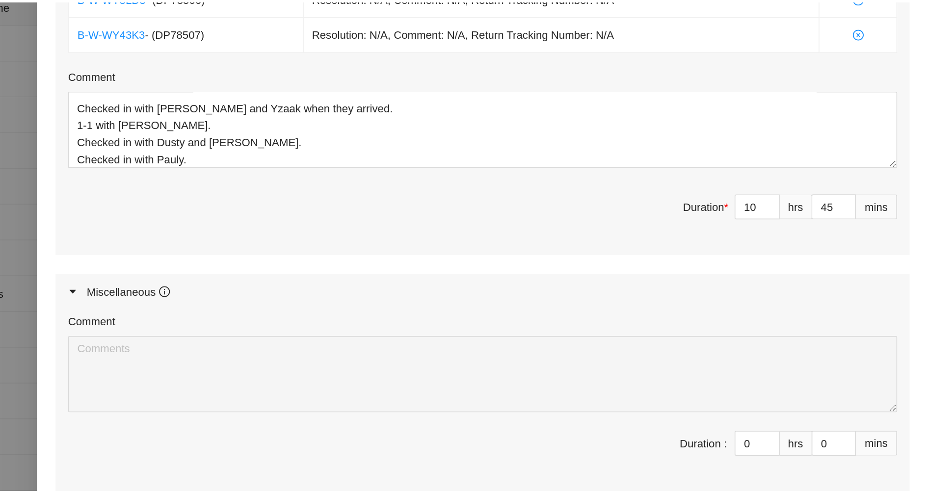
scroll to position [0, 0]
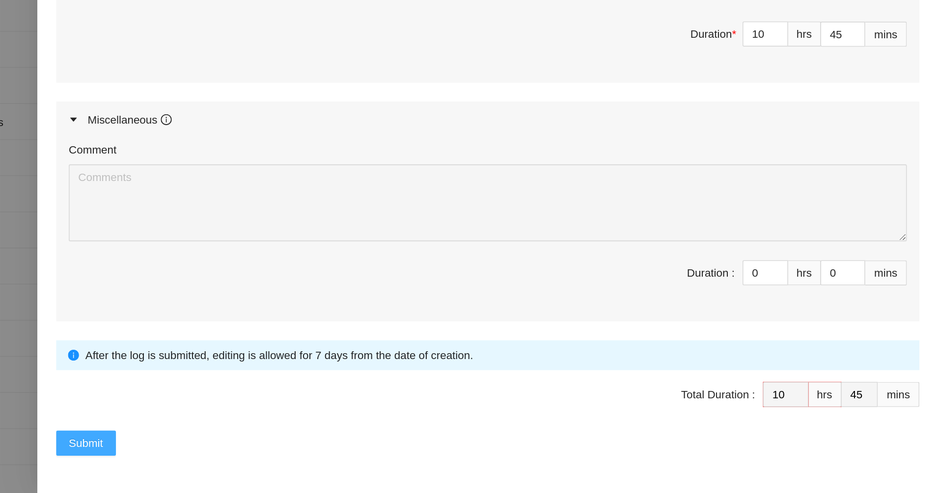
click at [398, 457] on span "Submit" at bounding box center [406, 462] width 22 height 11
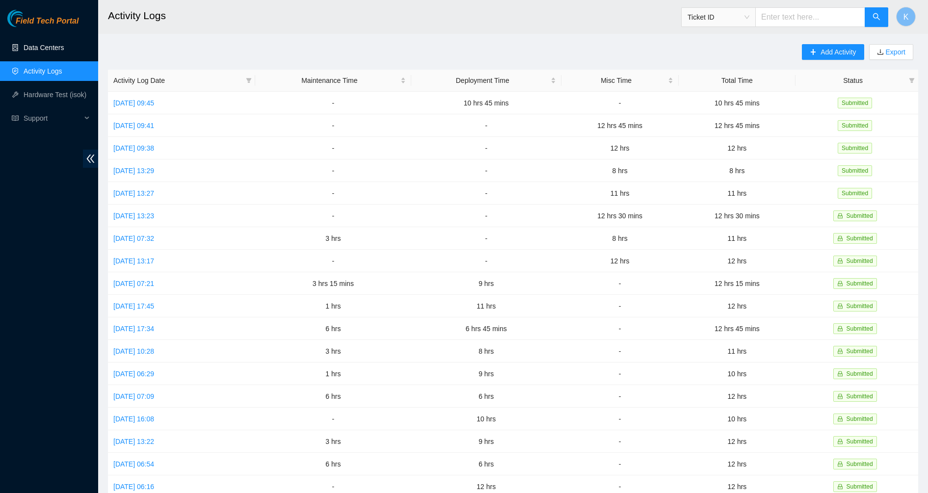
click at [51, 44] on link "Data Centers" at bounding box center [44, 48] width 40 height 8
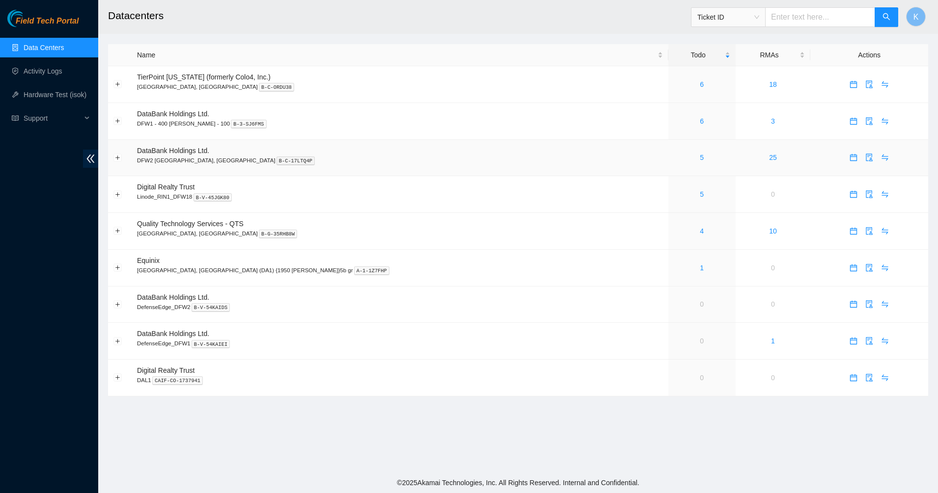
click at [674, 161] on div "5" at bounding box center [702, 157] width 56 height 11
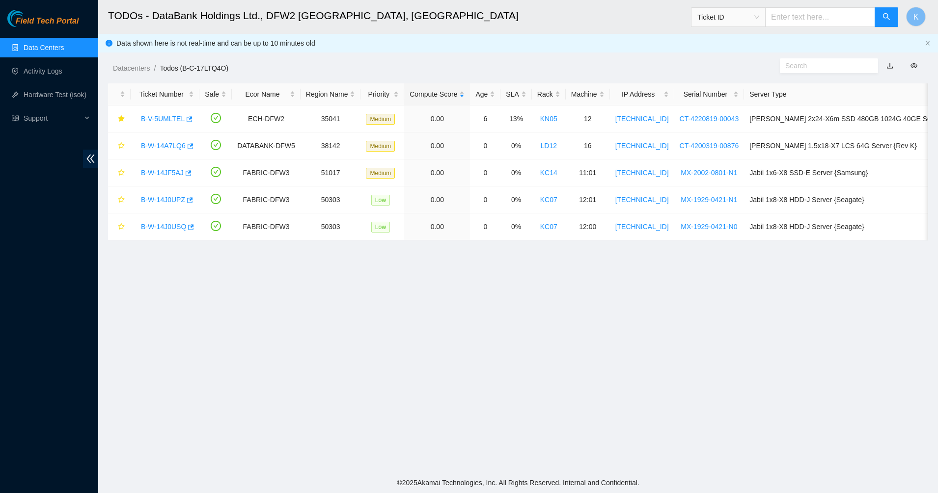
click at [40, 48] on link "Data Centers" at bounding box center [44, 48] width 40 height 8
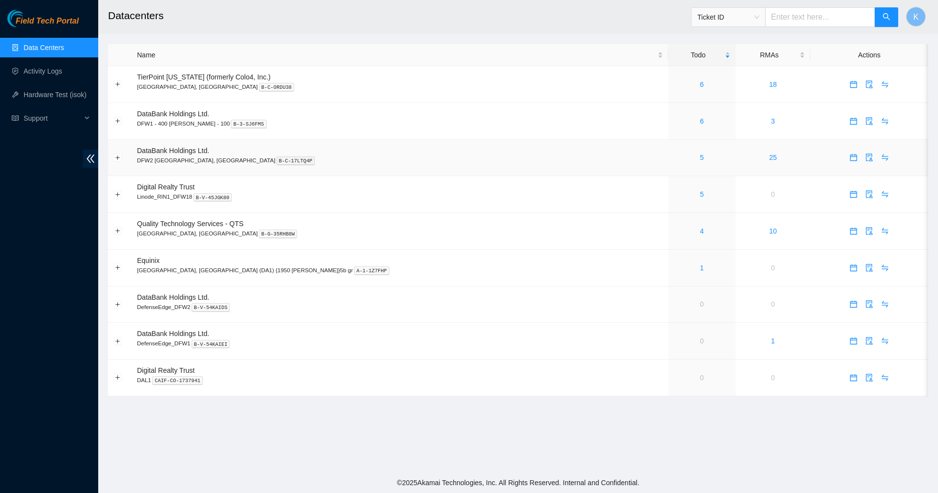
click at [674, 159] on div "5" at bounding box center [702, 157] width 56 height 11
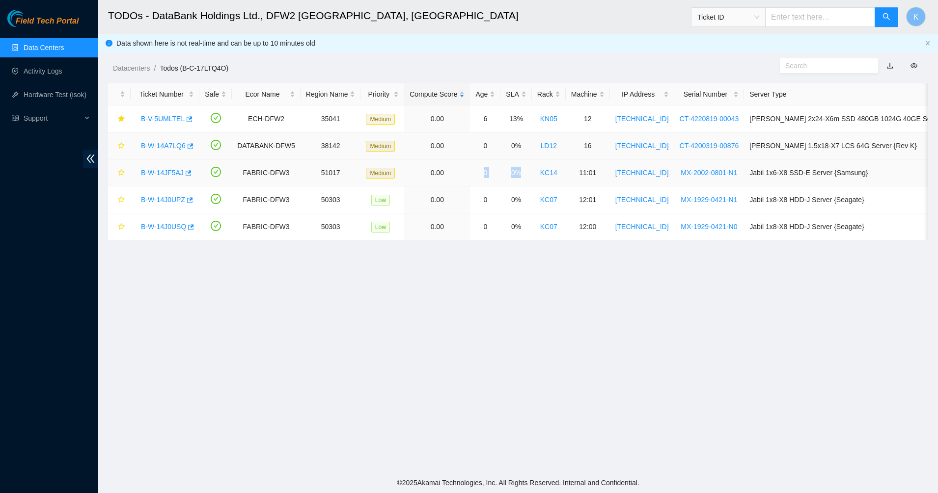
click at [466, 177] on tr "B-W-14JF5AJ FABRIC-DFW3 51017 Medium 0.00 0 0% KC14 11:01 23.196.5.23 MX-2002-0…" at bounding box center [564, 173] width 912 height 27
click at [401, 282] on main "TODOs - DataBank Holdings Ltd., DFW2 Richardson, TX Ticket ID K Data shown here…" at bounding box center [517, 236] width 839 height 473
click at [163, 118] on link "B-V-5UMLTEL" at bounding box center [163, 119] width 44 height 8
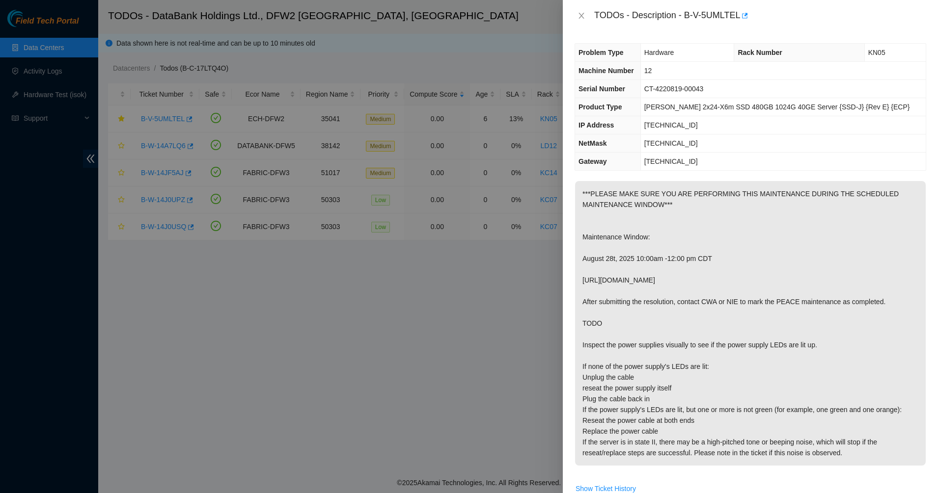
scroll to position [8, 0]
